Goal: Transaction & Acquisition: Purchase product/service

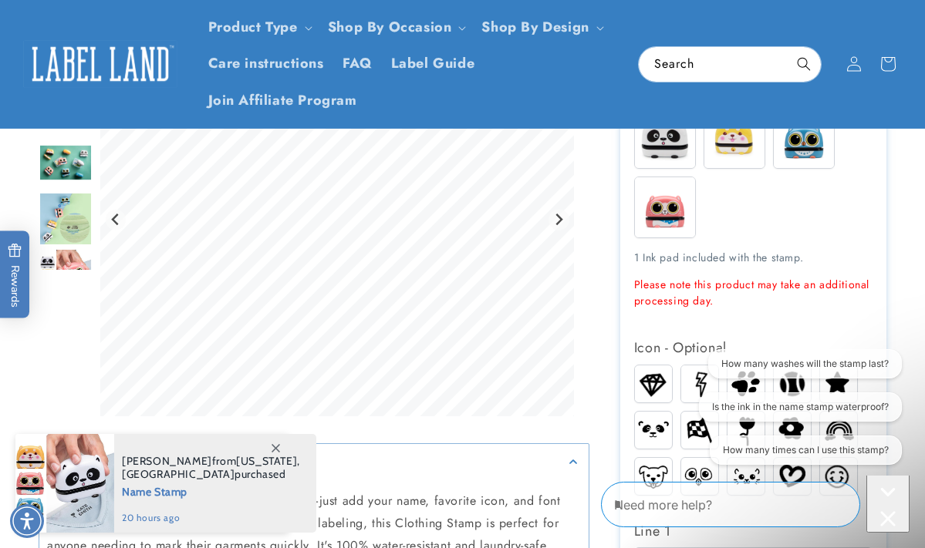
click at [390, 477] on summary "Description" at bounding box center [313, 461] width 549 height 35
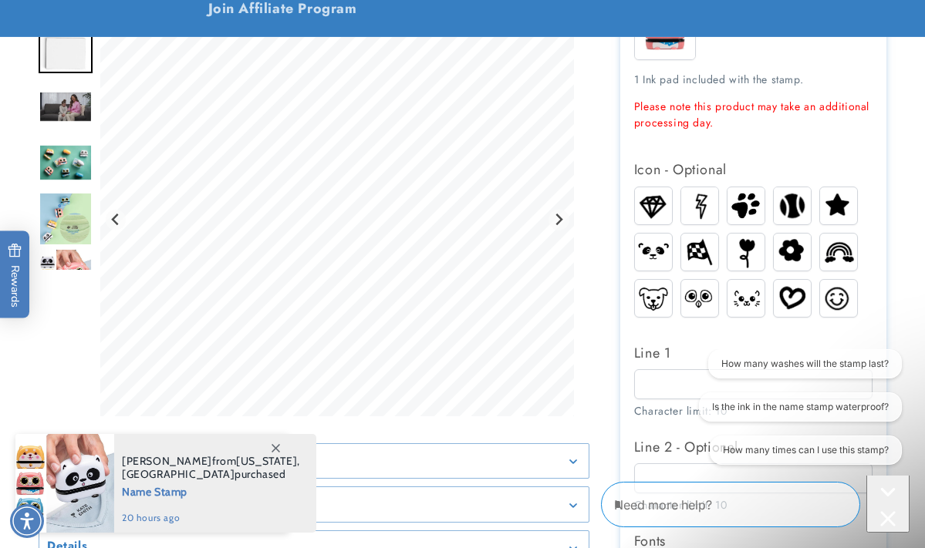
scroll to position [666, 0]
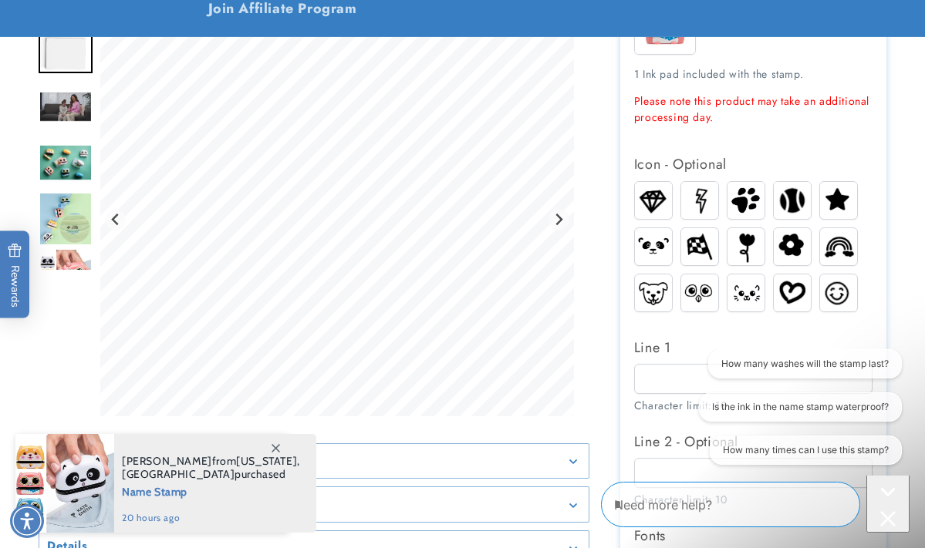
click at [575, 185] on div "Gallery Viewer" at bounding box center [314, 223] width 551 height 401
click at [275, 446] on icon at bounding box center [276, 448] width 8 height 8
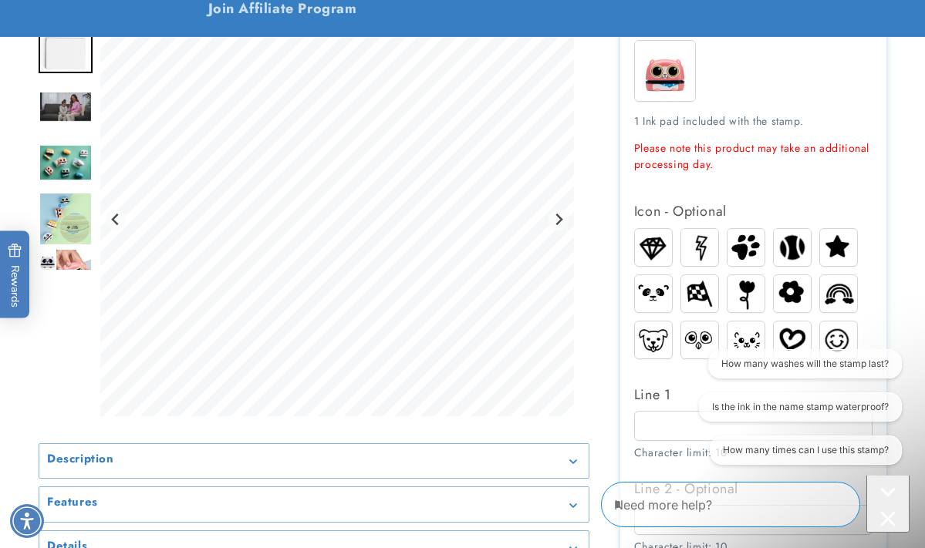
scroll to position [626, 0]
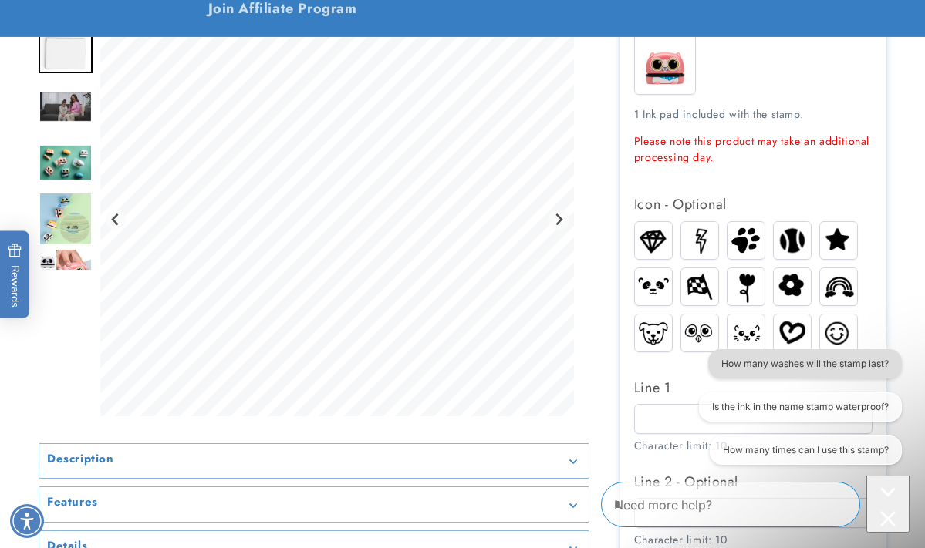
click at [829, 362] on button "How many washes will the stamp last?" at bounding box center [805, 363] width 194 height 29
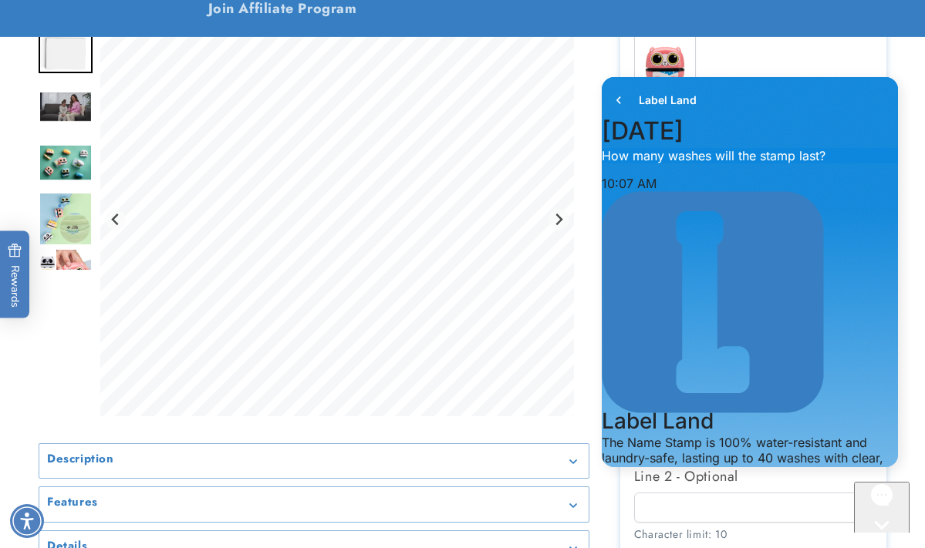
scroll to position [0, 0]
click at [618, 94] on icon "go to home page" at bounding box center [618, 100] width 15 height 19
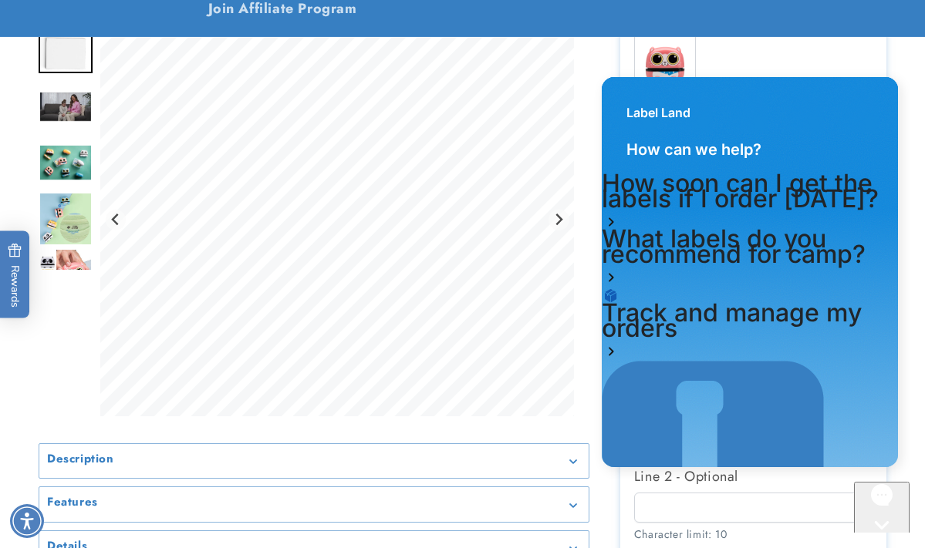
click at [558, 221] on icon "Next slide" at bounding box center [558, 220] width 12 height 12
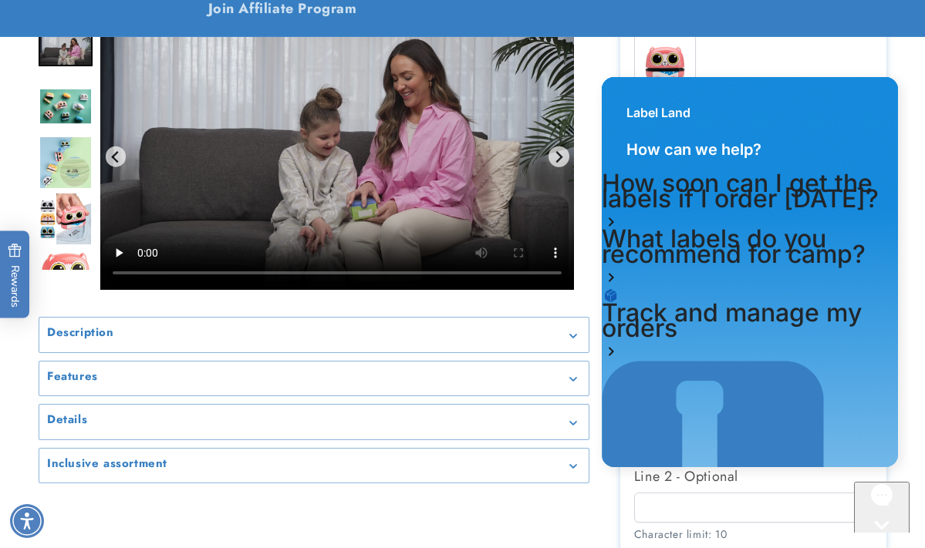
click at [570, 332] on div "Description" at bounding box center [314, 335] width 534 height 12
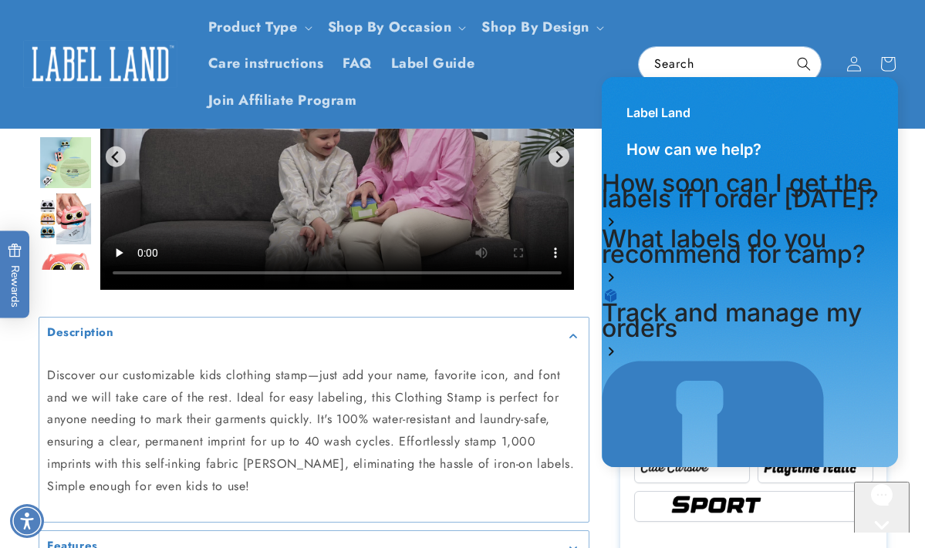
scroll to position [796, 0]
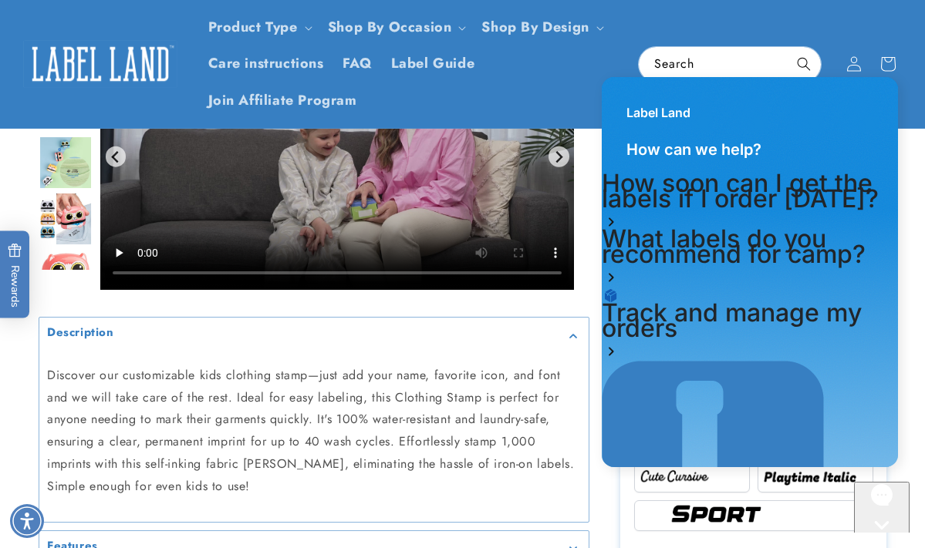
click at [573, 329] on div "Description" at bounding box center [314, 335] width 534 height 12
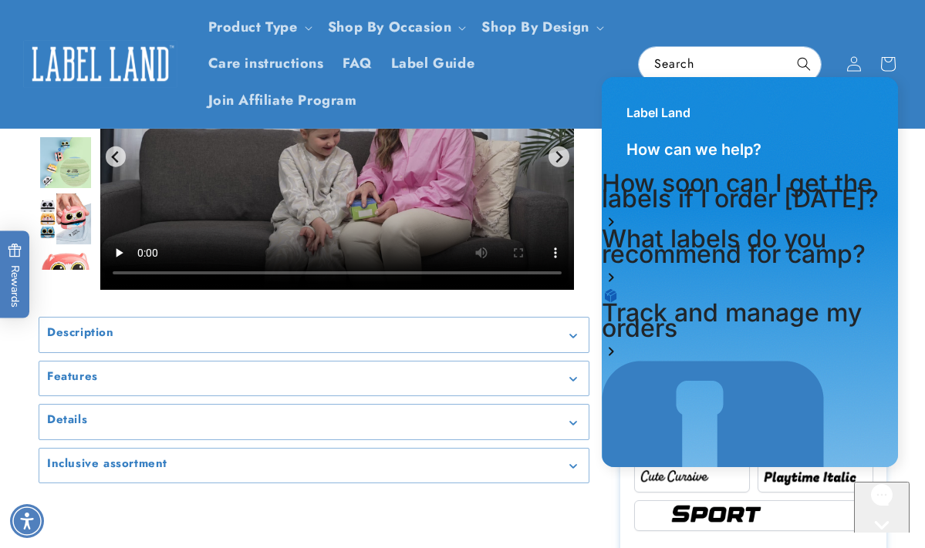
click at [571, 374] on div "Features" at bounding box center [314, 379] width 534 height 12
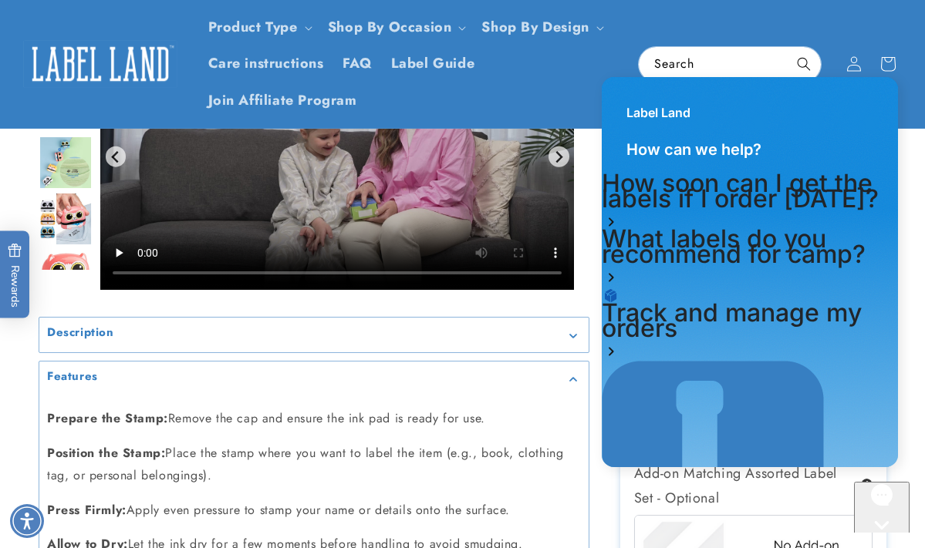
scroll to position [889, 0]
click at [570, 378] on icon "Gallery Viewer" at bounding box center [573, 379] width 8 height 5
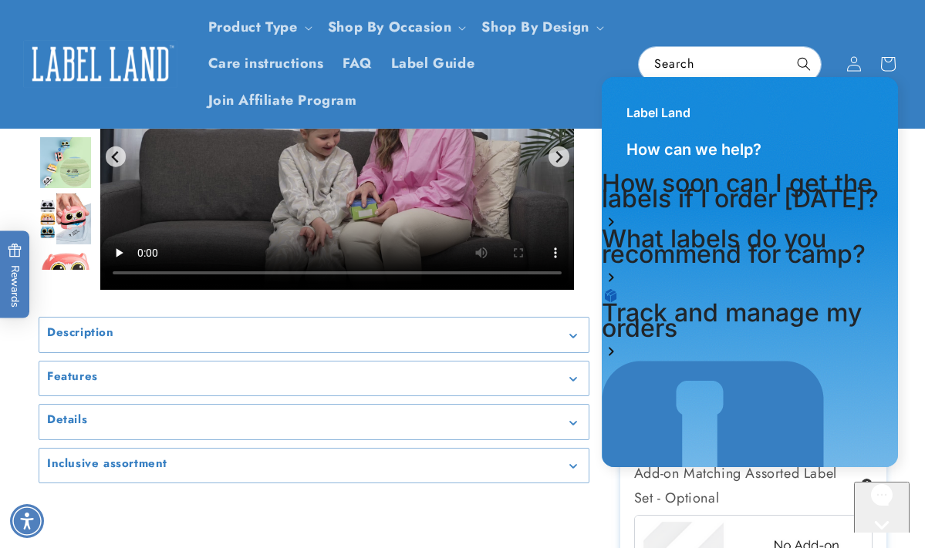
click at [574, 422] on icon "Gallery Viewer" at bounding box center [573, 423] width 7 height 4
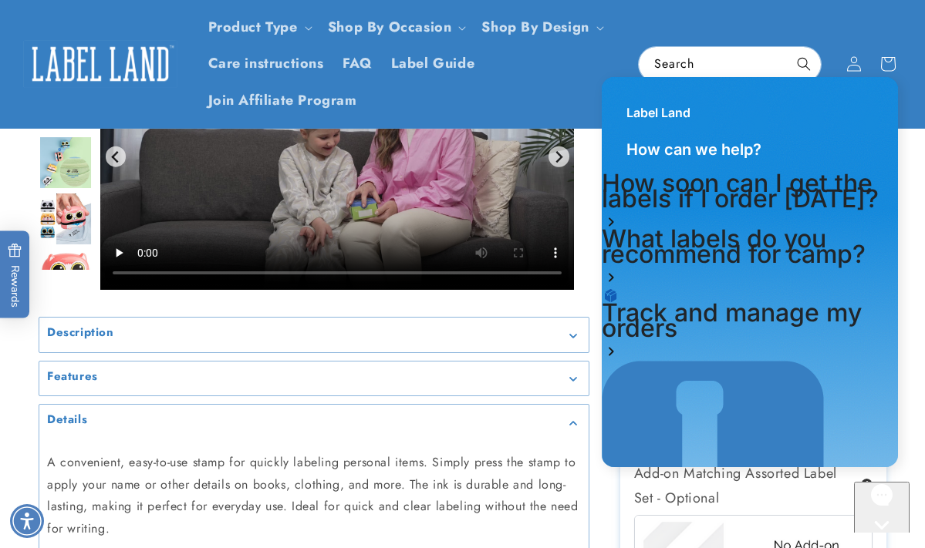
click at [523, 302] on media-gallery "Gallery Viewer" at bounding box center [314, 315] width 551 height 585
click at [601, 488] on div "Name Stamp Name Stamp 9 Reviews Estimated Delivery: Sep 24 - Sep 30 The font sh…" at bounding box center [737, 151] width 297 height 1633
click at [572, 417] on div "Details" at bounding box center [314, 423] width 534 height 12
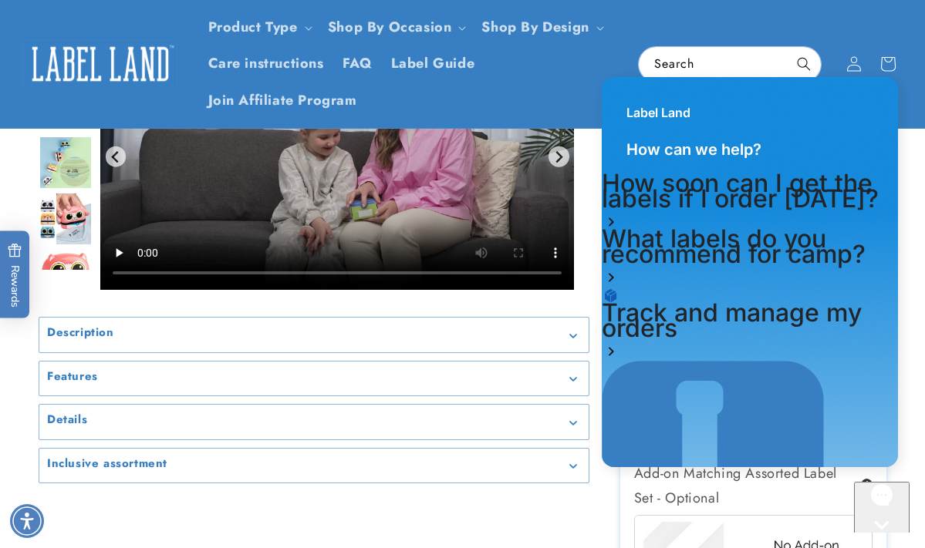
click at [574, 464] on icon "Gallery Viewer" at bounding box center [573, 466] width 8 height 5
click at [582, 464] on summary "Inclusive assortment" at bounding box center [313, 466] width 549 height 35
click at [680, 118] on span "Label Land" at bounding box center [658, 113] width 64 height 22
click at [590, 167] on div "Label Land How can we help? How soon can I get the labels if I order today? Wha…" at bounding box center [749, 274] width 319 height 410
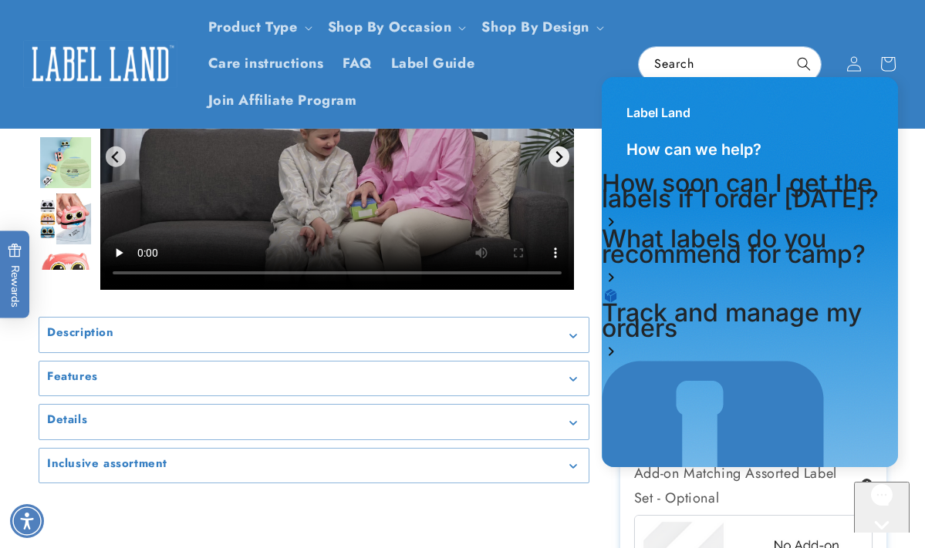
click at [564, 155] on icon "Next slide" at bounding box center [558, 156] width 12 height 12
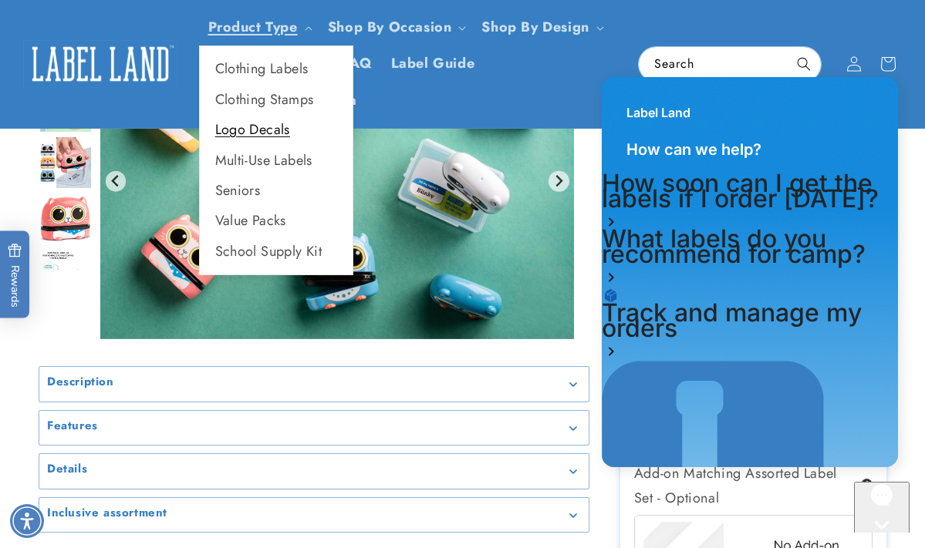
click at [285, 133] on link "Logo Decals" at bounding box center [276, 130] width 153 height 30
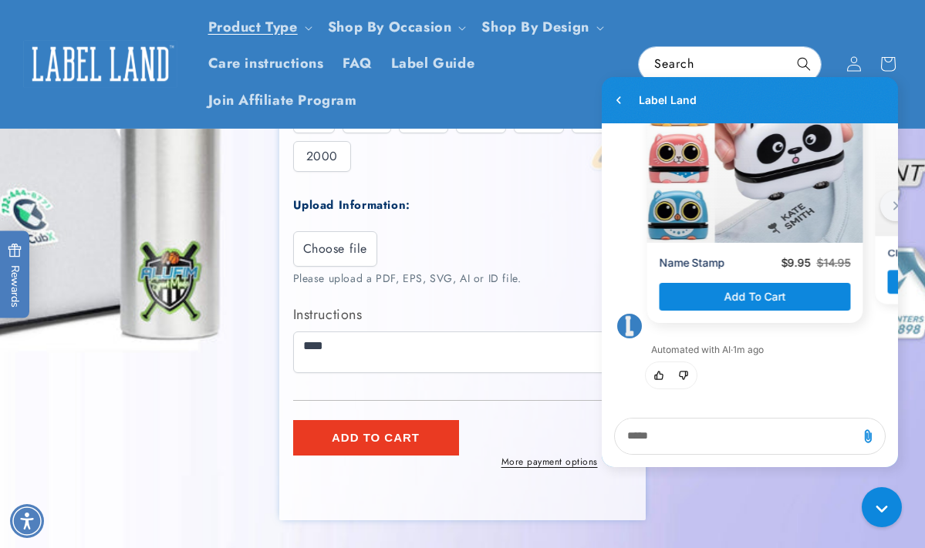
scroll to position [347, 0]
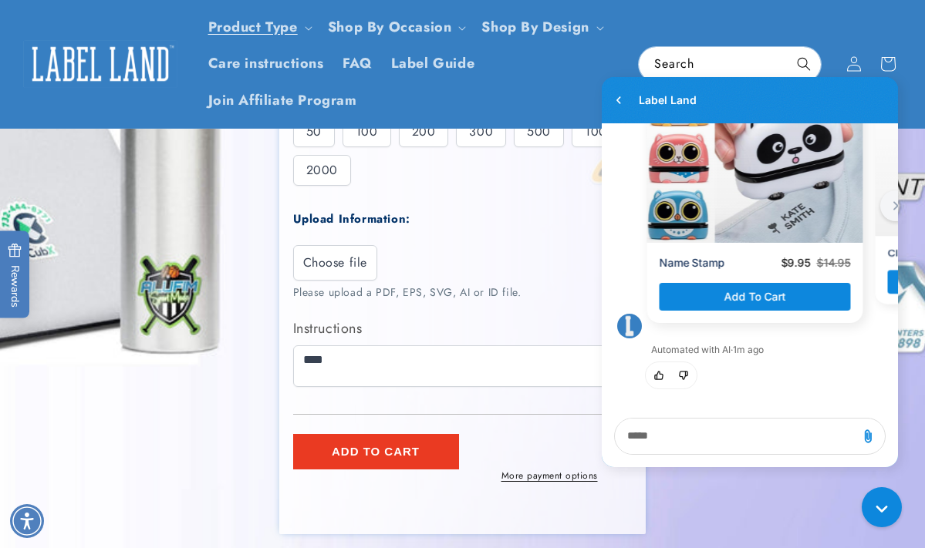
click at [876, 380] on div "10:08 AM. Label Land says: Label Land The Name Stamp is 100% water-resistant an…" at bounding box center [749, 109] width 265 height 562
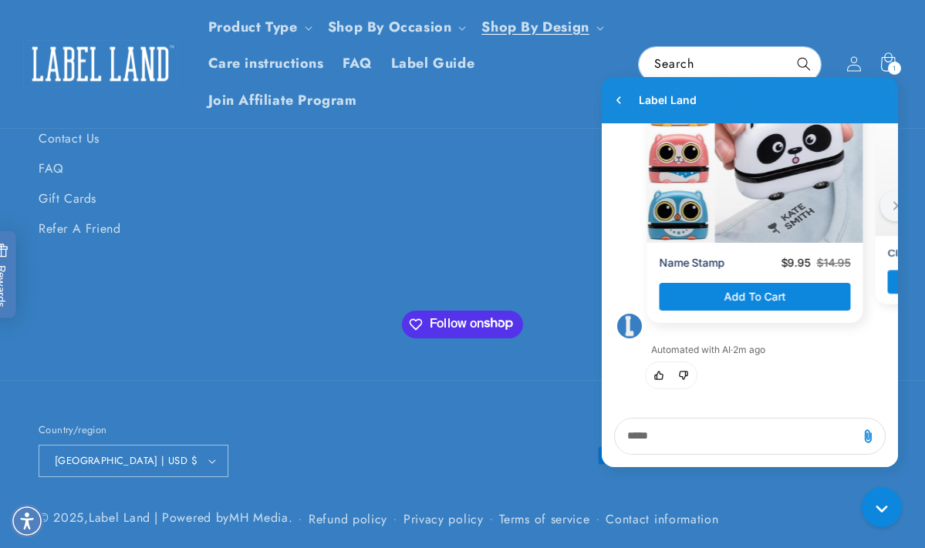
scroll to position [1333, 0]
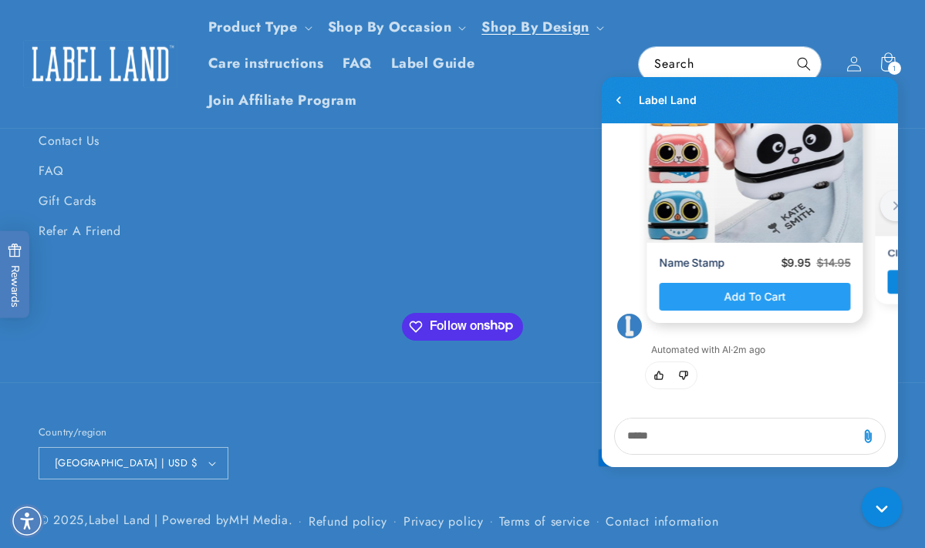
click at [799, 299] on button "Add to cart" at bounding box center [755, 297] width 191 height 28
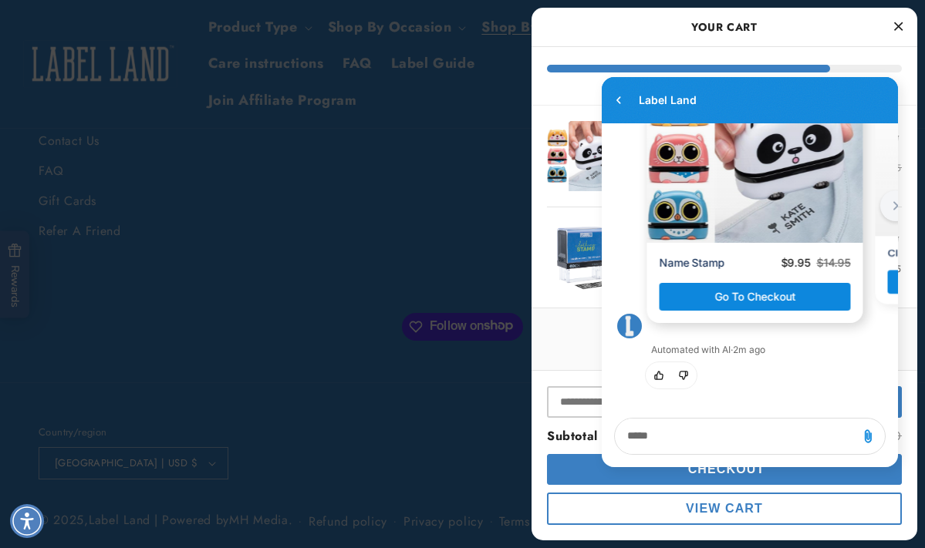
click at [703, 259] on p "Name Stamp" at bounding box center [693, 262] width 66 height 15
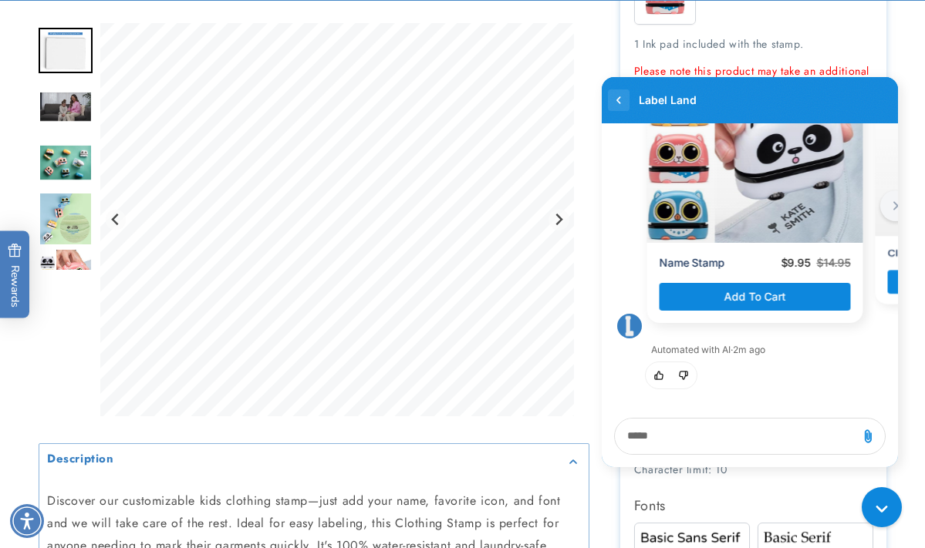
click at [616, 100] on icon "go to home page" at bounding box center [618, 100] width 15 height 19
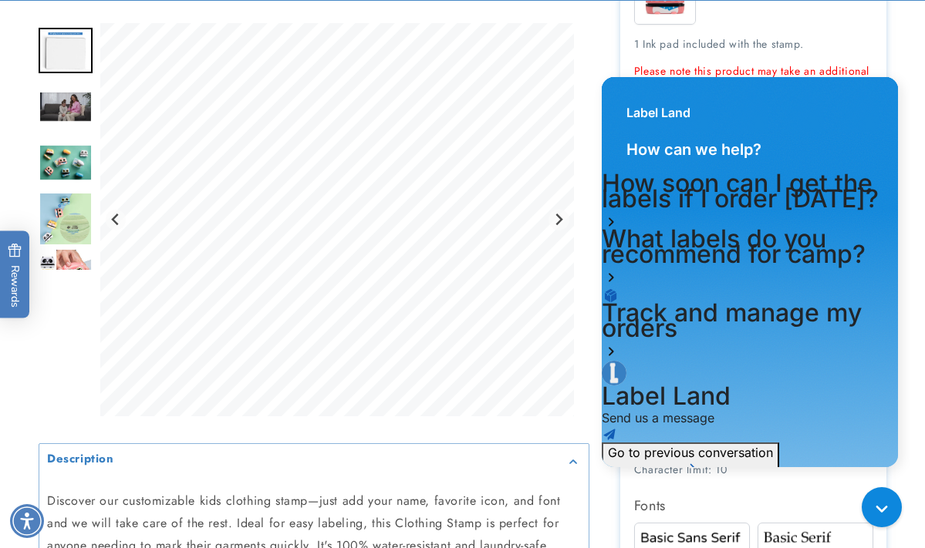
click at [616, 96] on div "Label Land" at bounding box center [750, 105] width 296 height 56
click at [884, 506] on icon "Gorgias live chat" at bounding box center [884, 510] width 17 height 17
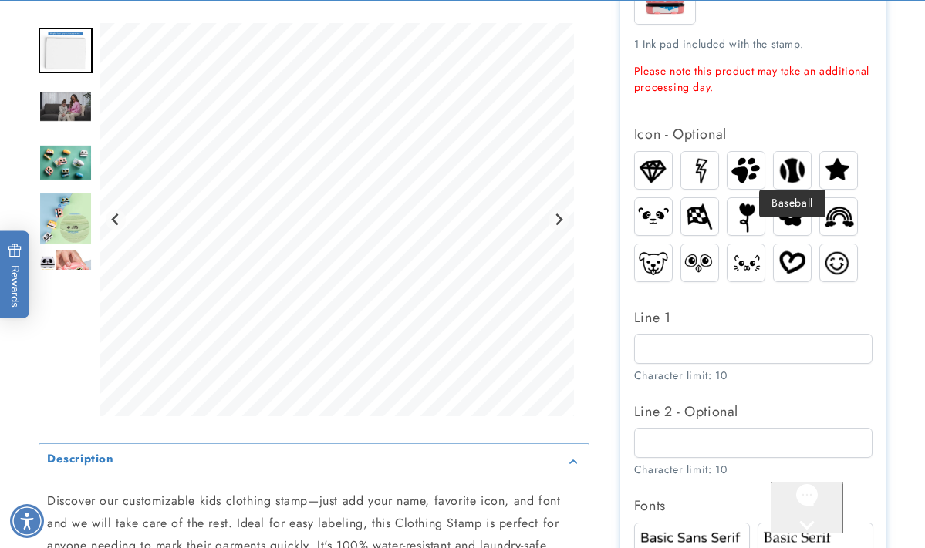
click at [789, 158] on img at bounding box center [792, 170] width 37 height 37
click at [74, 220] on img "Go to slide 5" at bounding box center [66, 219] width 54 height 54
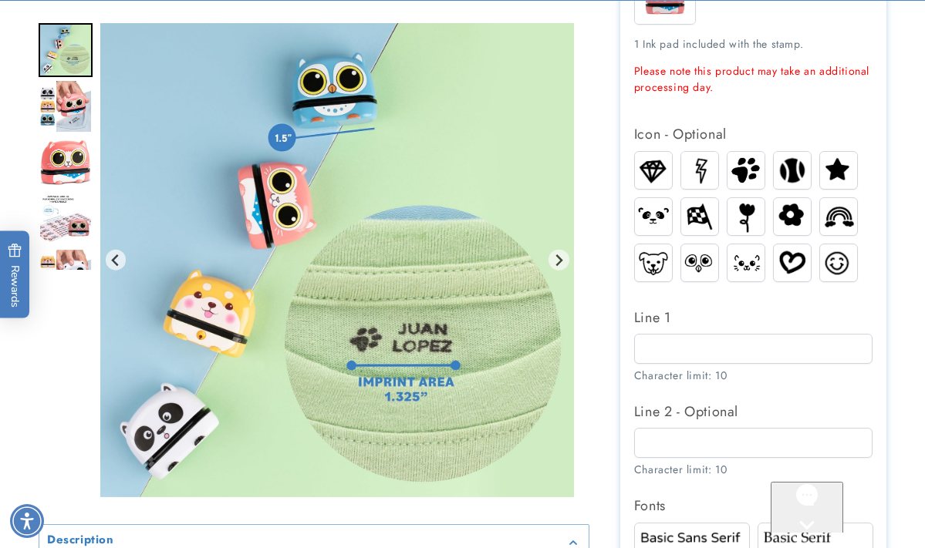
click at [501, 157] on img "Gallery Viewer" at bounding box center [337, 260] width 474 height 474
click at [562, 256] on icon "Next slide" at bounding box center [558, 260] width 12 height 12
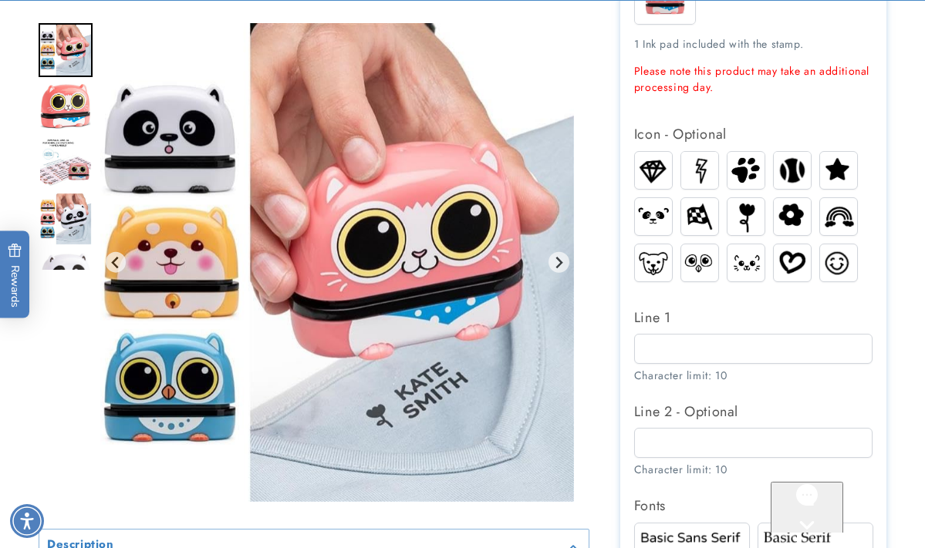
click at [558, 96] on img "Gallery Viewer" at bounding box center [337, 262] width 474 height 479
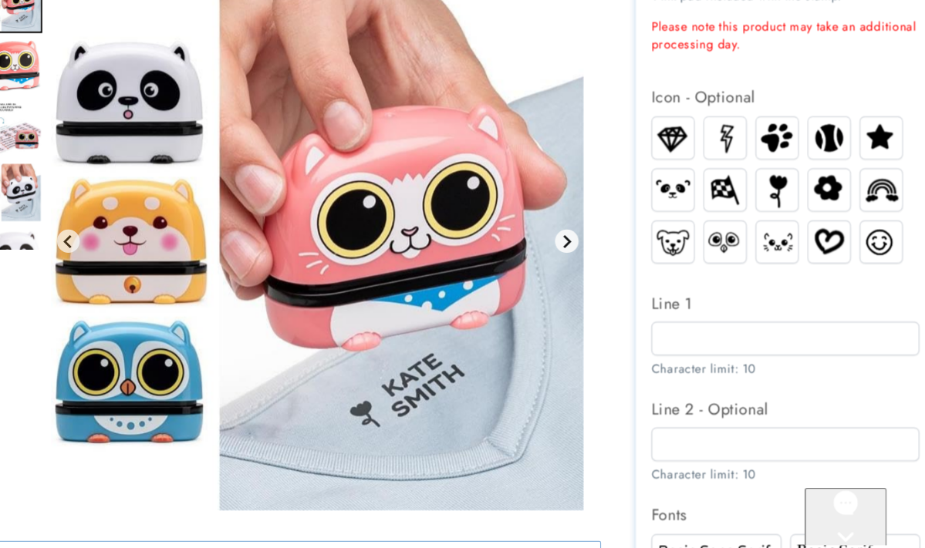
click at [552, 256] on icon "Next slide" at bounding box center [558, 262] width 12 height 12
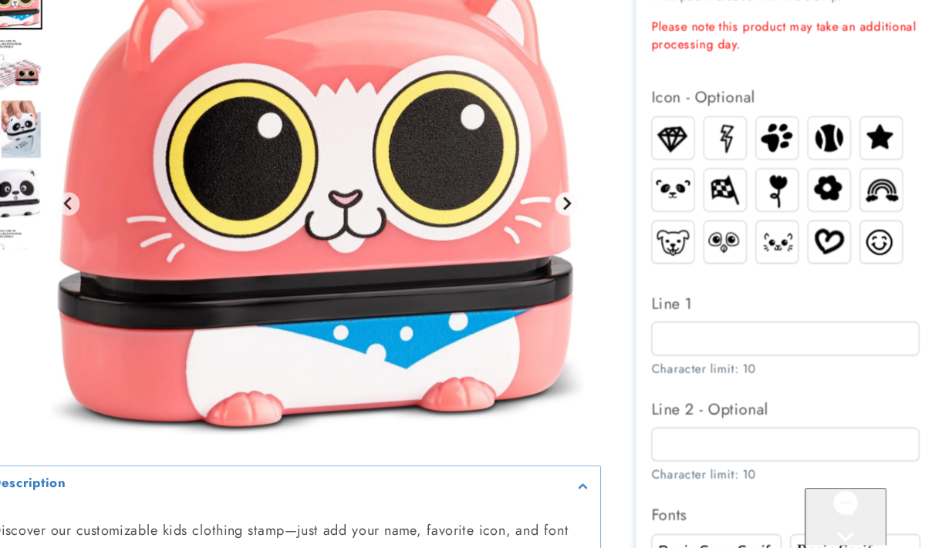
click at [552, 223] on icon "Next slide" at bounding box center [558, 229] width 12 height 12
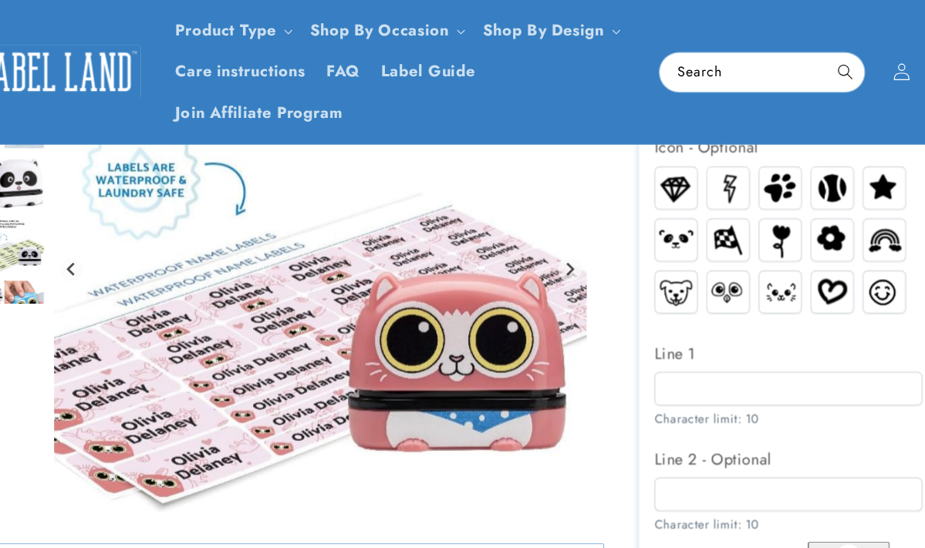
scroll to position [694, 0]
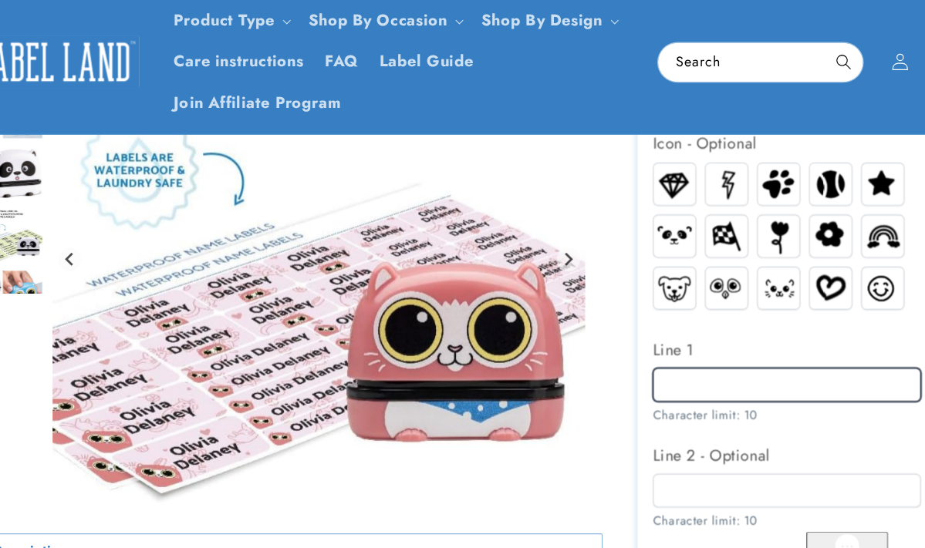
click at [641, 336] on input "Line 1" at bounding box center [753, 351] width 239 height 30
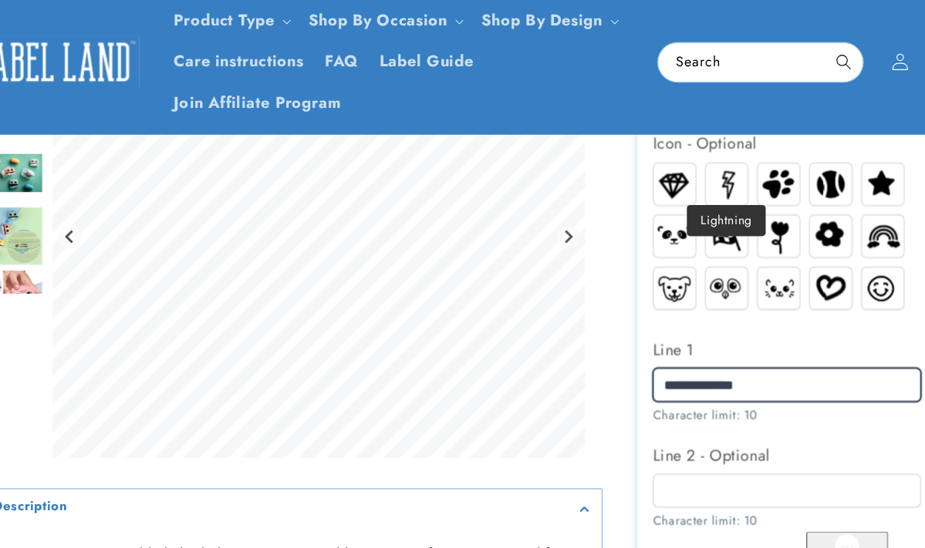
type input "**********"
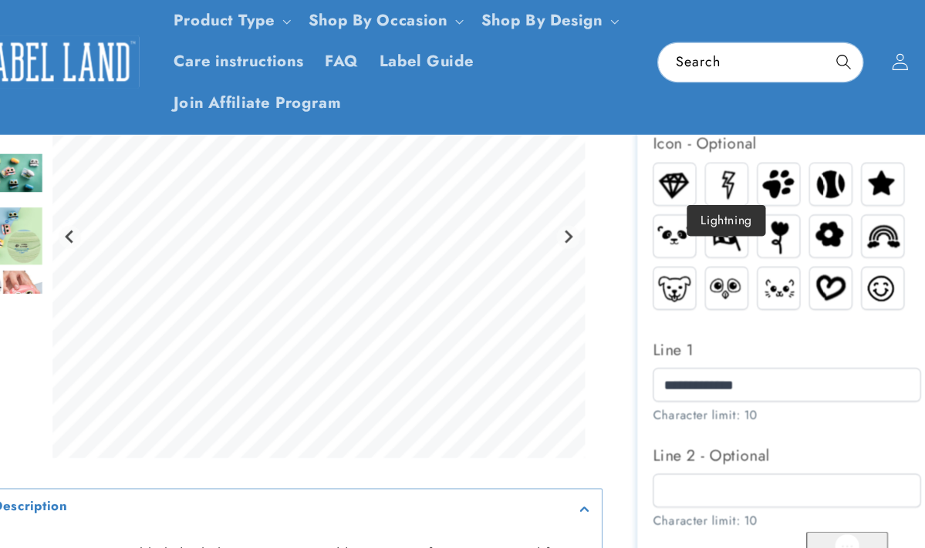
click at [681, 154] on img at bounding box center [699, 172] width 37 height 36
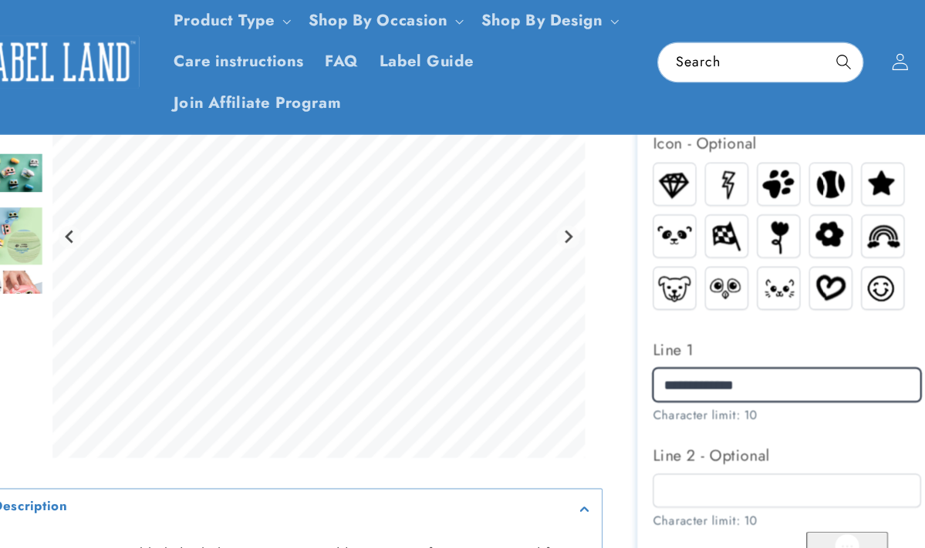
click at [634, 336] on input "**********" at bounding box center [753, 351] width 239 height 30
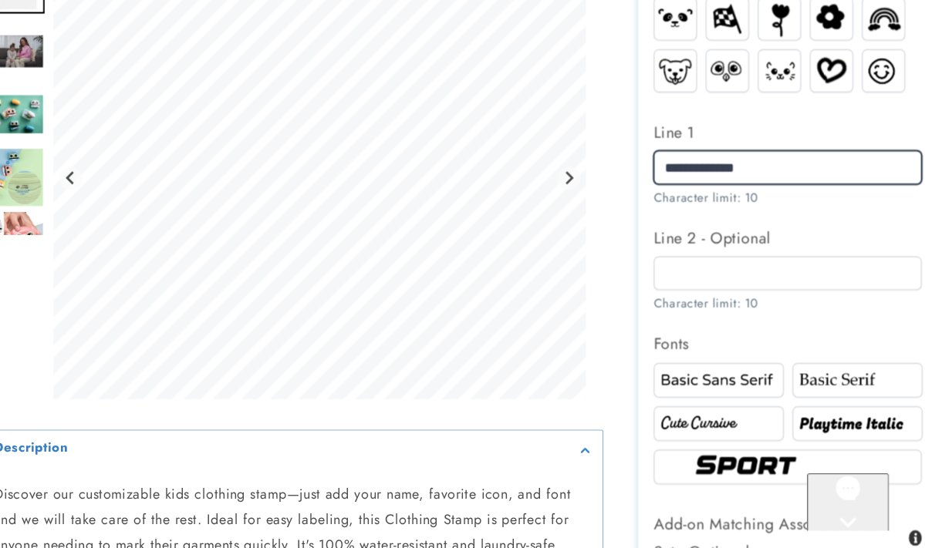
scroll to position [896, 0]
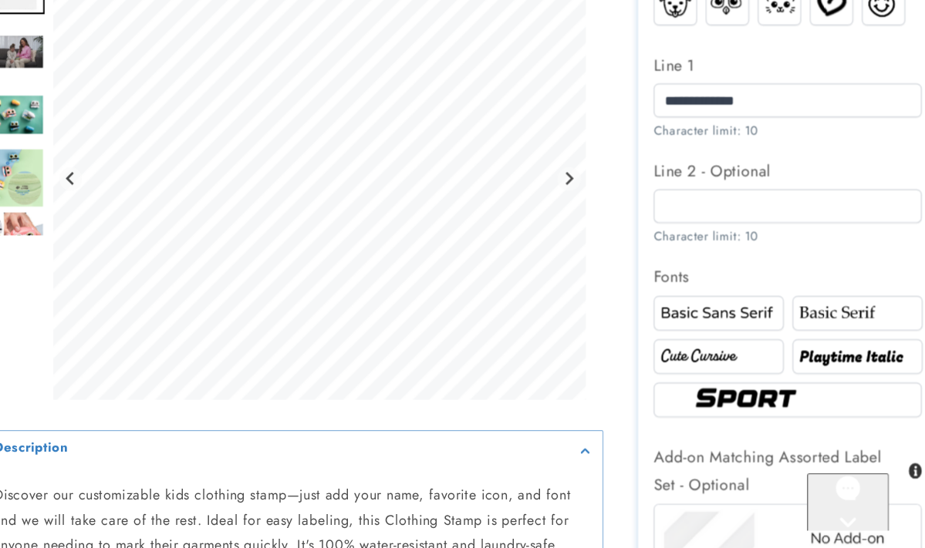
click at [636, 369] on img at bounding box center [691, 378] width 111 height 19
click at [760, 369] on img at bounding box center [815, 378] width 111 height 19
click at [655, 369] on img at bounding box center [691, 378] width 111 height 19
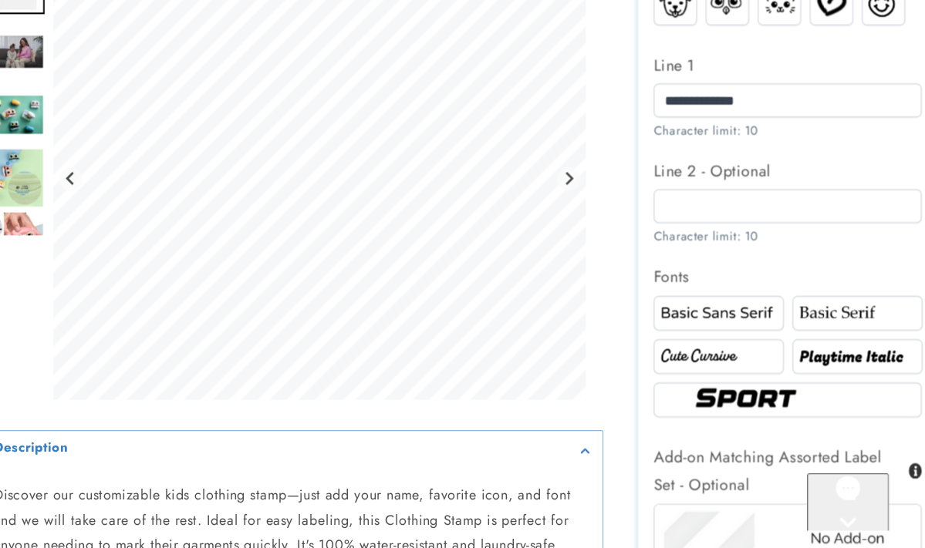
click at [655, 369] on img at bounding box center [691, 378] width 111 height 19
click at [634, 135] on input "**********" at bounding box center [753, 150] width 239 height 30
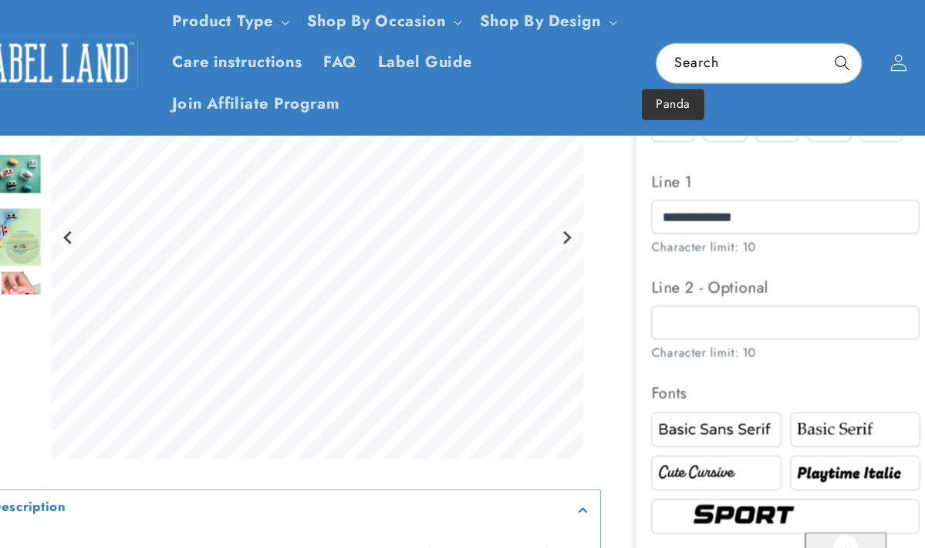
scroll to position [669, 0]
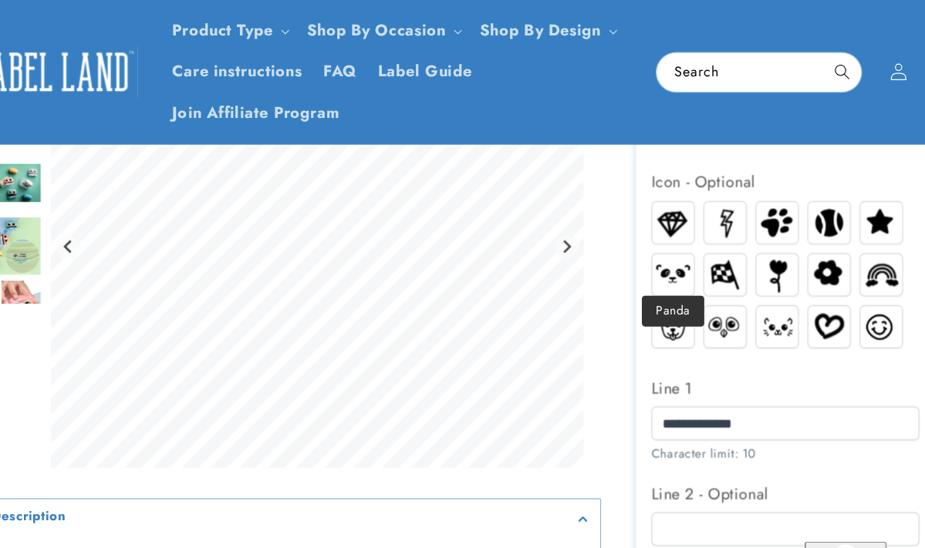
click at [635, 238] on img at bounding box center [653, 244] width 37 height 29
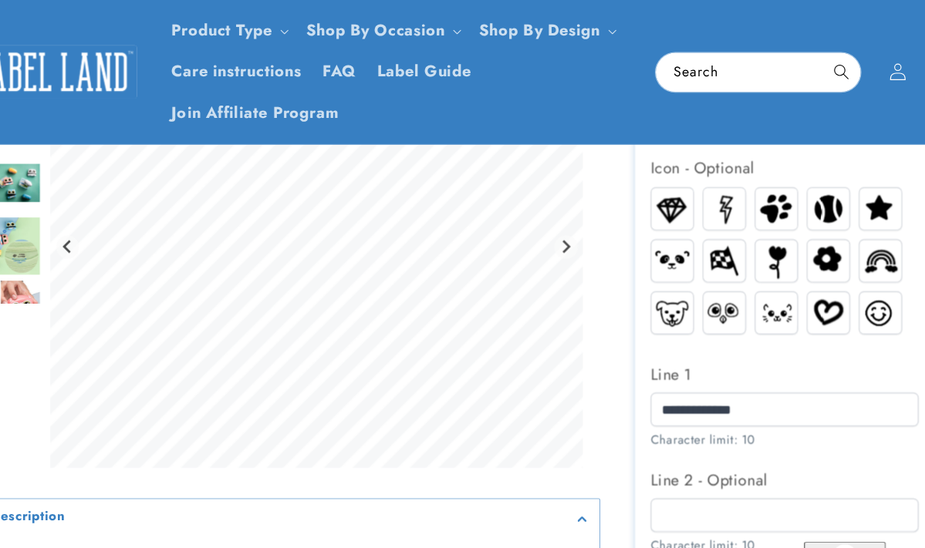
scroll to position [675, 0]
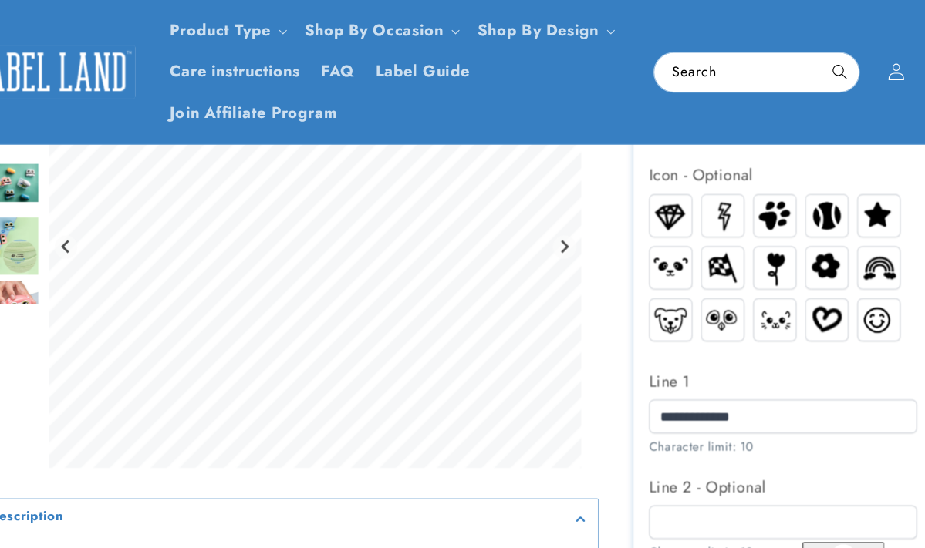
click at [774, 185] on img at bounding box center [792, 192] width 37 height 37
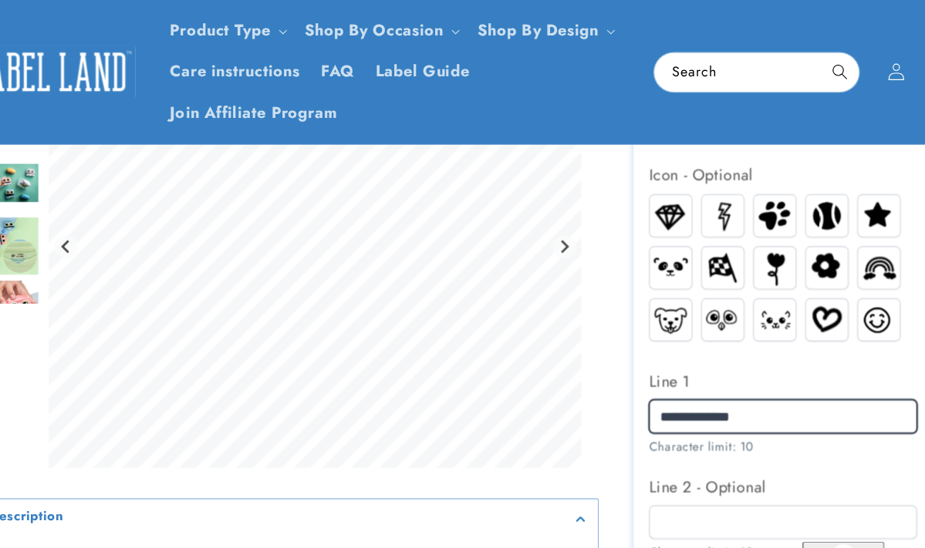
drag, startPoint x: 629, startPoint y: 362, endPoint x: 694, endPoint y: 369, distance: 66.0
click at [694, 369] on input "**********" at bounding box center [753, 371] width 239 height 30
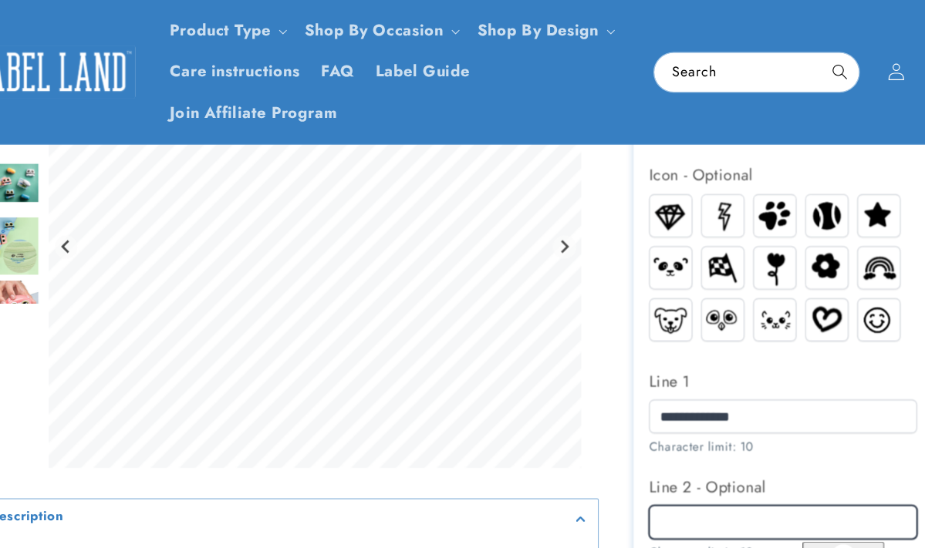
click at [634, 450] on input "Line 2 - Optional" at bounding box center [753, 465] width 239 height 30
paste input "*******"
type input "*******"
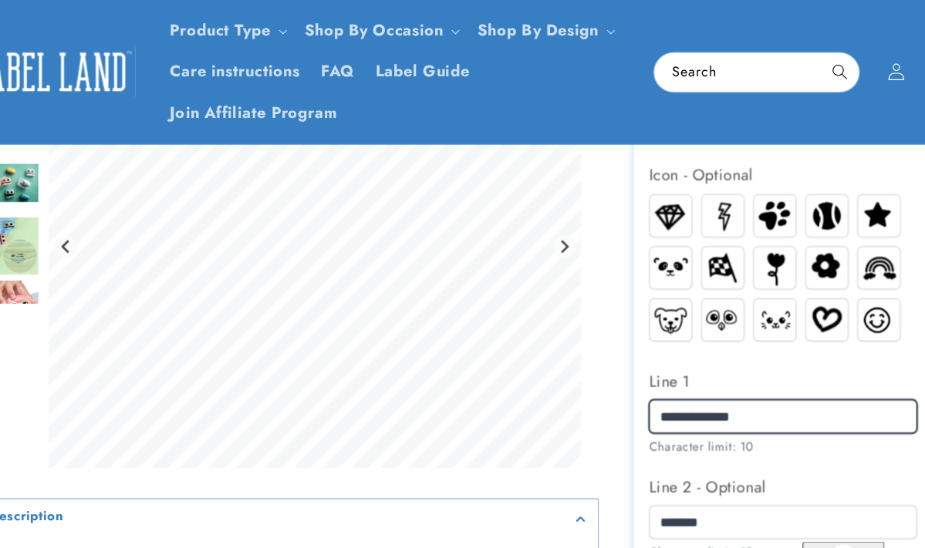
drag, startPoint x: 692, startPoint y: 355, endPoint x: 677, endPoint y: 359, distance: 15.2
click at [695, 359] on input "**********" at bounding box center [753, 371] width 239 height 30
click at [677, 361] on input "**********" at bounding box center [753, 371] width 239 height 30
click at [693, 363] on input "**********" at bounding box center [753, 371] width 239 height 30
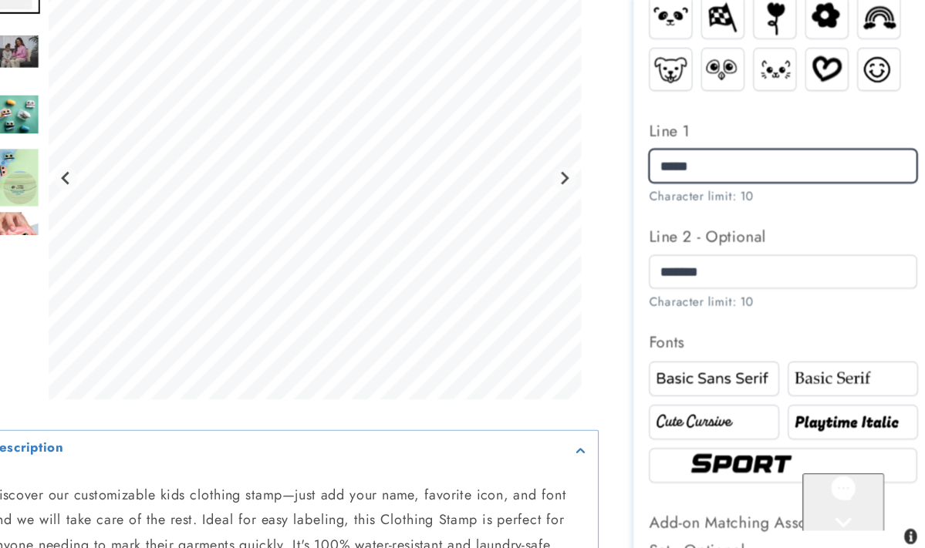
scroll to position [863, 0]
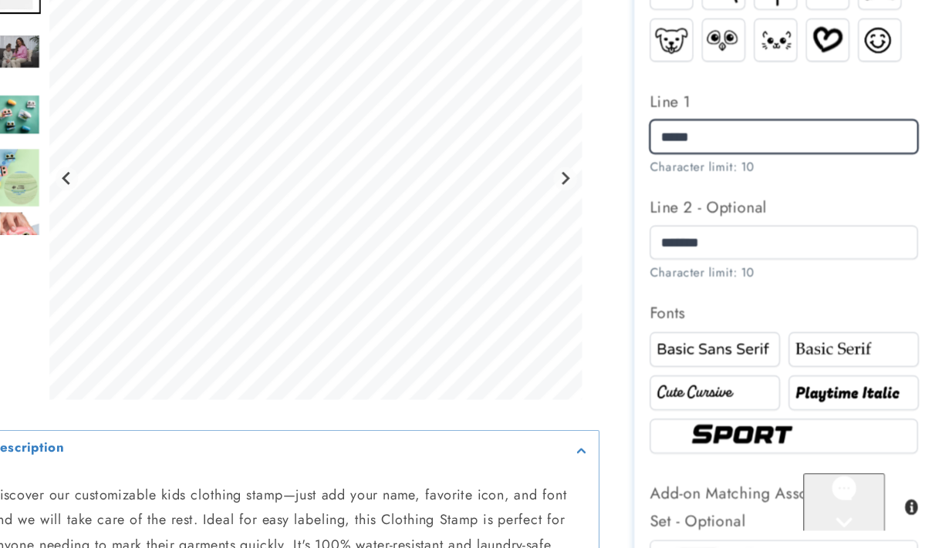
type input "*****"
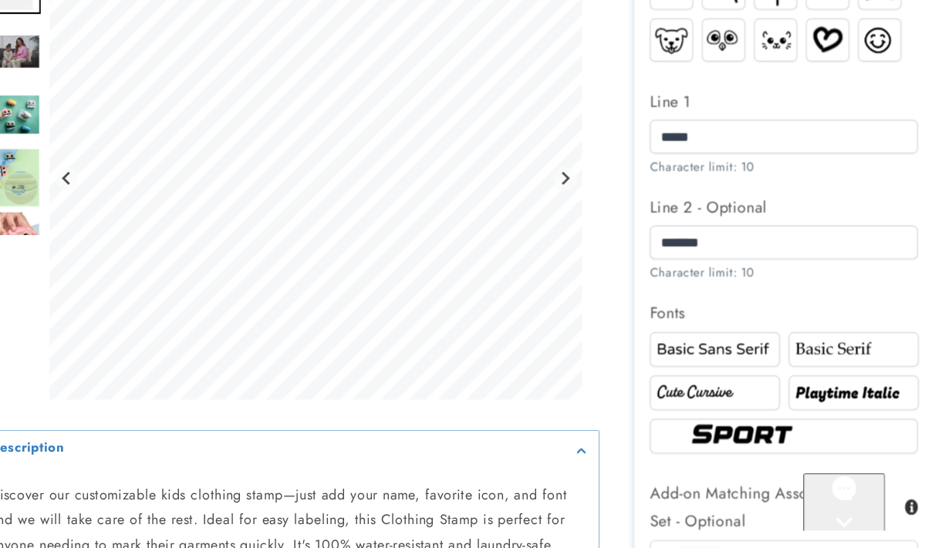
click at [638, 401] on img at bounding box center [691, 410] width 111 height 19
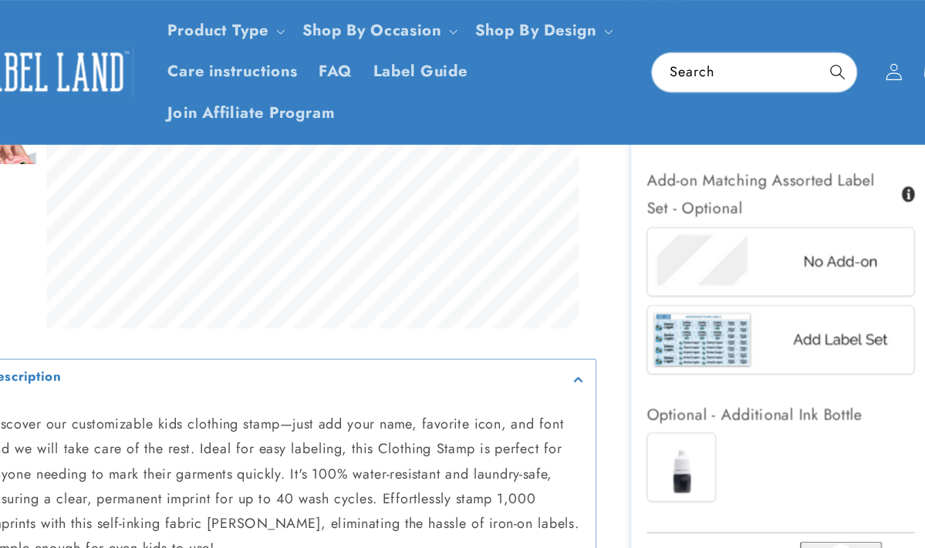
scroll to position [1199, 0]
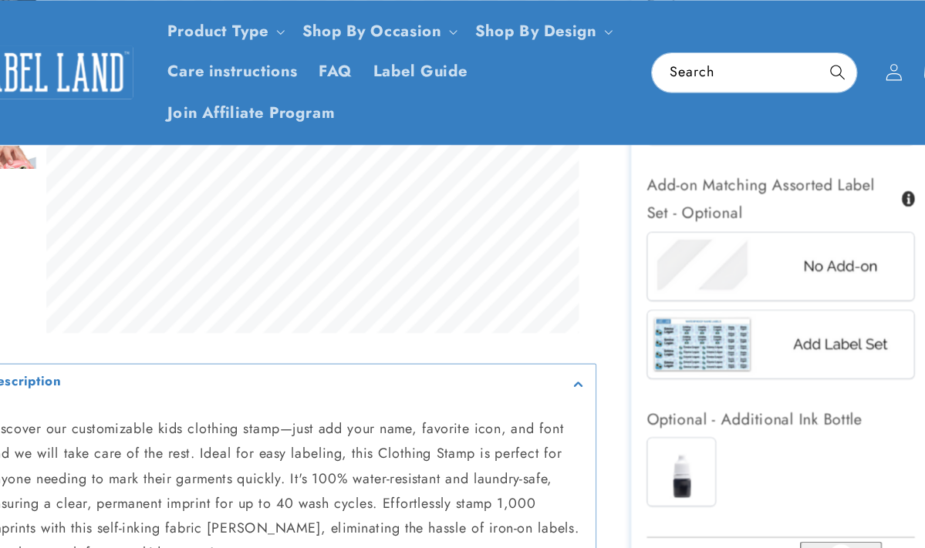
click at [661, 303] on img at bounding box center [754, 305] width 238 height 59
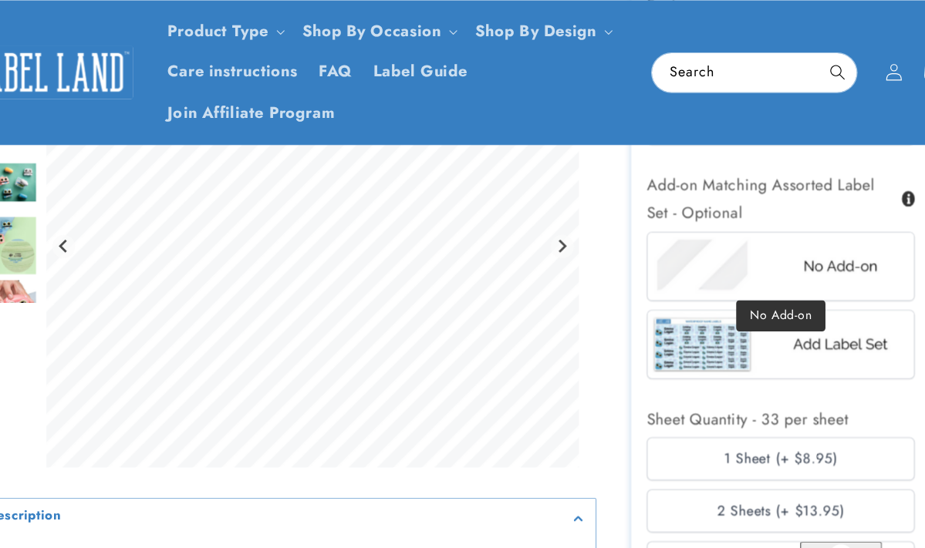
click at [731, 226] on img at bounding box center [754, 236] width 238 height 59
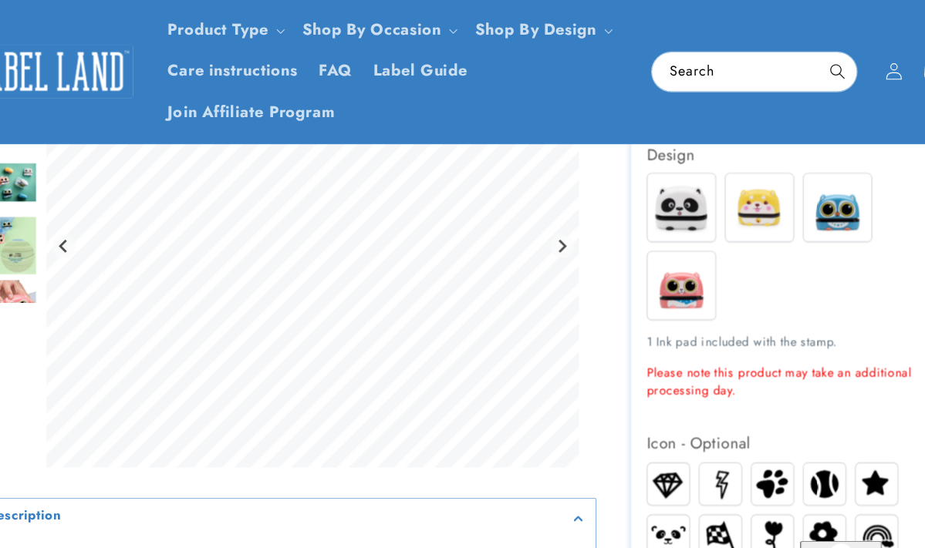
scroll to position [434, 0]
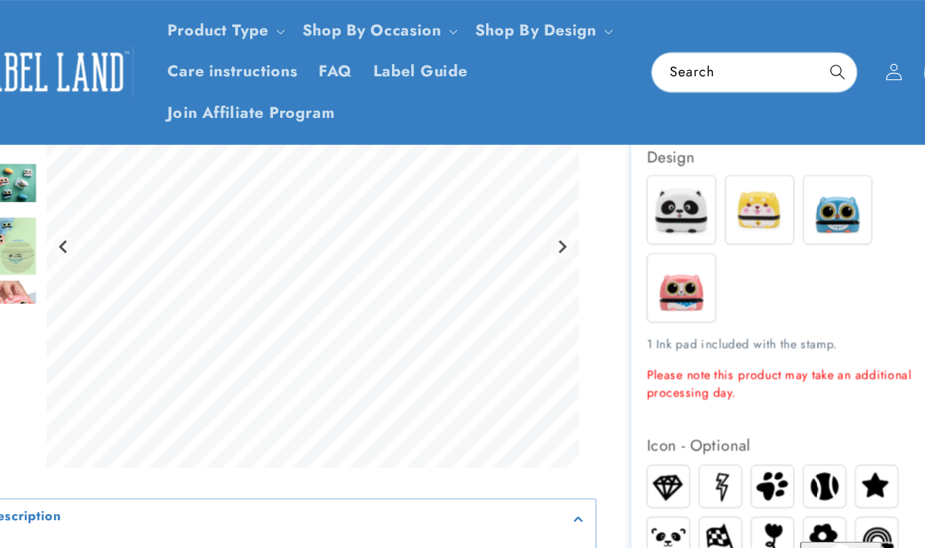
click at [774, 174] on img at bounding box center [804, 187] width 60 height 60
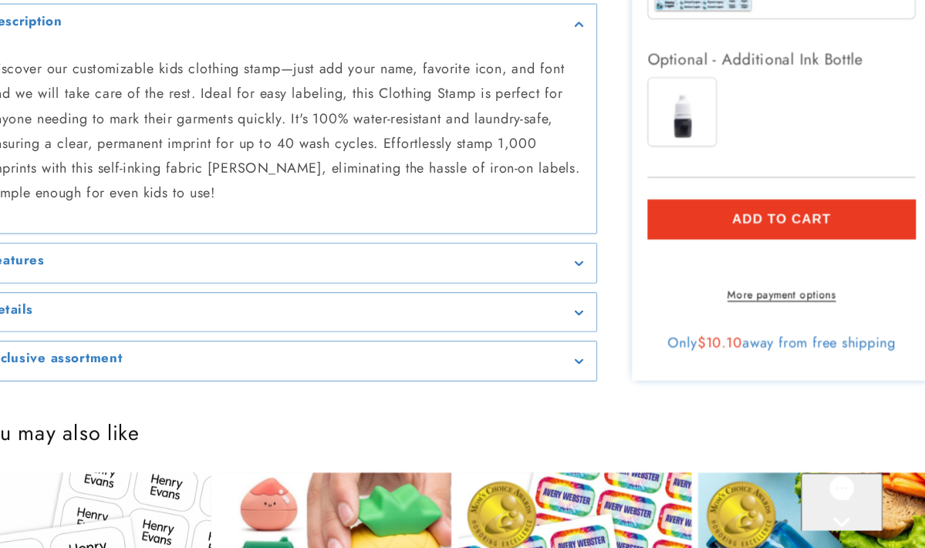
scroll to position [1464, 0]
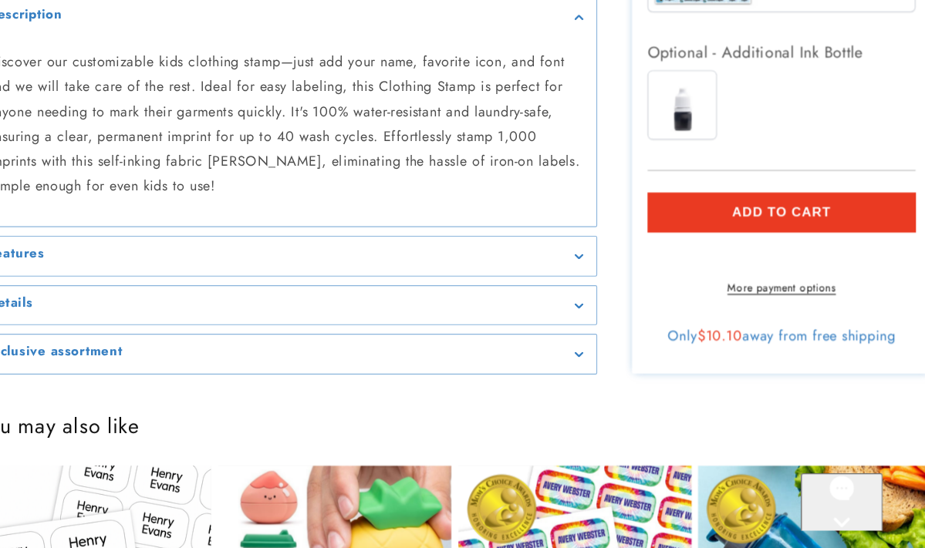
click at [740, 232] on button "Add to cart" at bounding box center [753, 249] width 239 height 35
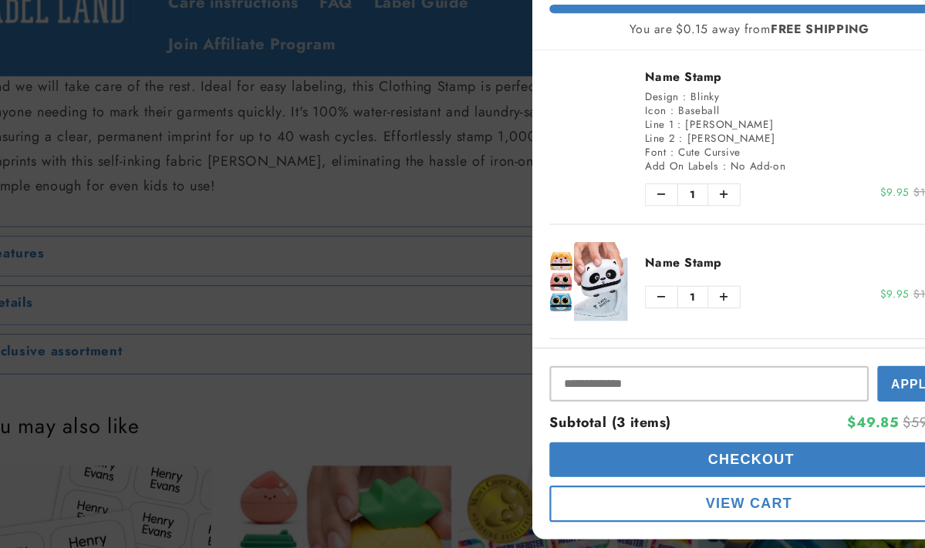
scroll to position [2, 0]
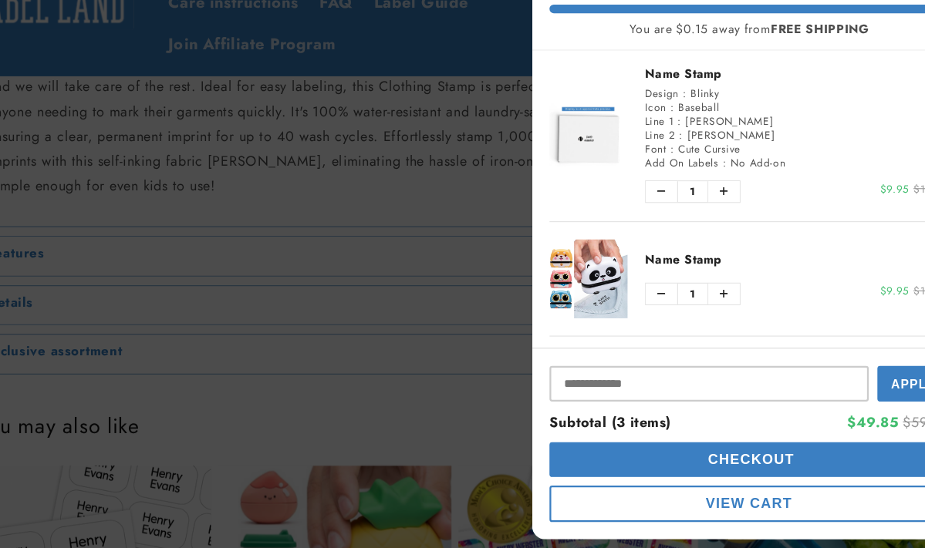
click at [547, 274] on img "product" at bounding box center [581, 309] width 69 height 70
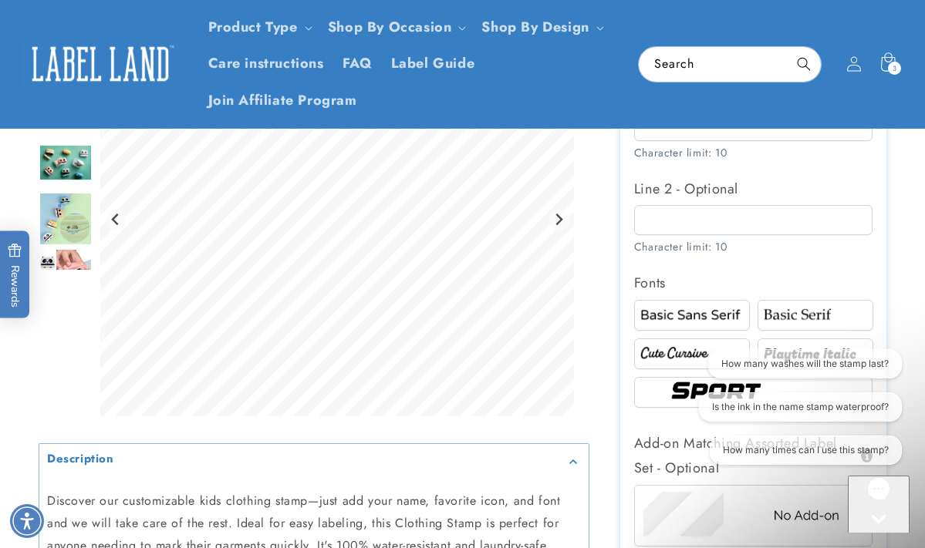
scroll to position [903, 0]
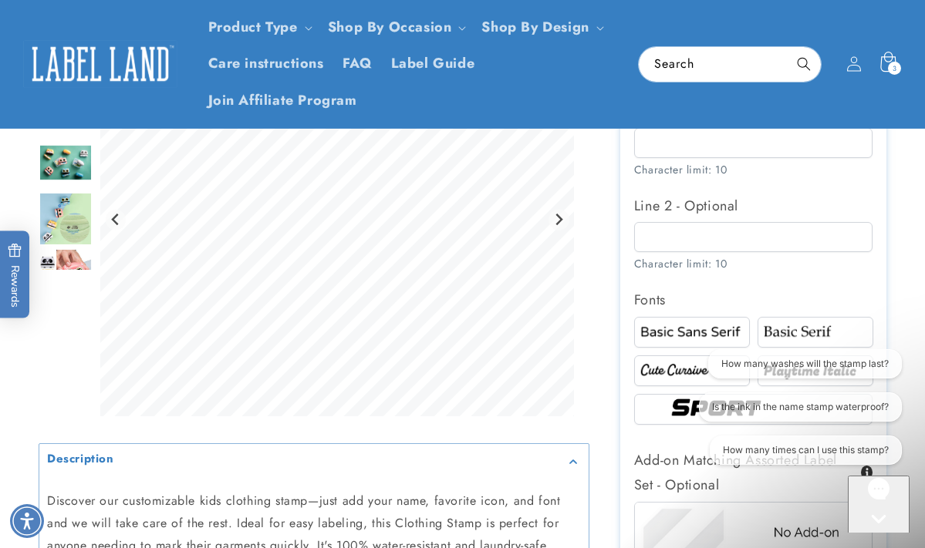
click at [897, 71] on div "3 3 items" at bounding box center [894, 68] width 13 height 13
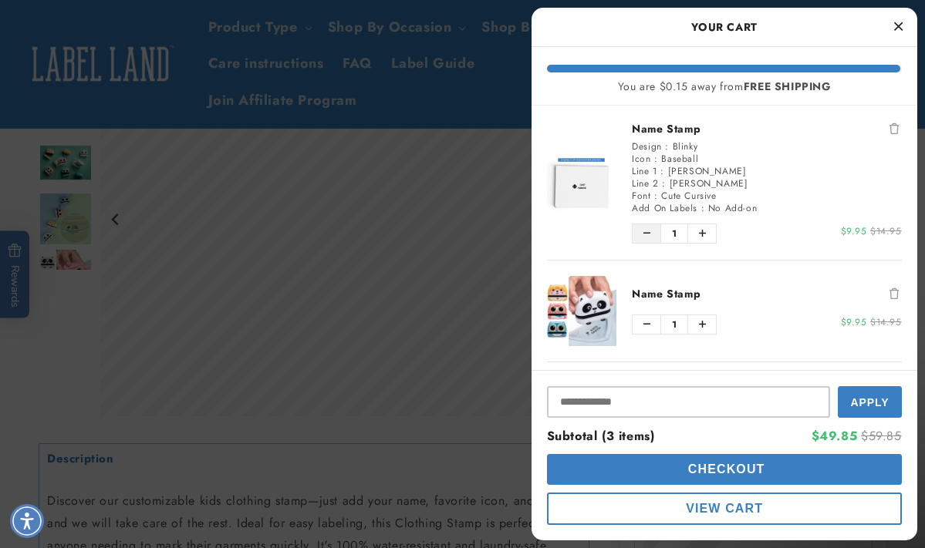
click at [643, 232] on icon "Decrease quantity of Name Stamp" at bounding box center [646, 233] width 7 height 9
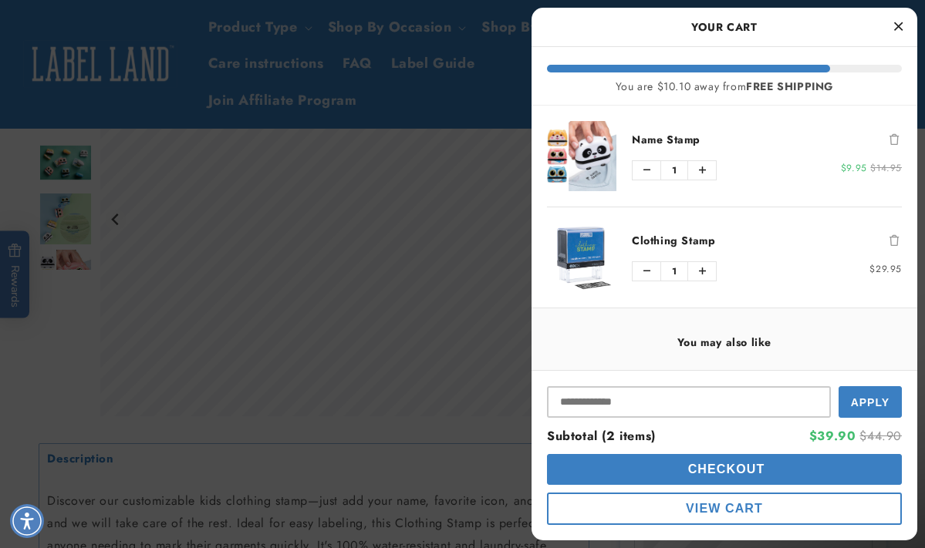
click at [900, 22] on icon "Close Cart" at bounding box center [898, 26] width 8 height 14
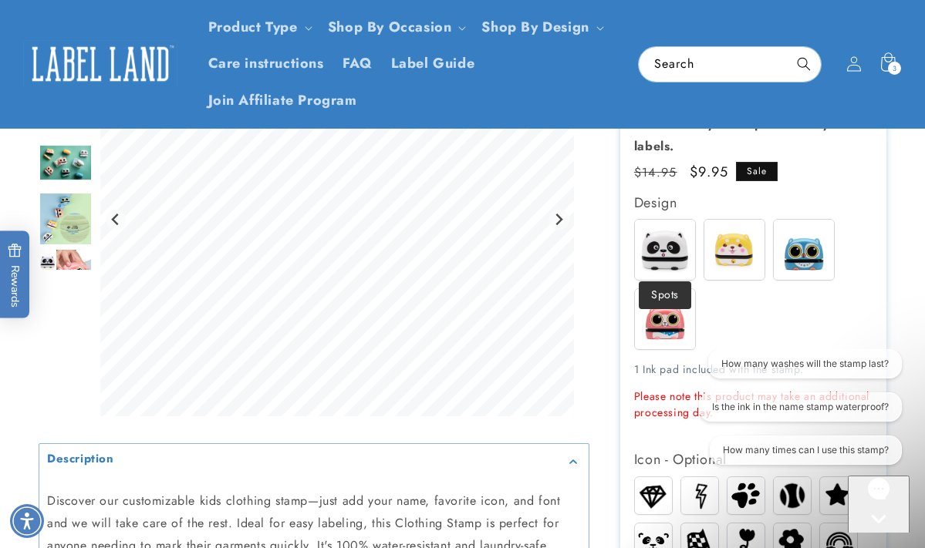
scroll to position [365, 0]
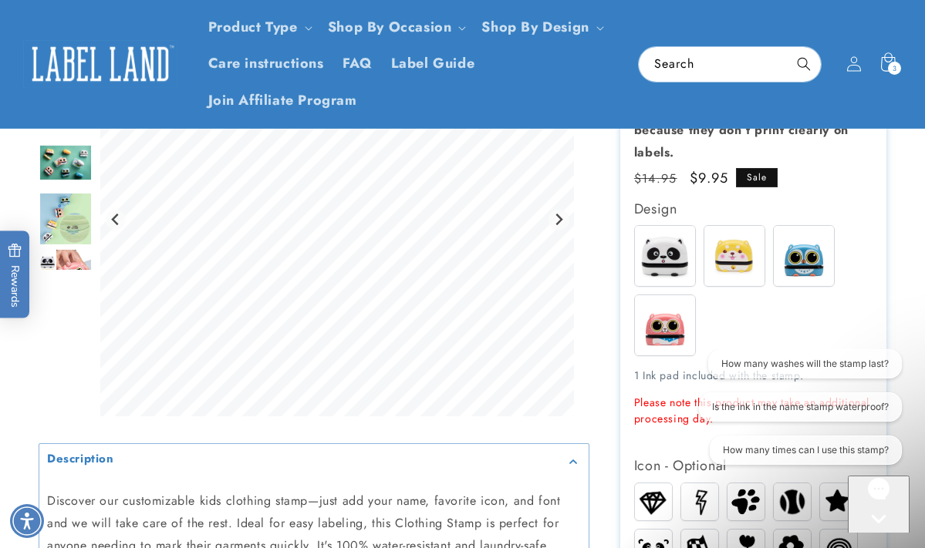
click at [805, 253] on img at bounding box center [804, 256] width 60 height 60
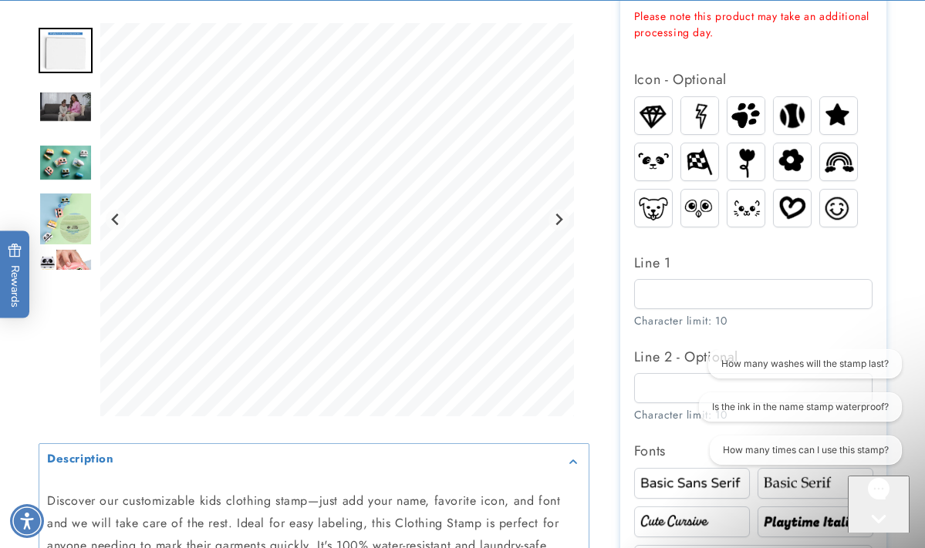
scroll to position [764, 0]
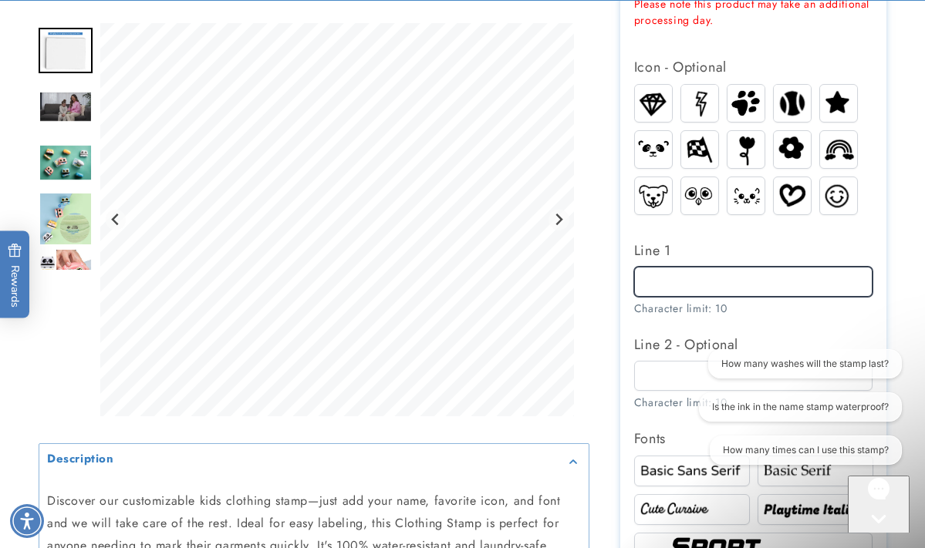
click at [694, 270] on input "Line 1" at bounding box center [753, 282] width 239 height 30
click at [704, 95] on img at bounding box center [699, 103] width 37 height 36
click at [717, 278] on input "Line 1" at bounding box center [753, 282] width 239 height 30
type input "*****"
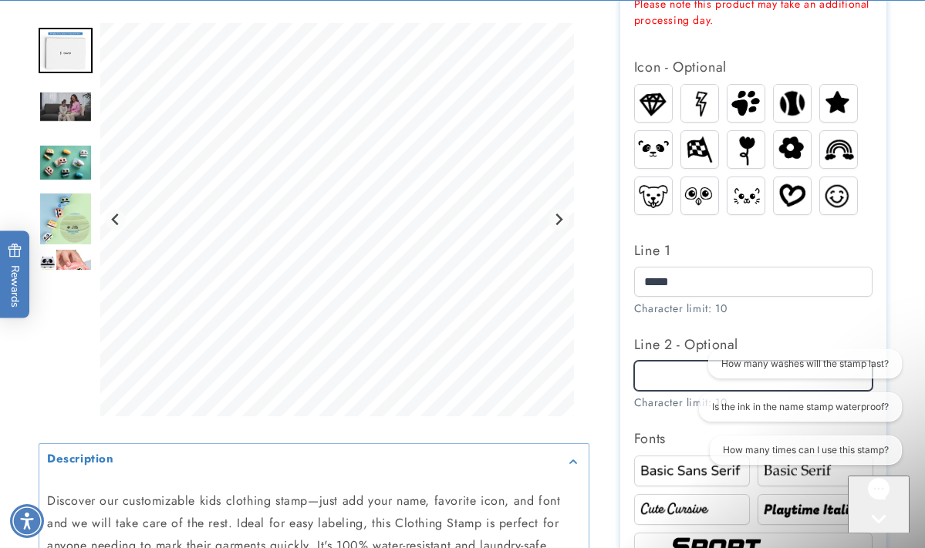
click at [672, 369] on input "Line 2 - Optional" at bounding box center [753, 376] width 239 height 30
type input "*******"
click at [667, 506] on img at bounding box center [691, 510] width 111 height 19
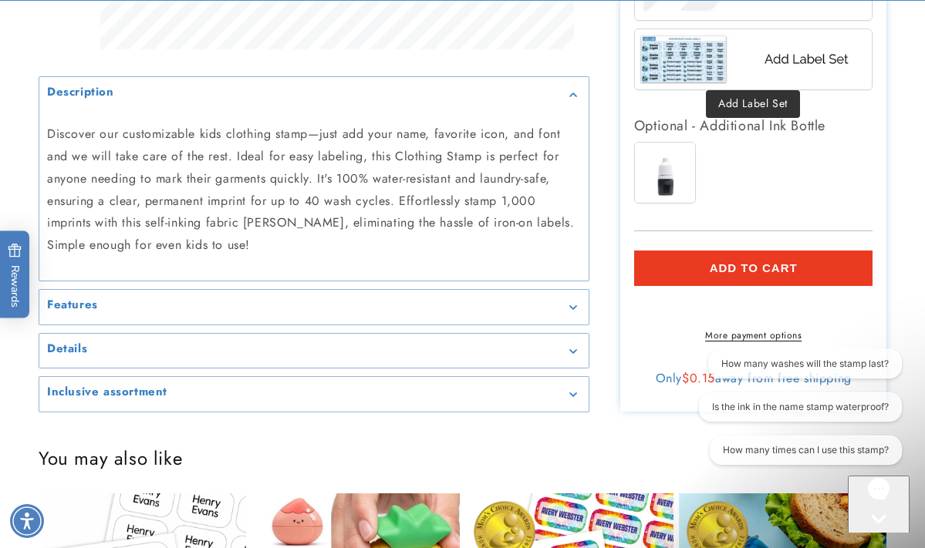
scroll to position [1482, 0]
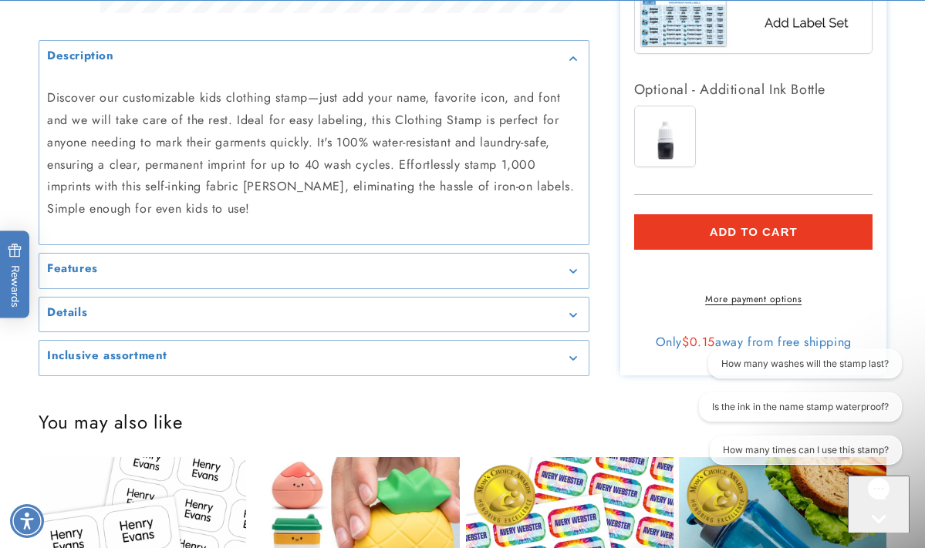
click at [773, 225] on span "Add to cart" at bounding box center [754, 232] width 88 height 14
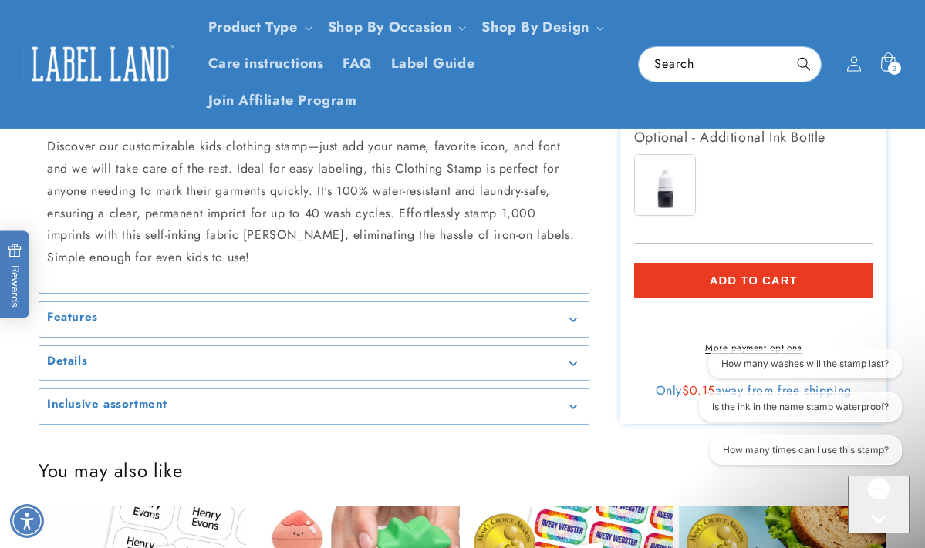
scroll to position [1267, 0]
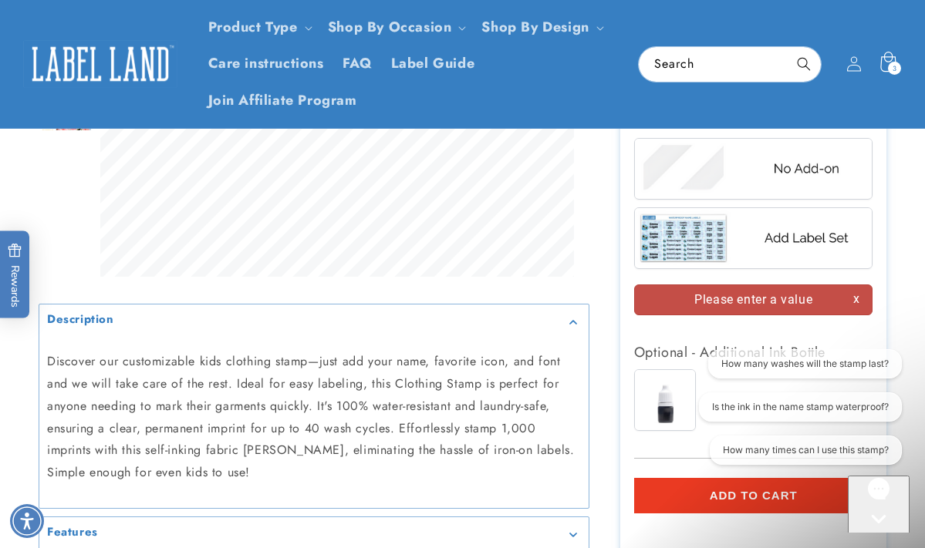
click at [892, 71] on span "3" at bounding box center [894, 68] width 5 height 13
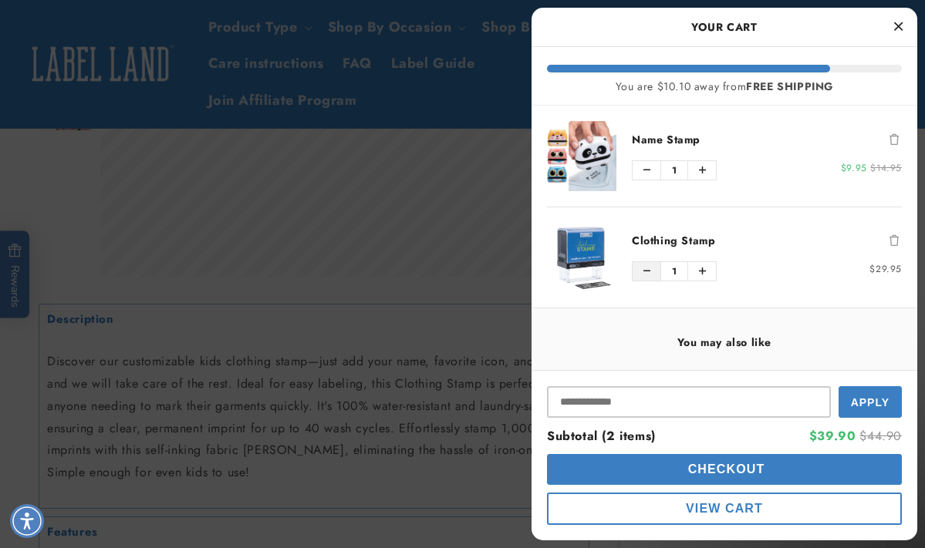
click at [645, 275] on icon "Decrease quantity of Clothing Stamp" at bounding box center [646, 271] width 7 height 9
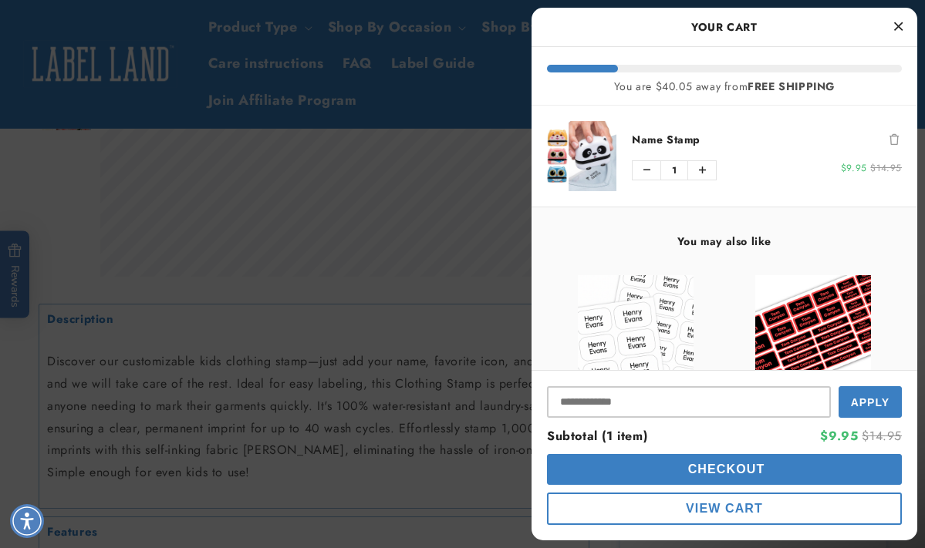
click at [444, 276] on div at bounding box center [462, 274] width 925 height 548
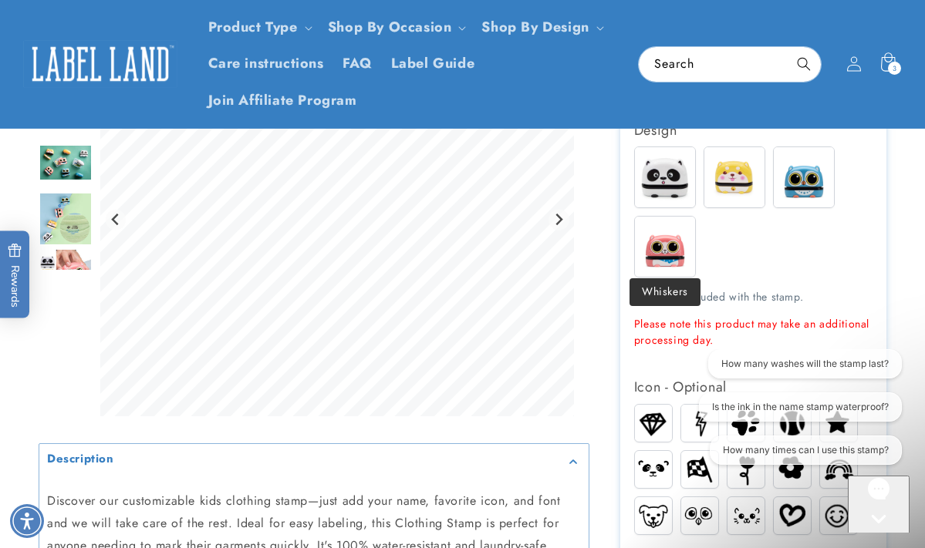
scroll to position [440, 0]
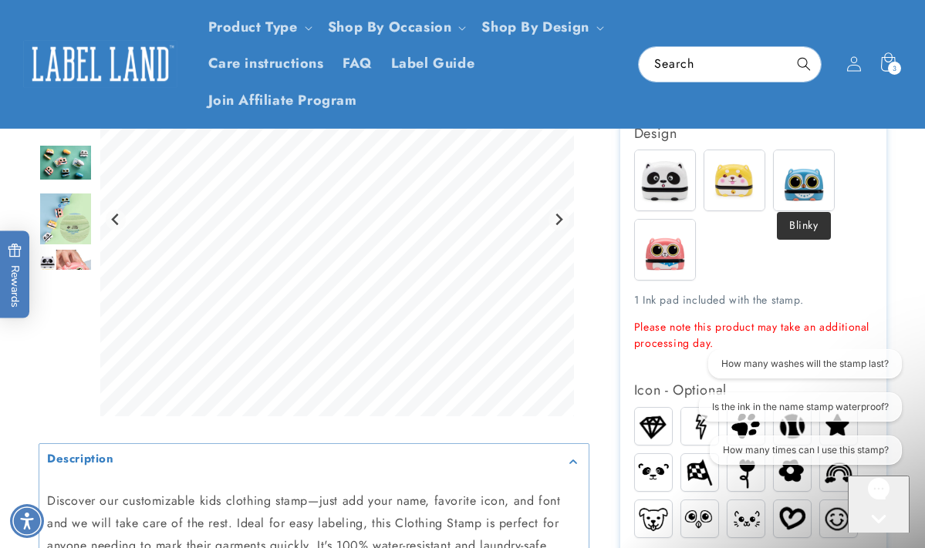
click at [808, 175] on img at bounding box center [804, 180] width 60 height 60
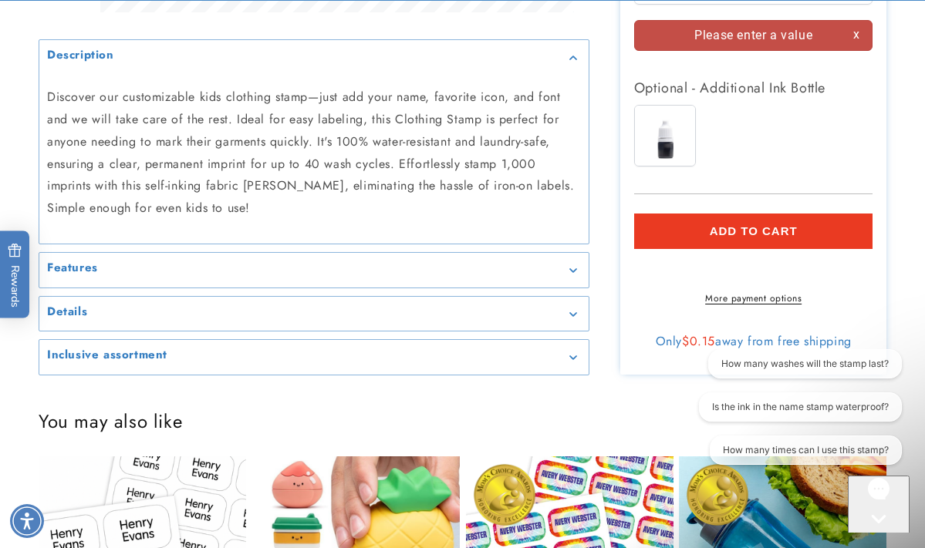
scroll to position [1564, 0]
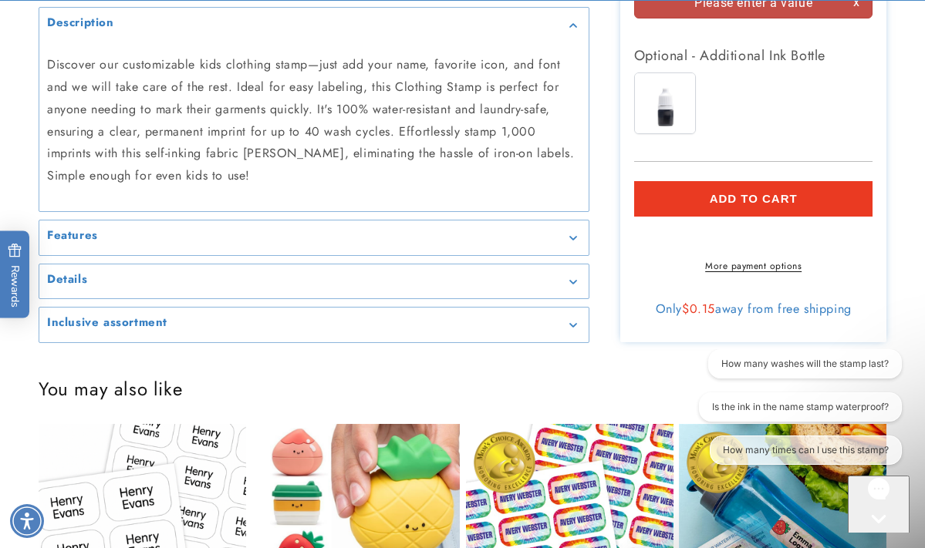
click at [791, 182] on button "Add to cart" at bounding box center [753, 198] width 239 height 35
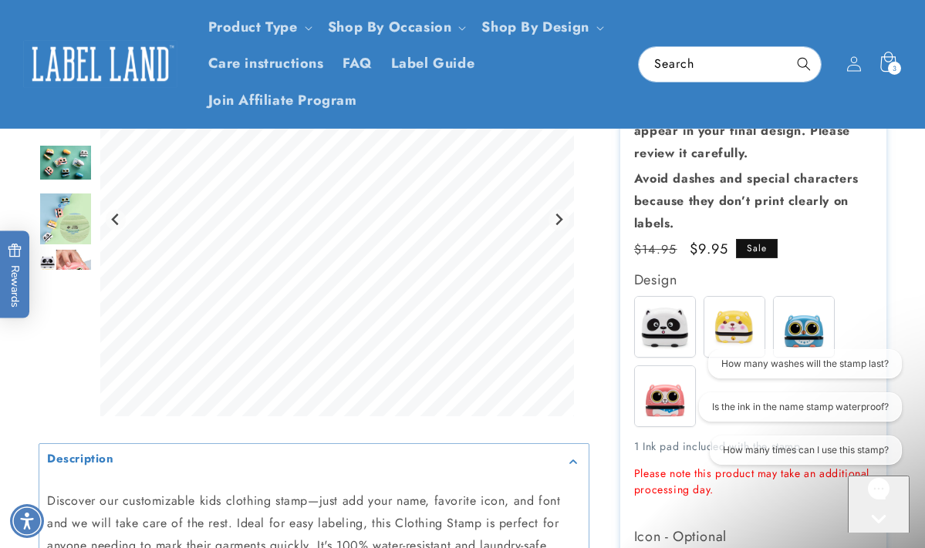
scroll to position [282, 0]
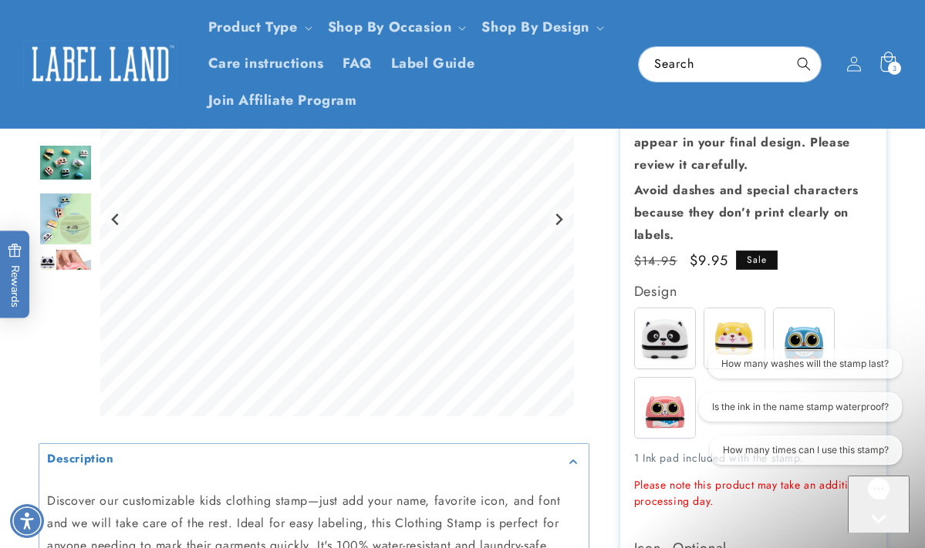
click at [896, 63] on span "3" at bounding box center [894, 68] width 5 height 13
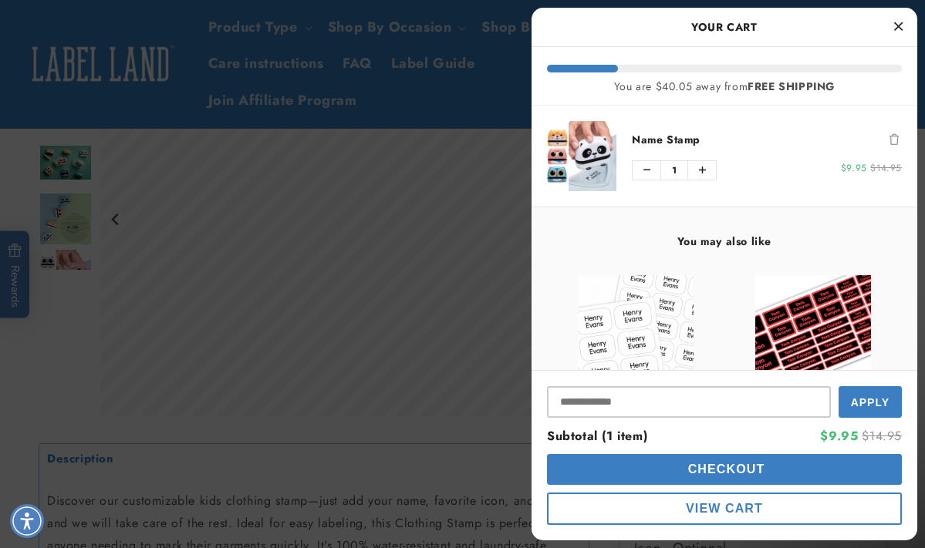
scroll to position [0, 0]
click at [667, 137] on link "Name Stamp" at bounding box center [767, 139] width 270 height 15
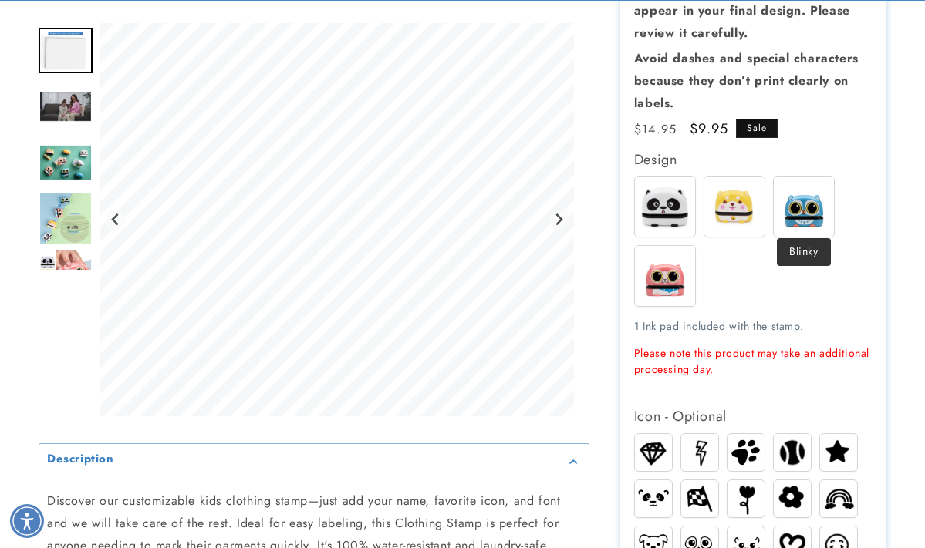
click at [809, 197] on img at bounding box center [804, 207] width 60 height 60
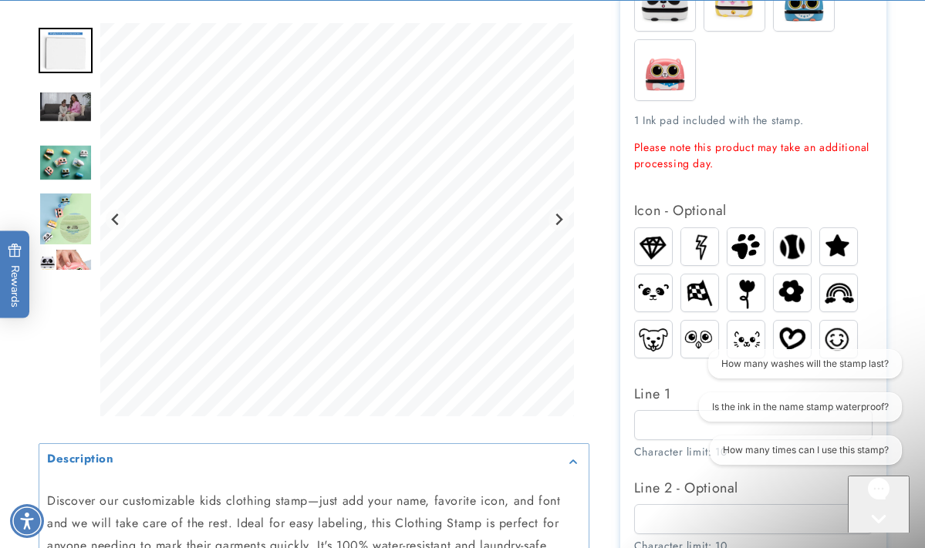
scroll to position [626, 0]
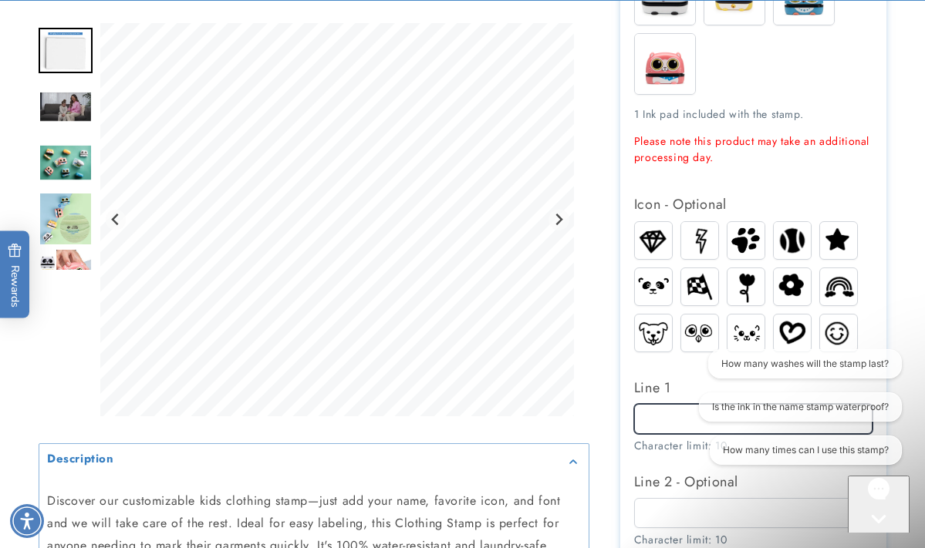
click at [673, 410] on input "Line 1" at bounding box center [753, 419] width 239 height 30
click at [750, 272] on img at bounding box center [745, 286] width 30 height 37
click at [676, 414] on input "Line 1" at bounding box center [753, 419] width 239 height 30
type input "****"
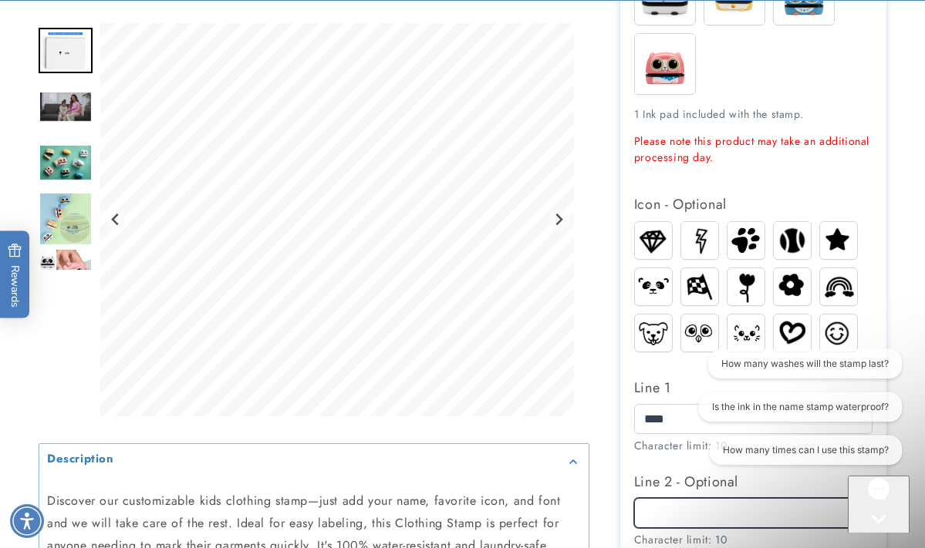
click at [714, 506] on input "Line 2 - Optional" at bounding box center [753, 513] width 239 height 30
type input "*******"
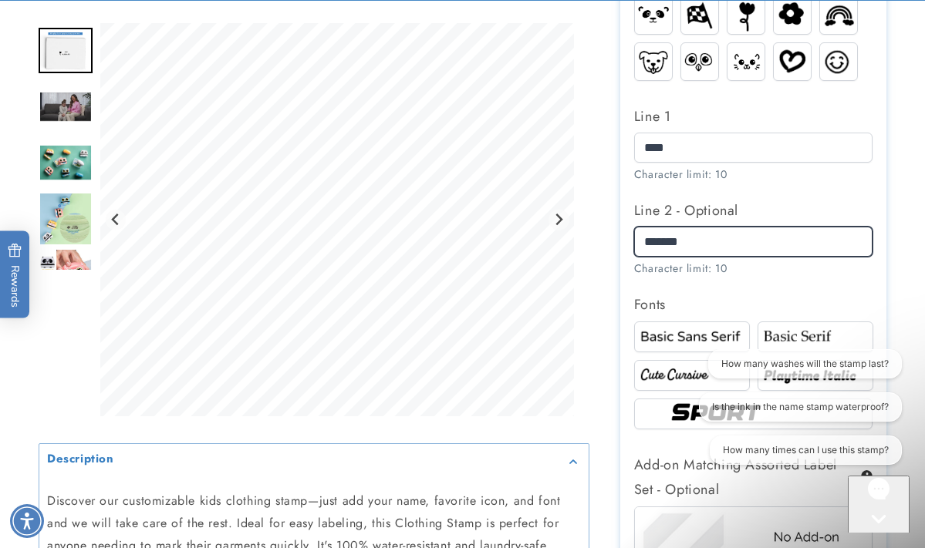
scroll to position [899, 0]
click at [667, 370] on img at bounding box center [691, 375] width 111 height 19
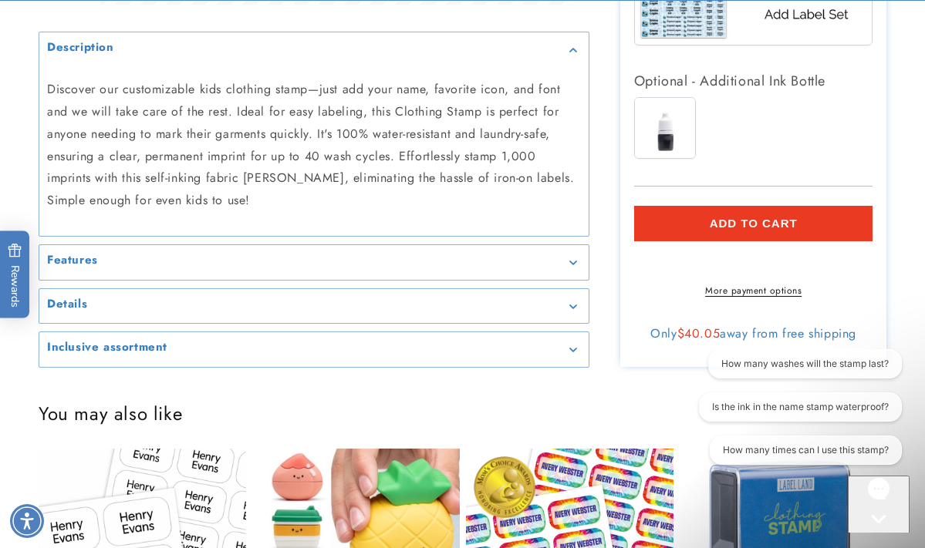
click at [751, 217] on span "Add to cart" at bounding box center [754, 224] width 88 height 14
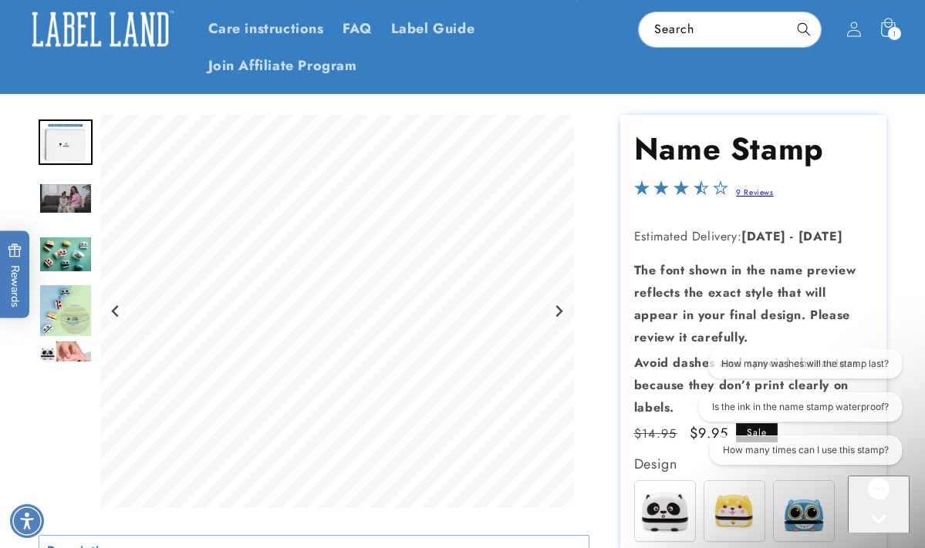
scroll to position [106, 0]
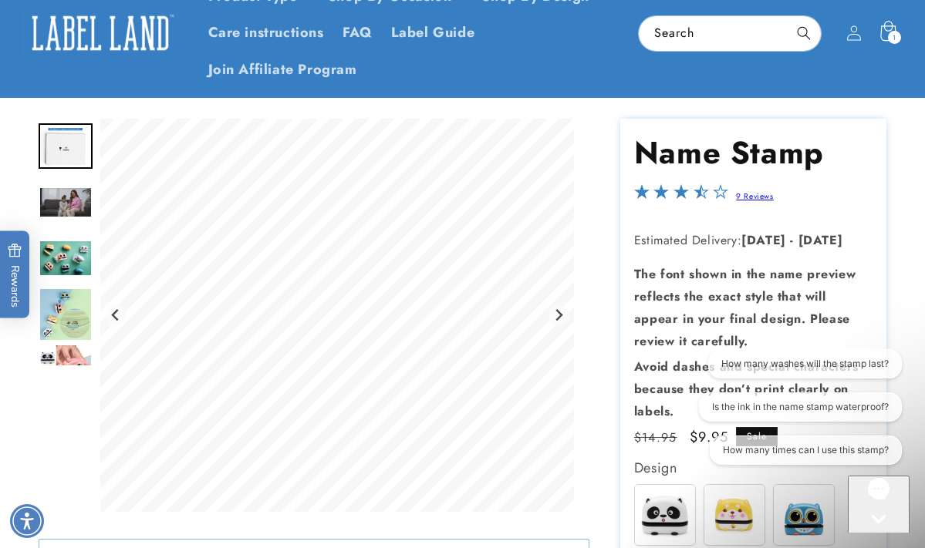
click at [894, 36] on span "1" at bounding box center [894, 37] width 4 height 13
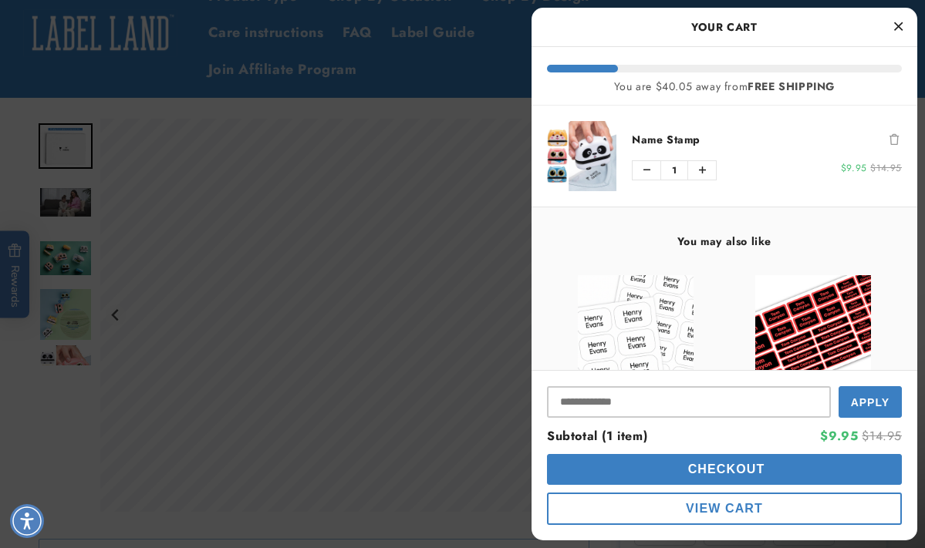
click at [820, 512] on button "View Cart" at bounding box center [724, 509] width 355 height 32
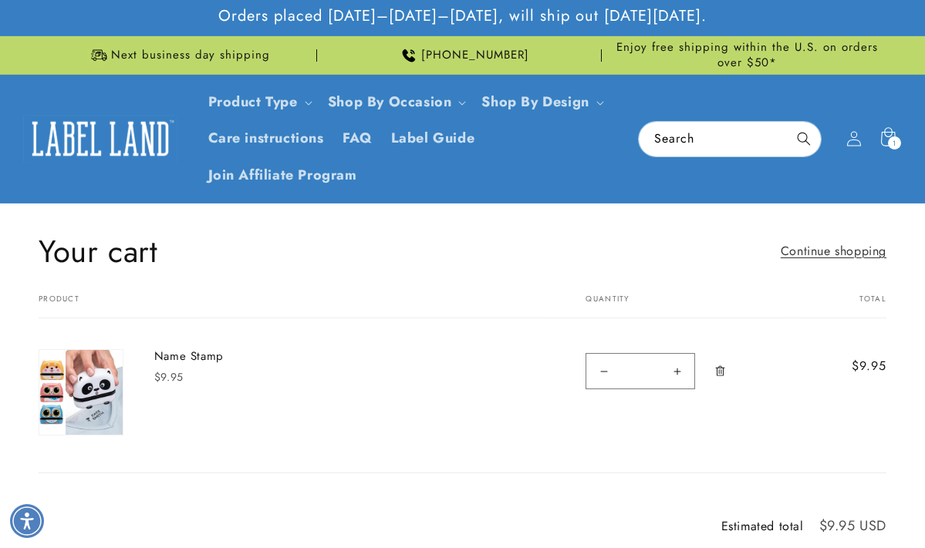
click at [93, 389] on img at bounding box center [80, 392] width 83 height 84
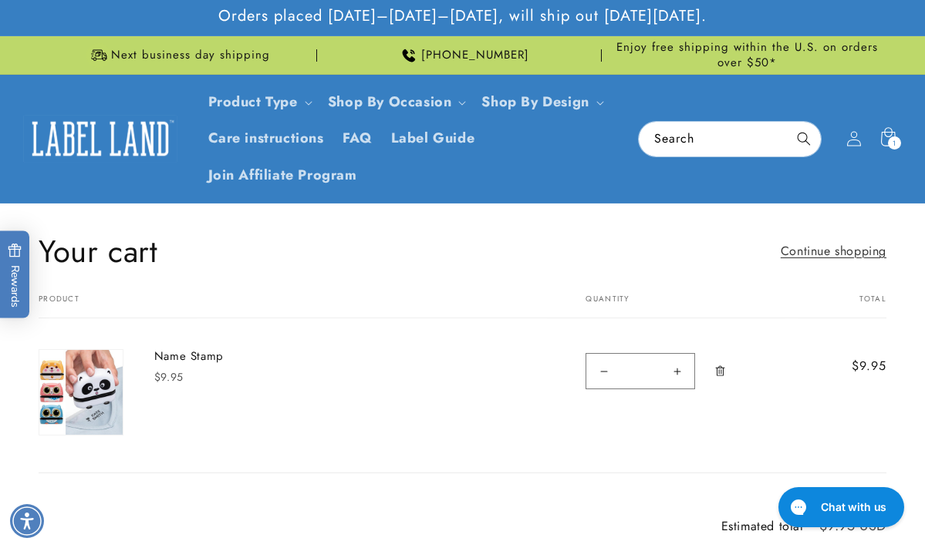
click at [106, 421] on img at bounding box center [80, 392] width 83 height 84
click at [11, 378] on div "Your cart Continue shopping Your cart is empty Continue shopping Have an accoun…" at bounding box center [462, 352] width 925 height 242
click at [202, 353] on link "Name Stamp" at bounding box center [269, 356] width 231 height 15
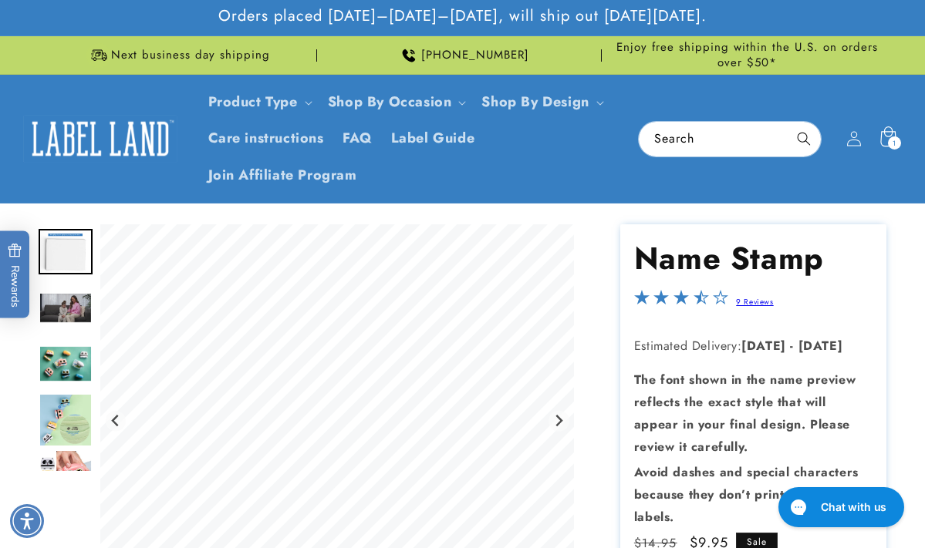
click at [892, 143] on span "1" at bounding box center [894, 143] width 4 height 13
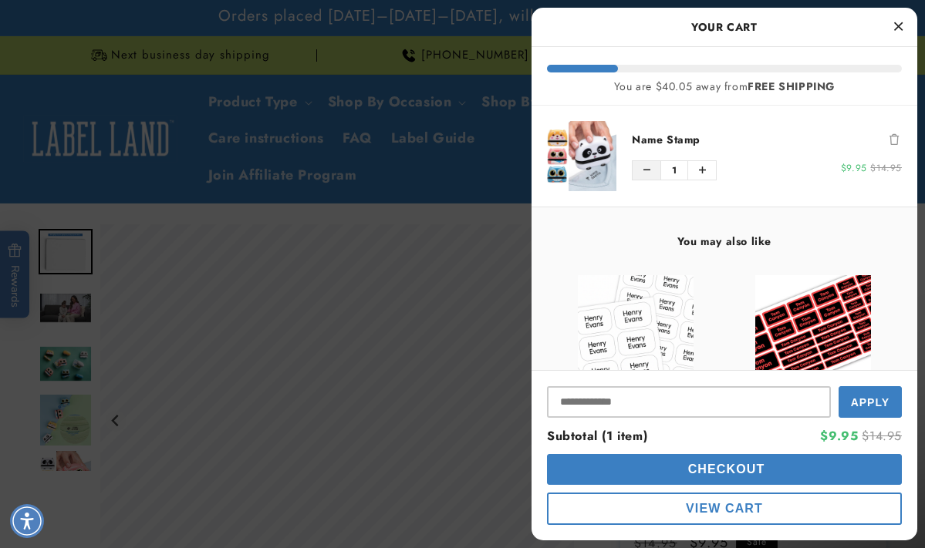
click at [646, 171] on icon "Decrease quantity of Name Stamp" at bounding box center [646, 170] width 7 height 9
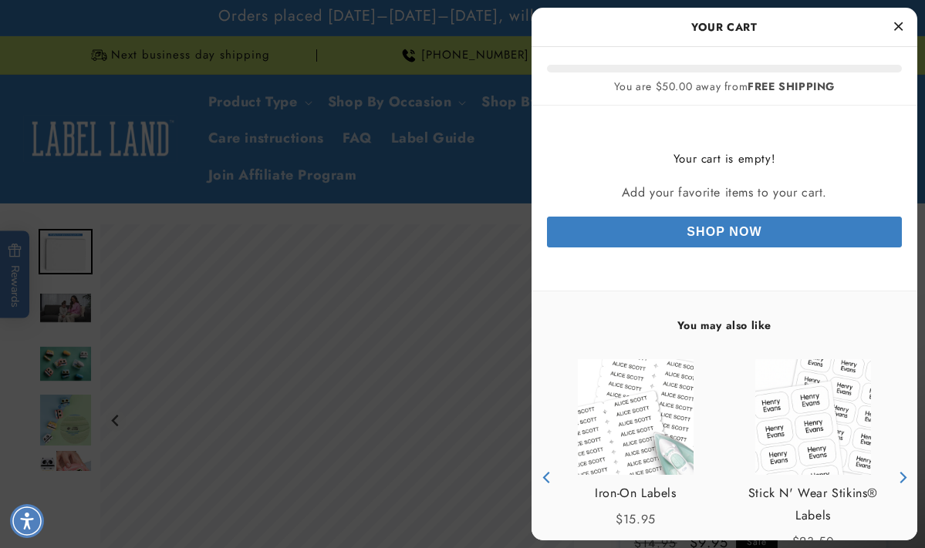
click at [363, 219] on div at bounding box center [462, 274] width 925 height 548
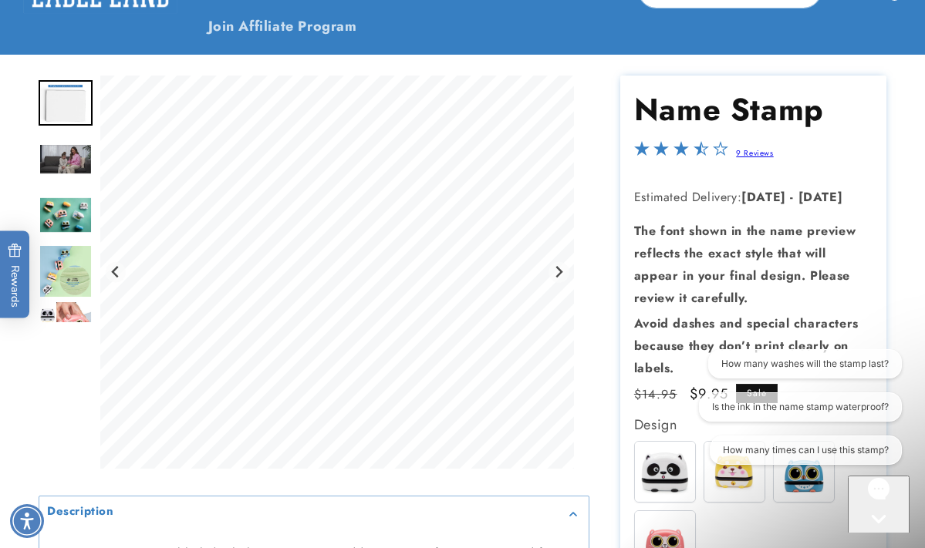
scroll to position [404, 0]
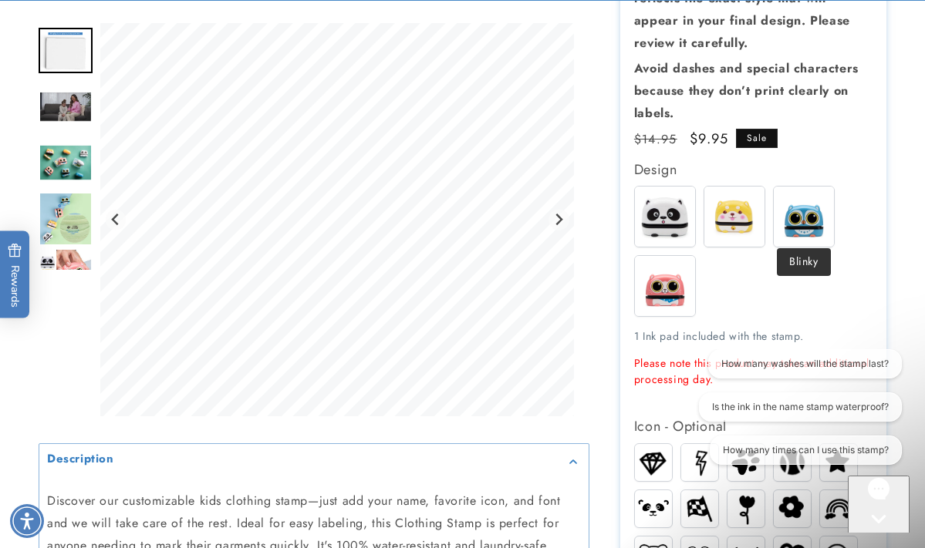
click at [811, 218] on img at bounding box center [804, 217] width 60 height 60
click at [815, 218] on img at bounding box center [804, 217] width 60 height 60
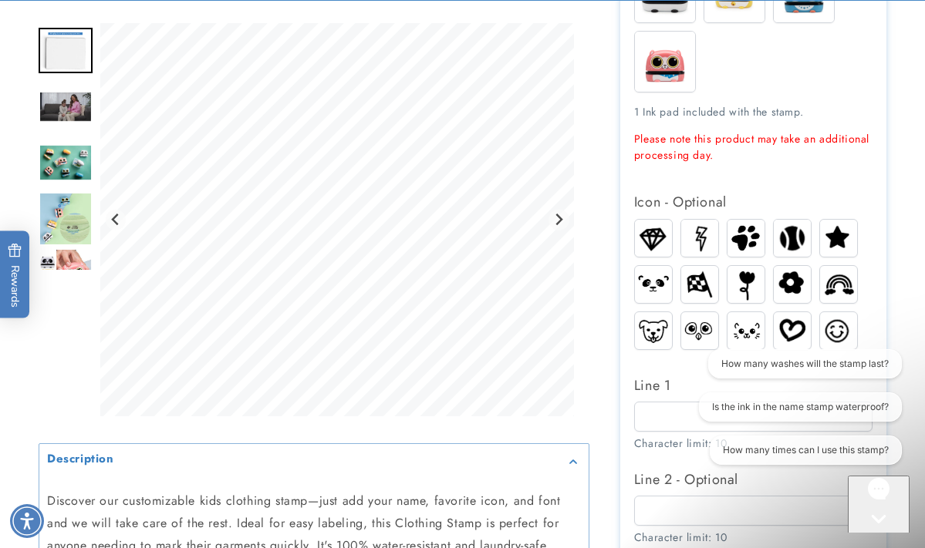
scroll to position [629, 0]
click at [707, 234] on img at bounding box center [699, 237] width 37 height 36
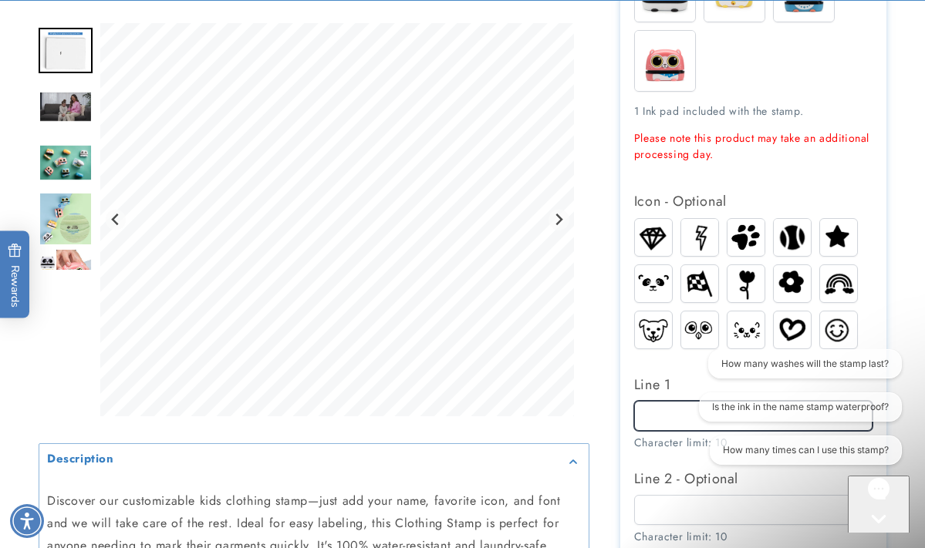
click at [673, 401] on input "Line 1" at bounding box center [753, 416] width 239 height 30
type input "*****"
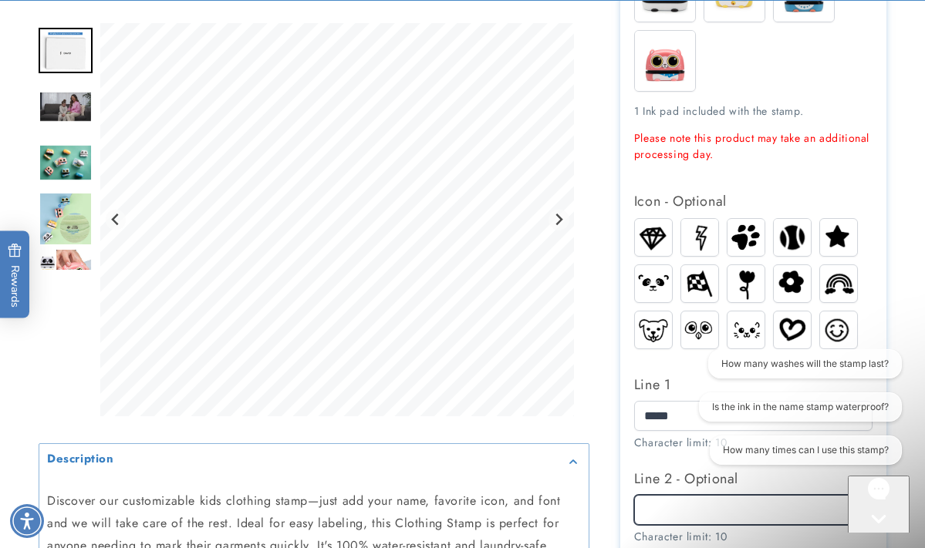
click at [673, 502] on input "Line 2 - Optional" at bounding box center [753, 510] width 239 height 30
type input "*******"
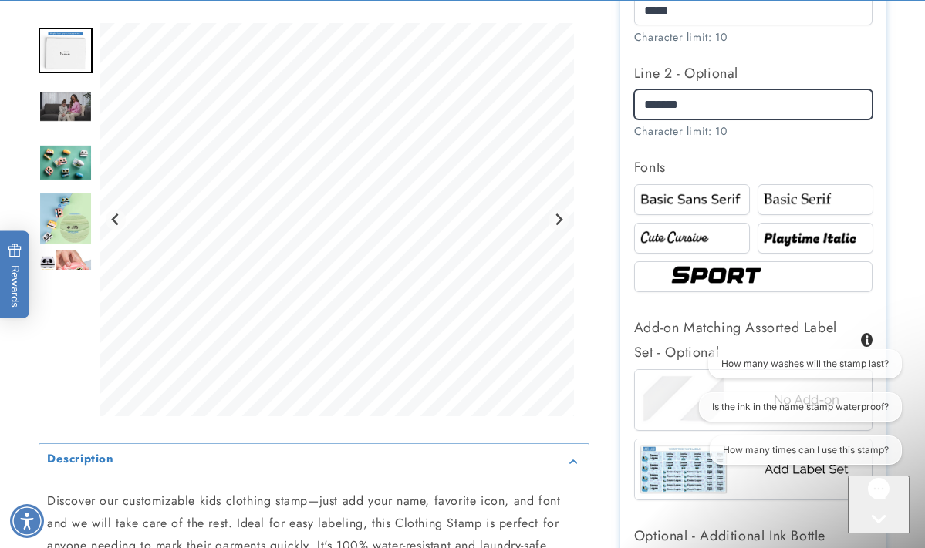
scroll to position [1050, 0]
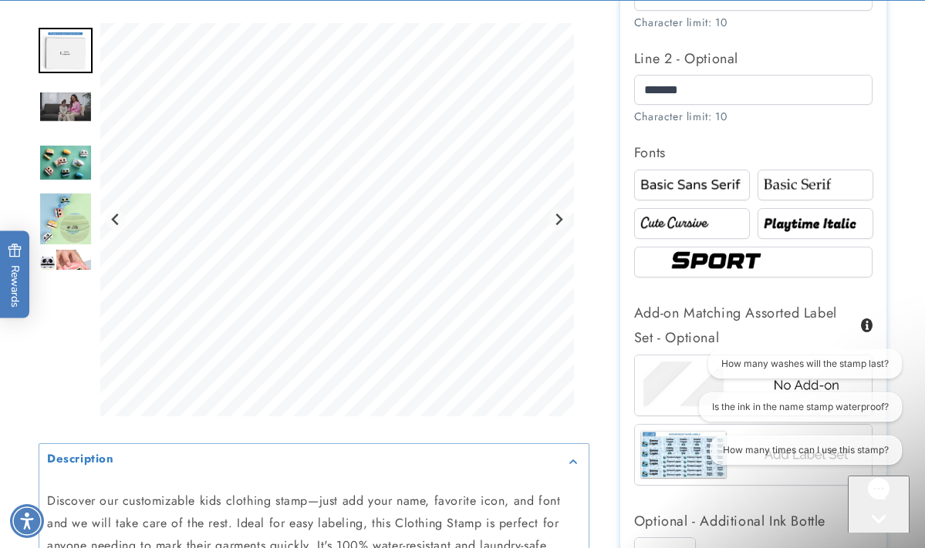
click at [691, 214] on img at bounding box center [691, 223] width 111 height 19
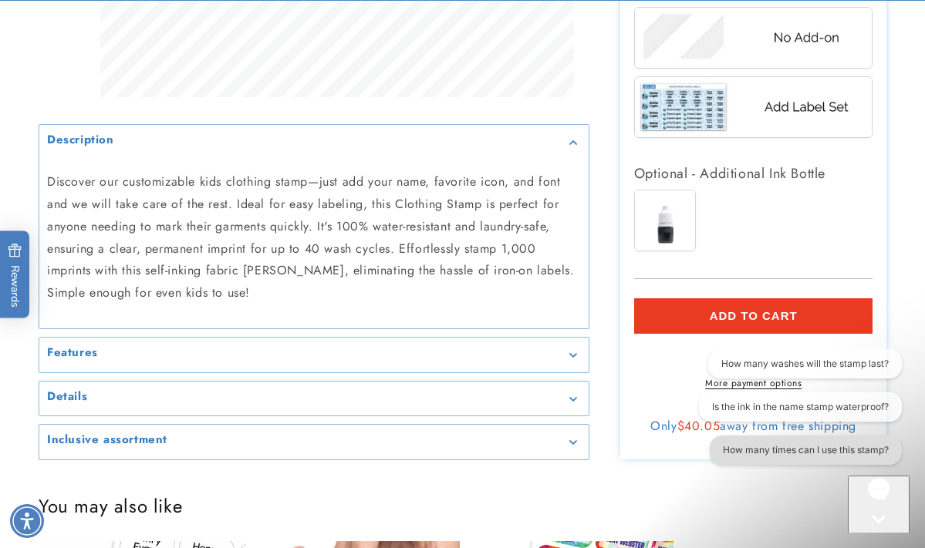
scroll to position [1410, 0]
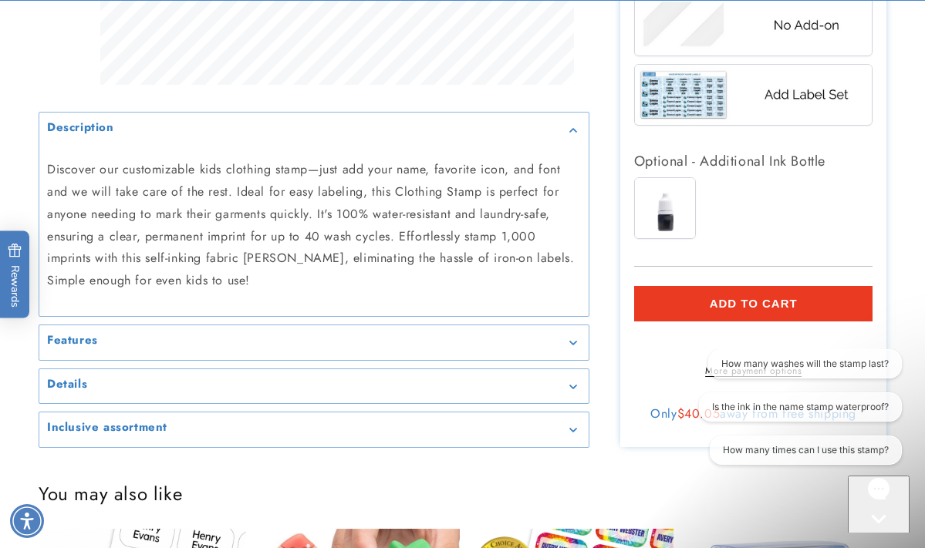
click at [764, 299] on span "Add to cart" at bounding box center [754, 304] width 88 height 14
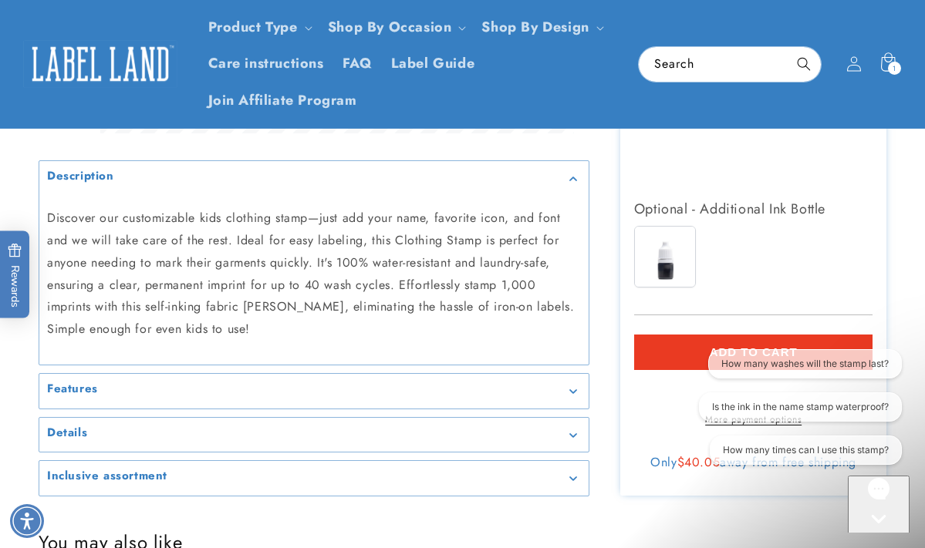
scroll to position [1267, 0]
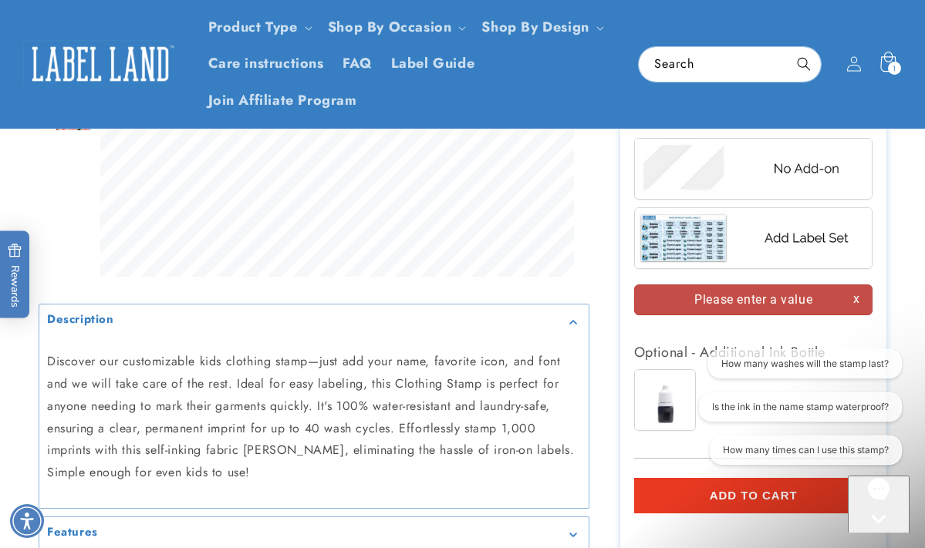
click at [892, 62] on span "1" at bounding box center [894, 68] width 4 height 13
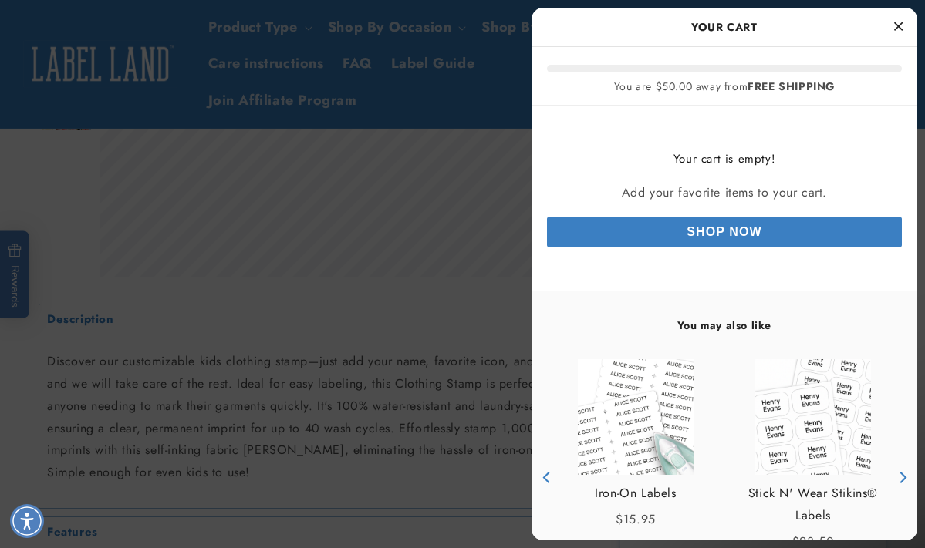
click at [899, 22] on icon "Close Cart" at bounding box center [898, 26] width 8 height 14
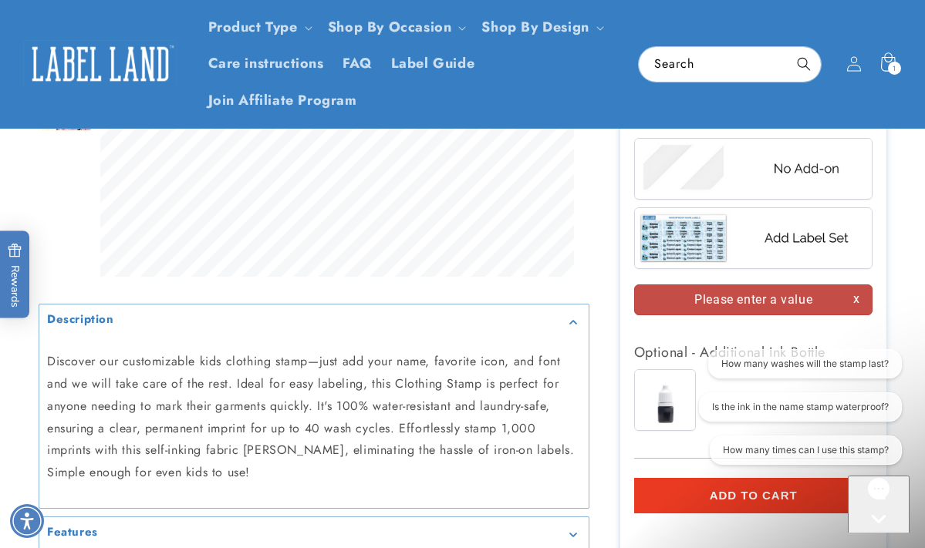
click at [785, 493] on span "Add to cart" at bounding box center [754, 496] width 88 height 14
click at [896, 67] on div "1 1 item" at bounding box center [894, 68] width 13 height 13
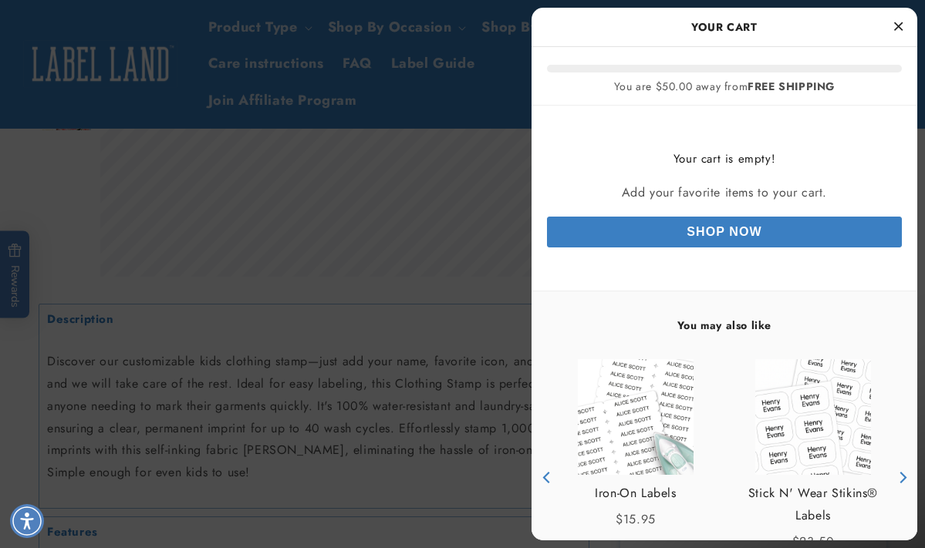
click at [903, 26] on button "Close Cart" at bounding box center [897, 26] width 23 height 23
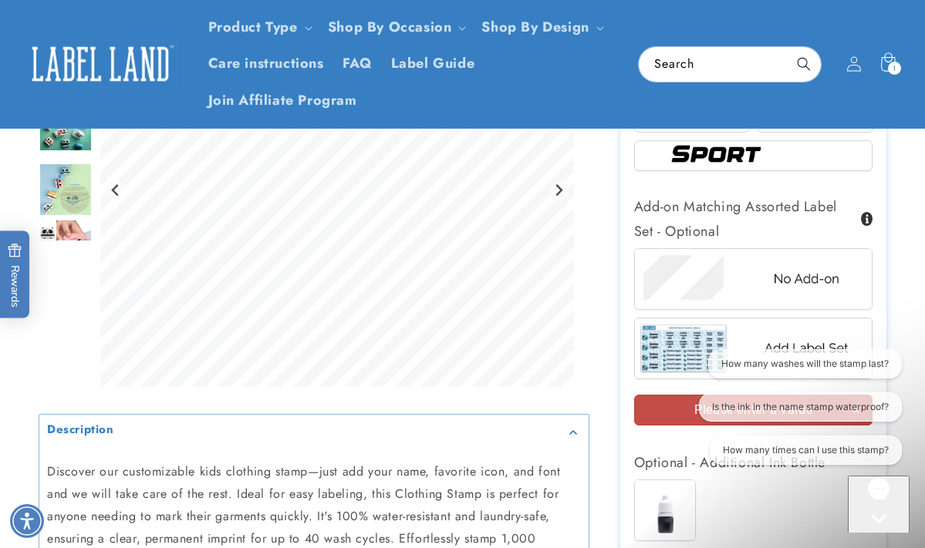
scroll to position [1154, 0]
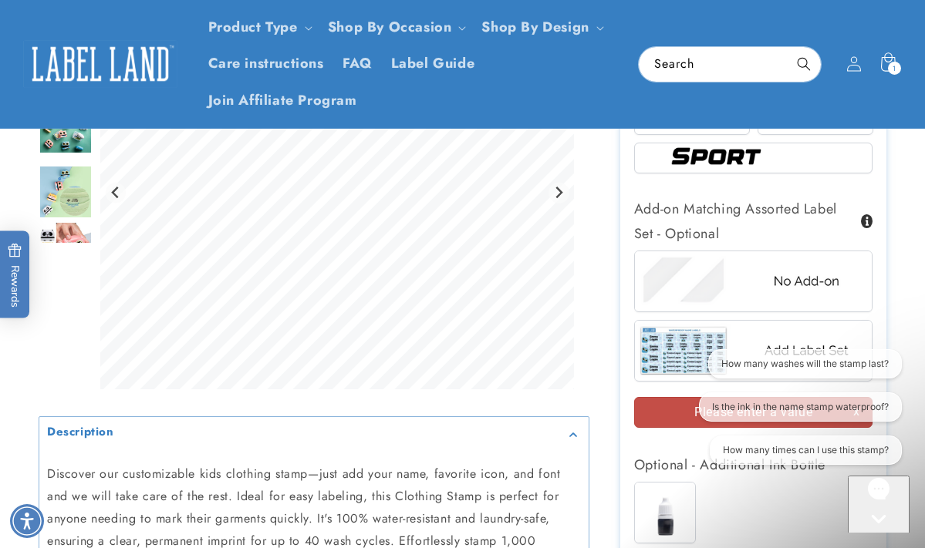
click at [705, 268] on img at bounding box center [754, 280] width 238 height 59
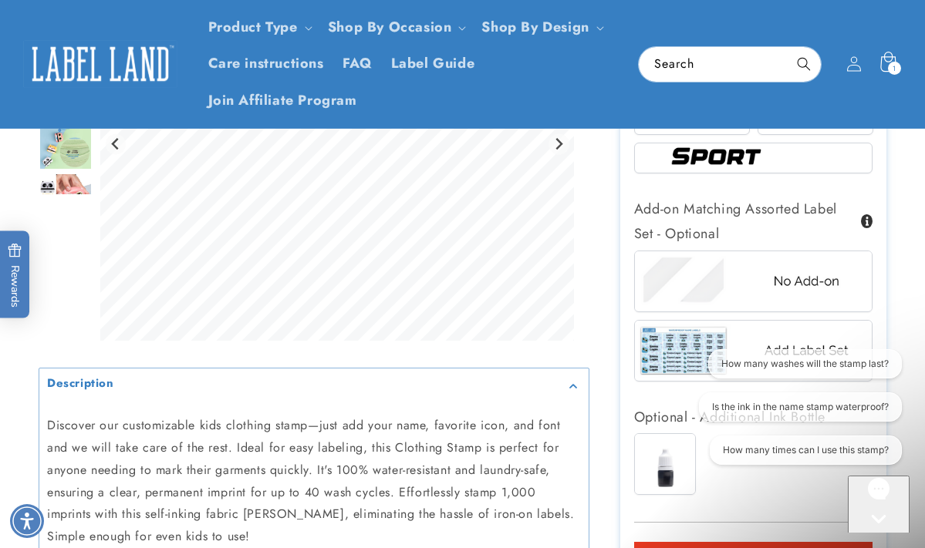
click at [892, 65] on span "1" at bounding box center [894, 68] width 4 height 13
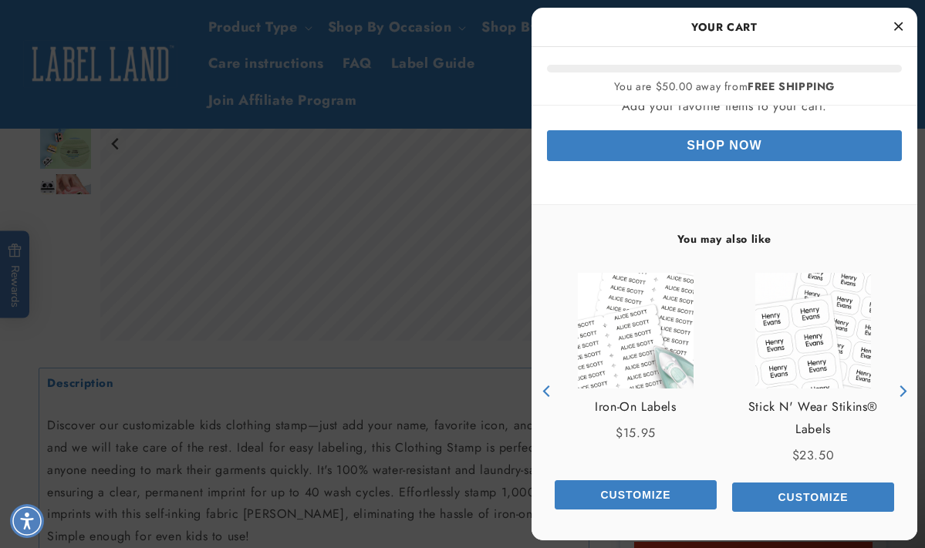
scroll to position [86, 0]
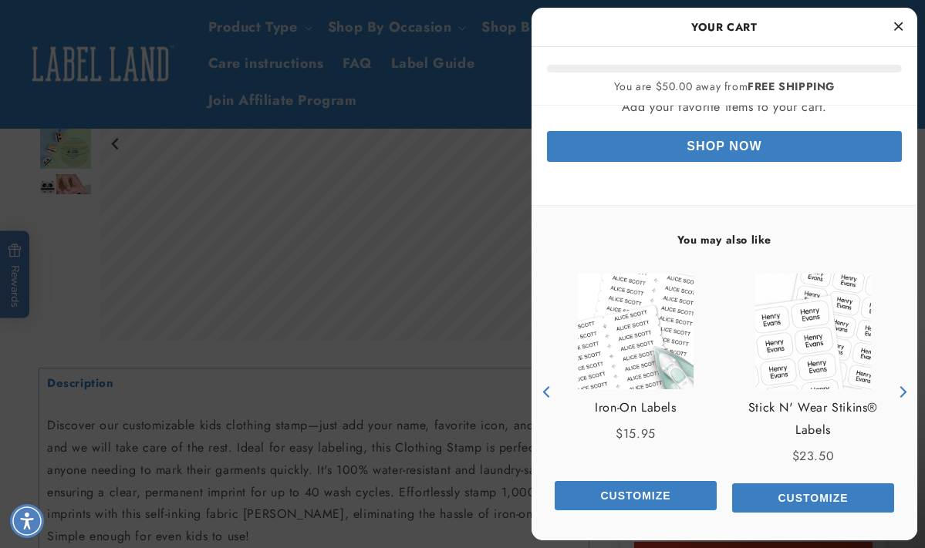
click at [902, 23] on icon "Close Cart" at bounding box center [898, 26] width 8 height 14
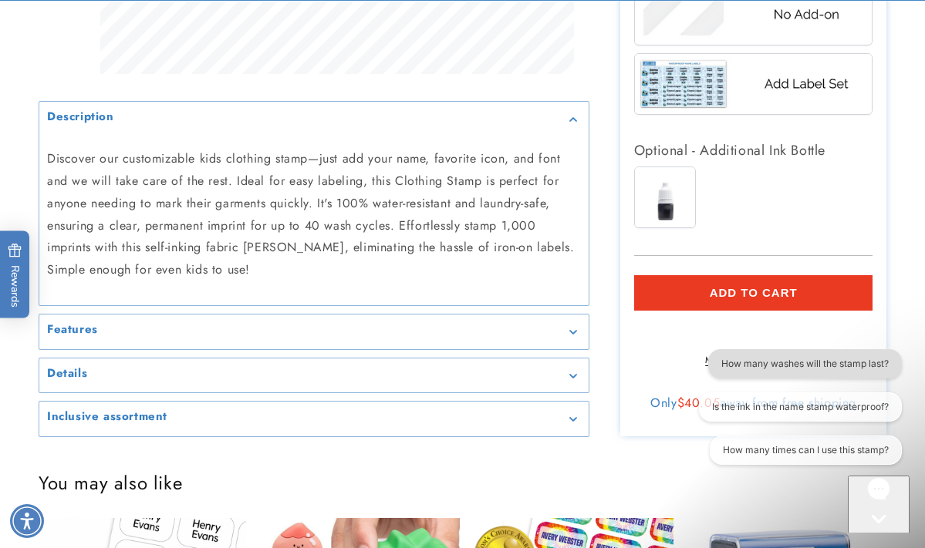
scroll to position [1423, 0]
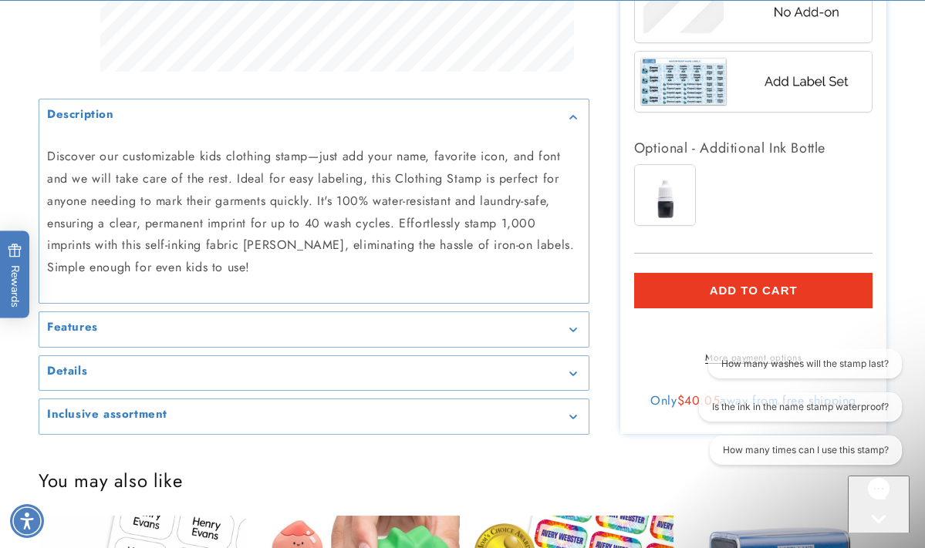
click at [781, 290] on button "Add to cart" at bounding box center [753, 290] width 239 height 35
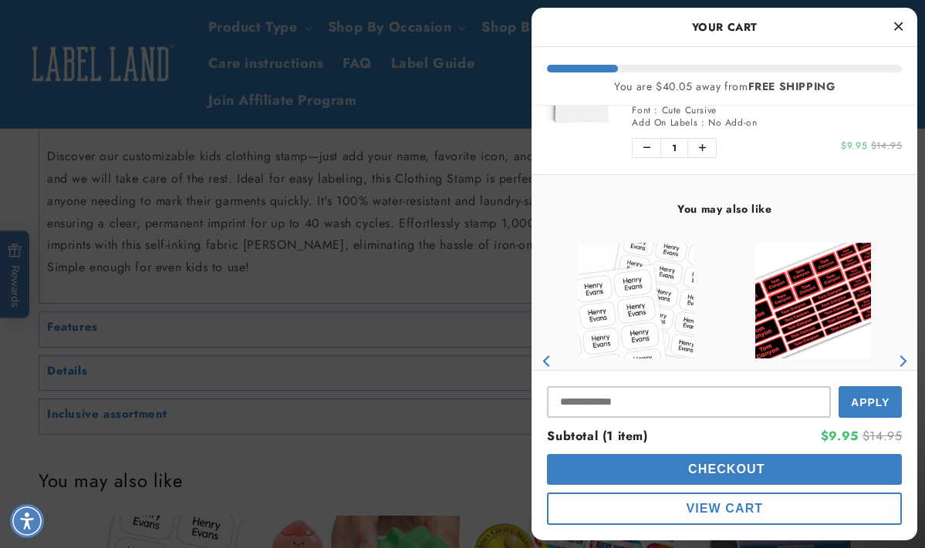
scroll to position [0, 0]
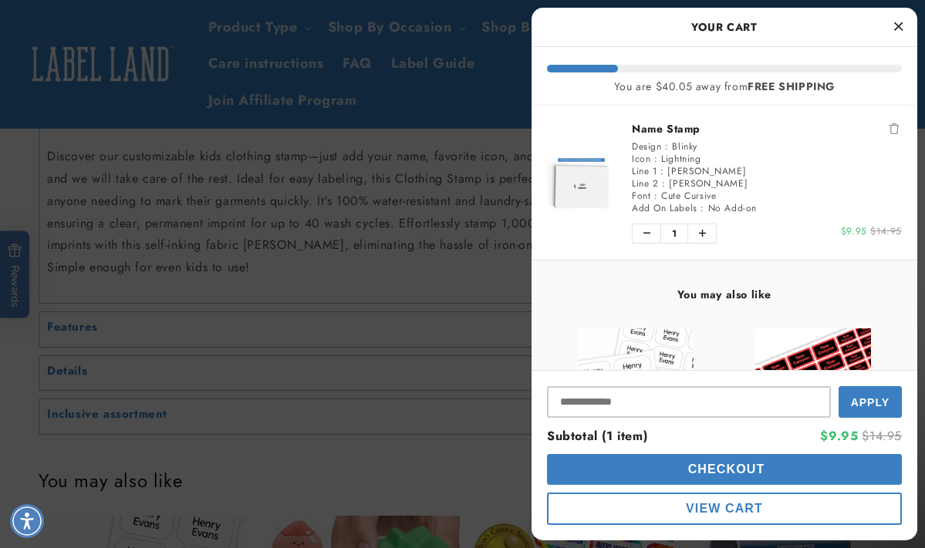
click at [470, 317] on div at bounding box center [462, 274] width 925 height 548
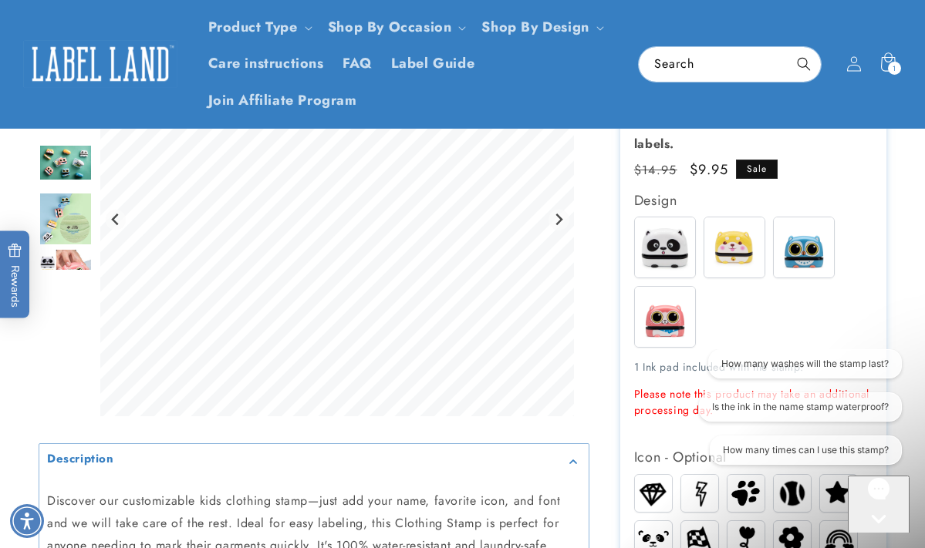
scroll to position [369, 0]
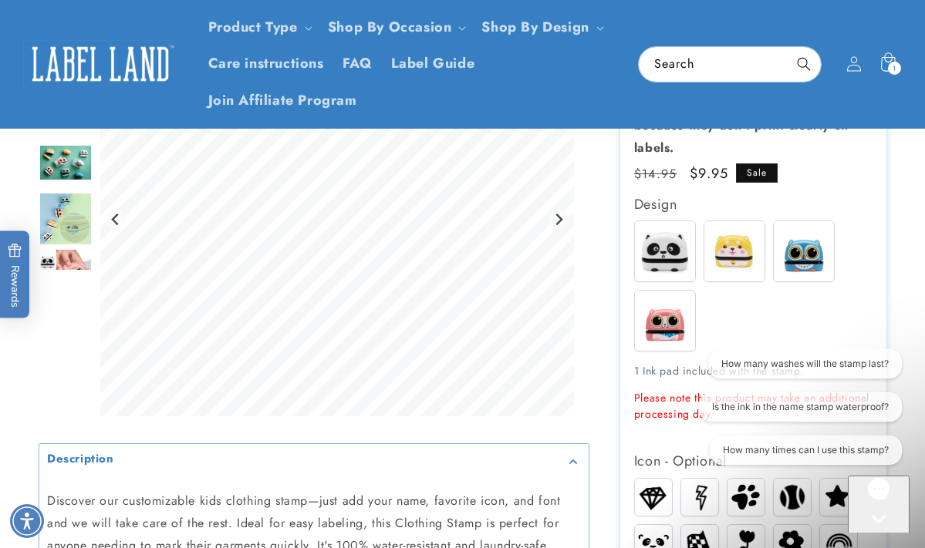
click at [680, 249] on img at bounding box center [665, 251] width 60 height 60
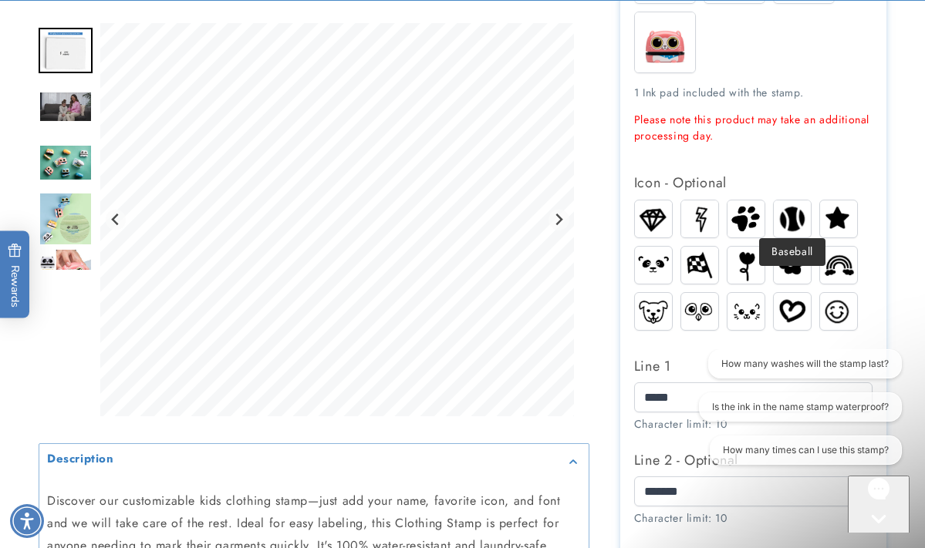
scroll to position [659, 0]
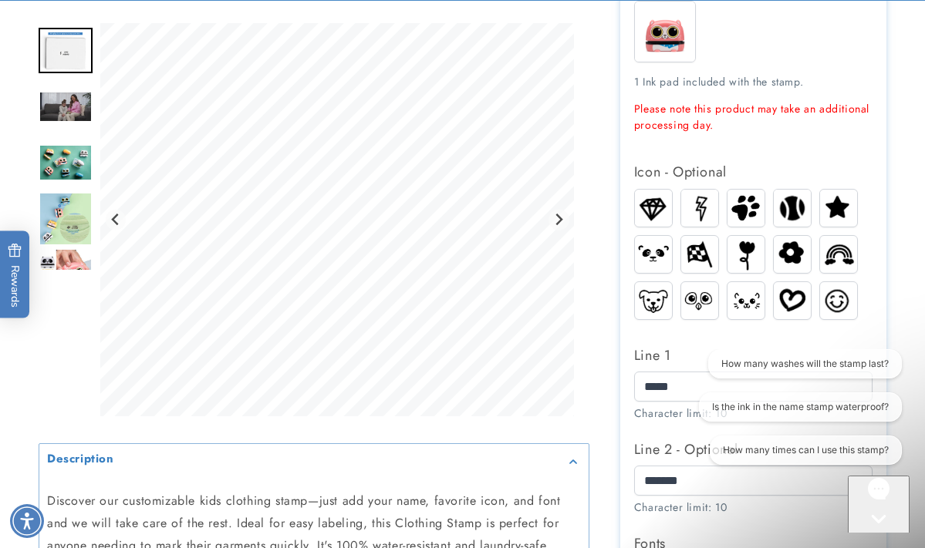
click at [750, 247] on img at bounding box center [745, 254] width 30 height 37
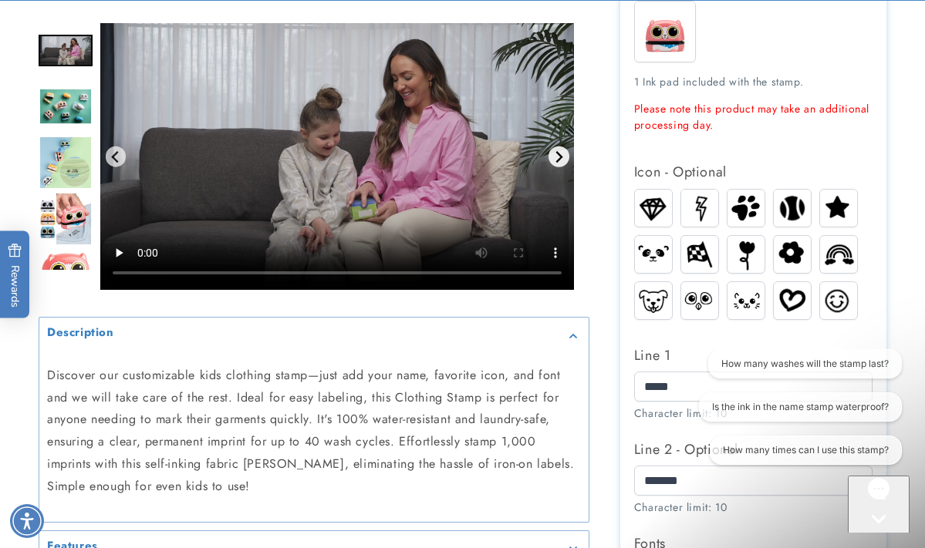
click at [562, 158] on icon "Next slide" at bounding box center [559, 156] width 7 height 12
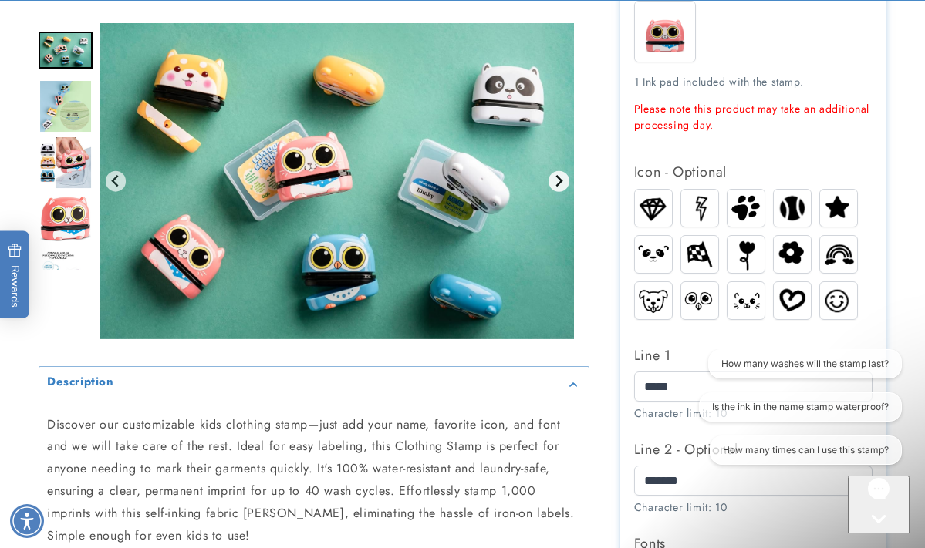
click at [556, 181] on icon "Next slide" at bounding box center [558, 181] width 12 height 12
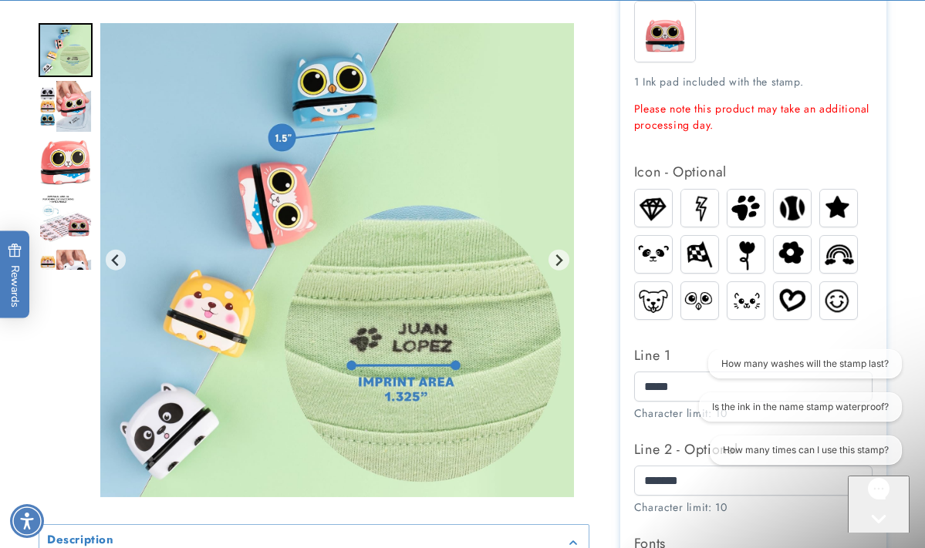
click at [564, 184] on img "Gallery Viewer" at bounding box center [337, 260] width 474 height 474
click at [684, 382] on div "How many washes will the stamp last? Is the ink in the name stamp waterproof? H…" at bounding box center [793, 410] width 231 height 122
click at [679, 366] on div "How many washes will the stamp last? Is the ink in the name stamp waterproof? H…" at bounding box center [793, 410] width 231 height 122
click at [683, 373] on div "How many washes will the stamp last? Is the ink in the name stamp waterproof? H…" at bounding box center [793, 410] width 231 height 122
click at [682, 373] on div "How many washes will the stamp last? Is the ink in the name stamp waterproof? H…" at bounding box center [793, 410] width 231 height 122
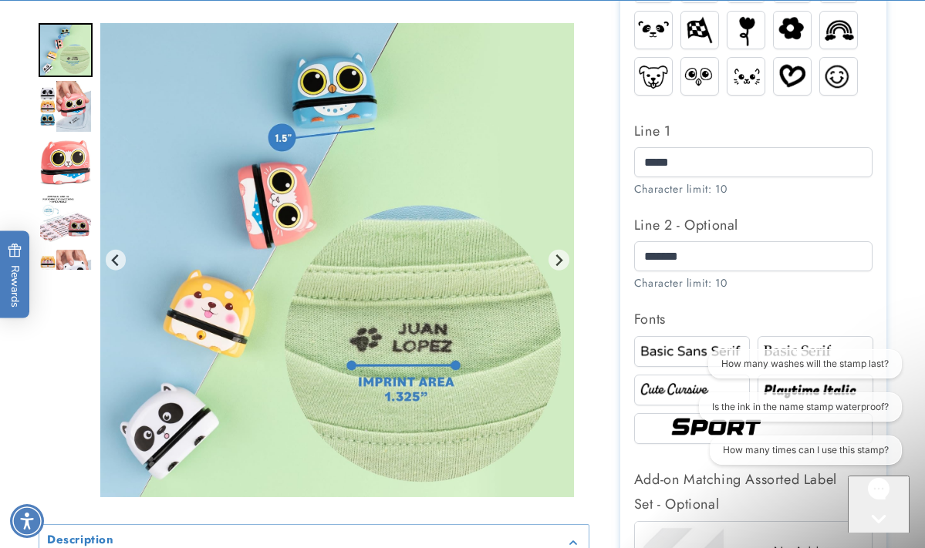
scroll to position [890, 0]
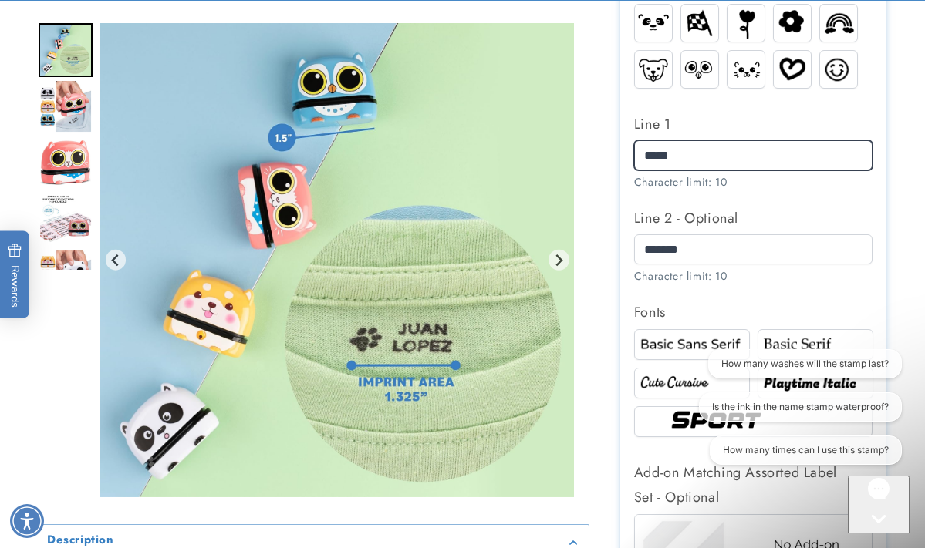
drag, startPoint x: 646, startPoint y: 147, endPoint x: 700, endPoint y: 143, distance: 54.2
click at [701, 143] on input "*****" at bounding box center [753, 155] width 239 height 30
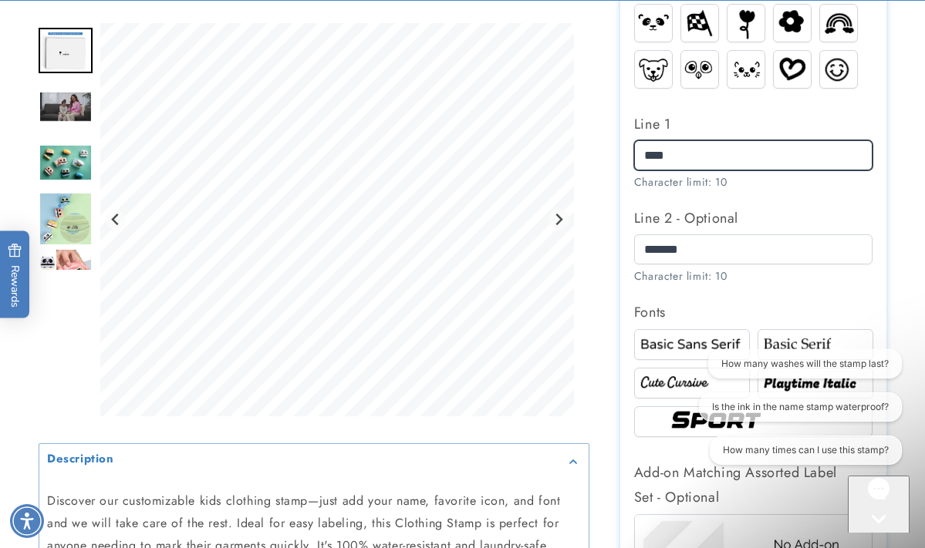
type input "****"
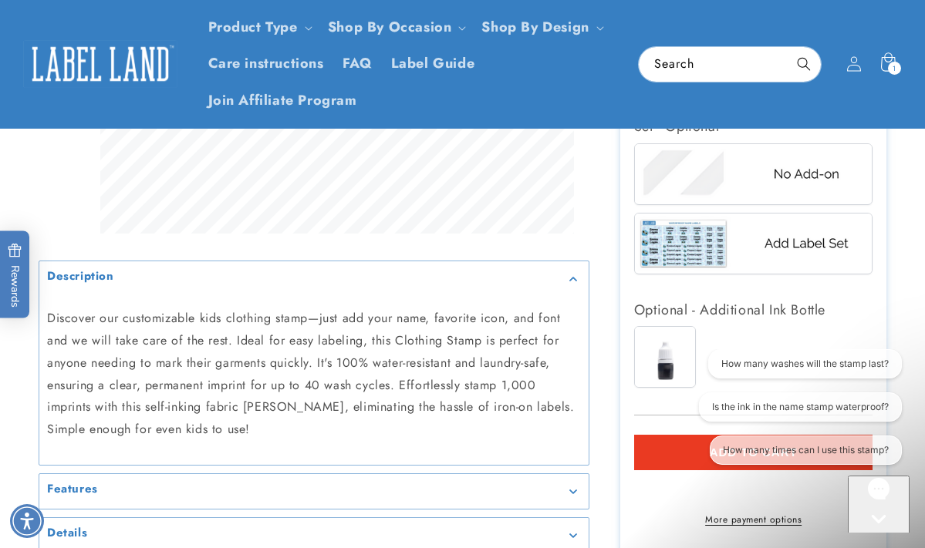
scroll to position [1254, 0]
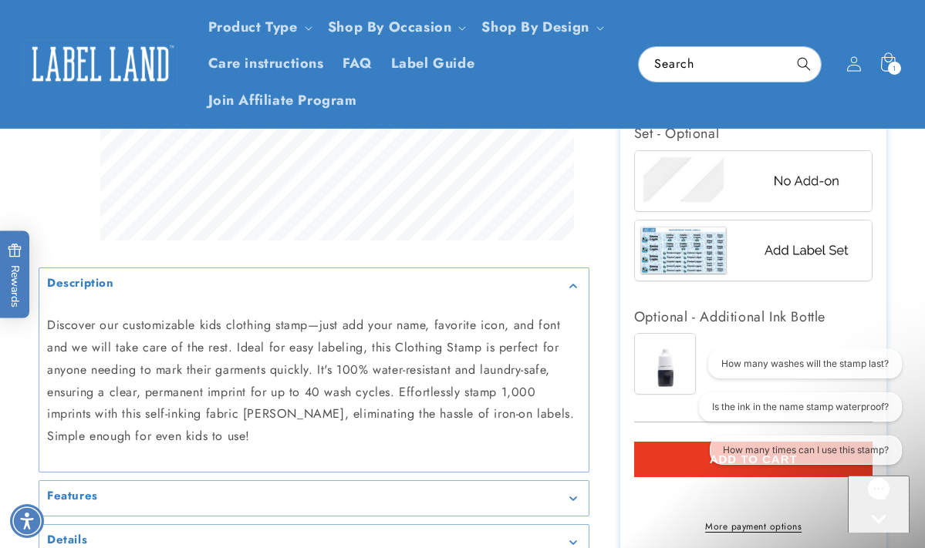
click at [814, 181] on img at bounding box center [754, 180] width 238 height 59
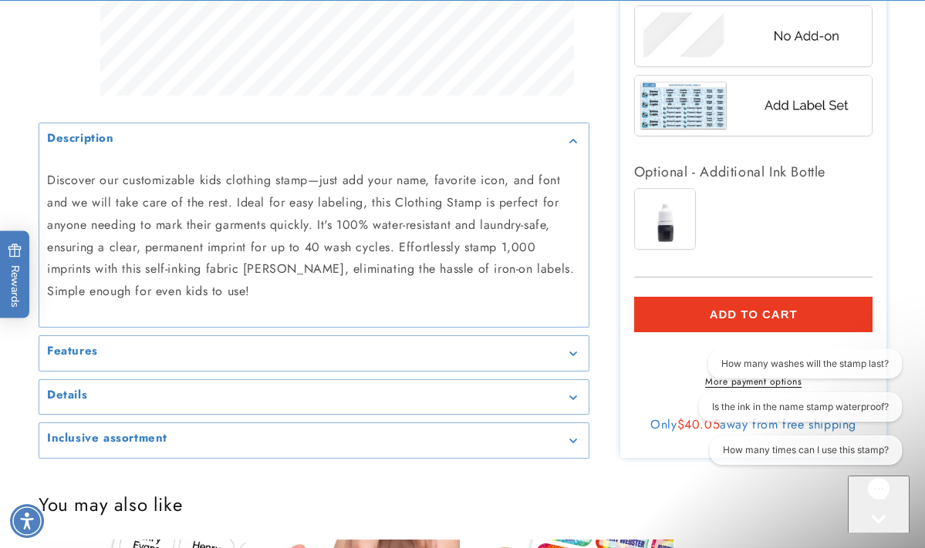
scroll to position [1402, 0]
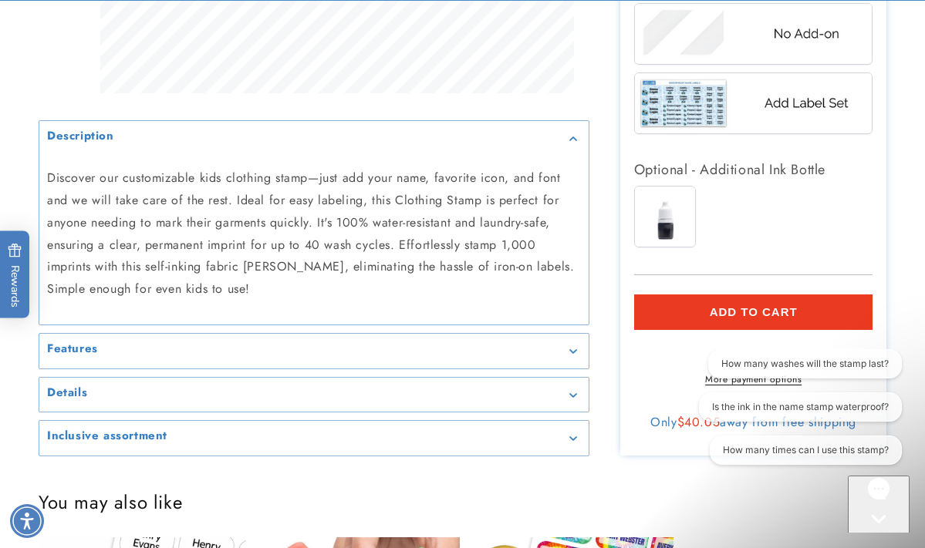
click at [788, 307] on span "Add to cart" at bounding box center [754, 312] width 88 height 14
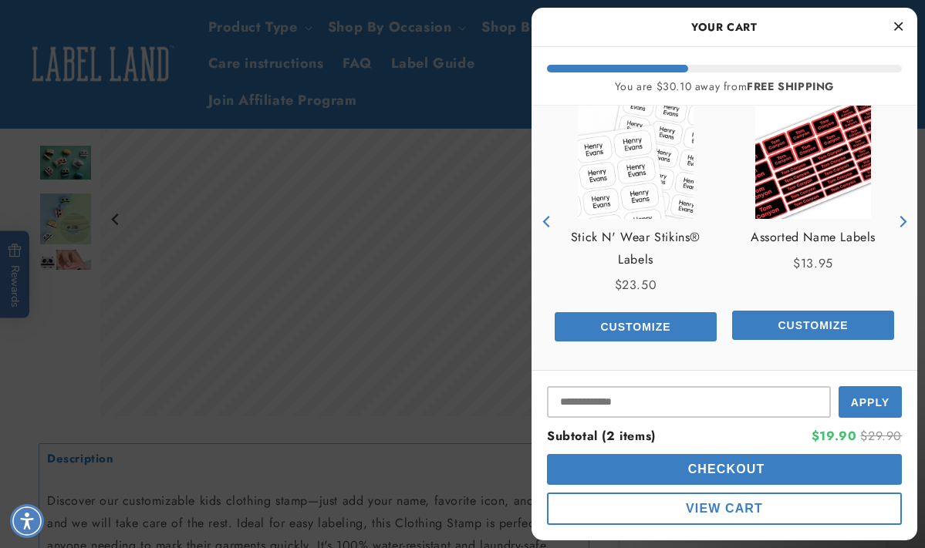
scroll to position [379, 0]
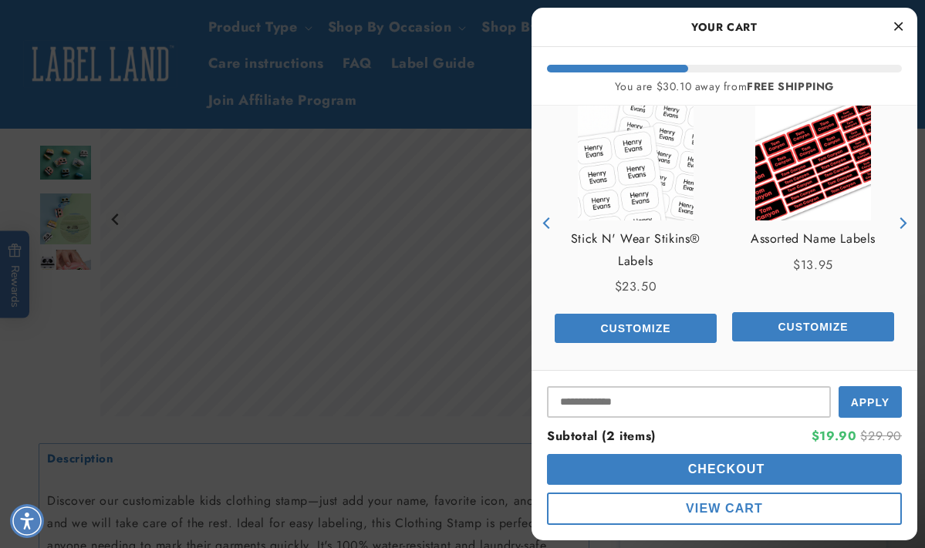
click at [750, 472] on span "Checkout" at bounding box center [724, 469] width 81 height 13
